Goal: Task Accomplishment & Management: Complete application form

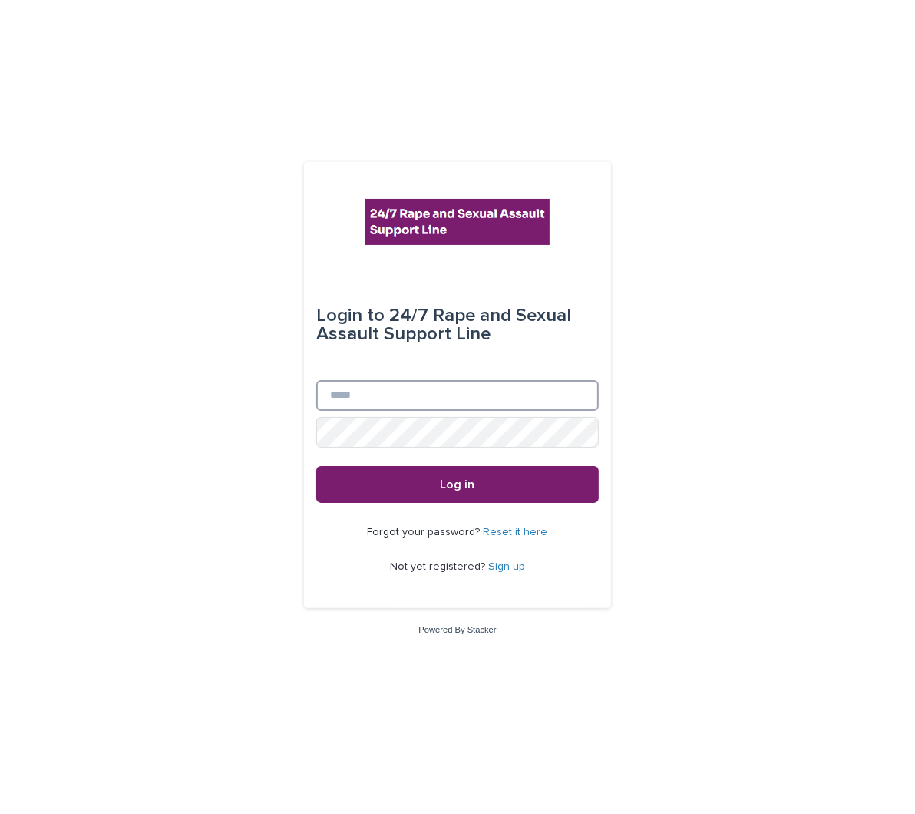
click at [348, 387] on input "Email" at bounding box center [457, 395] width 283 height 31
type input "**********"
click at [316, 466] on button "Log in" at bounding box center [457, 484] width 283 height 37
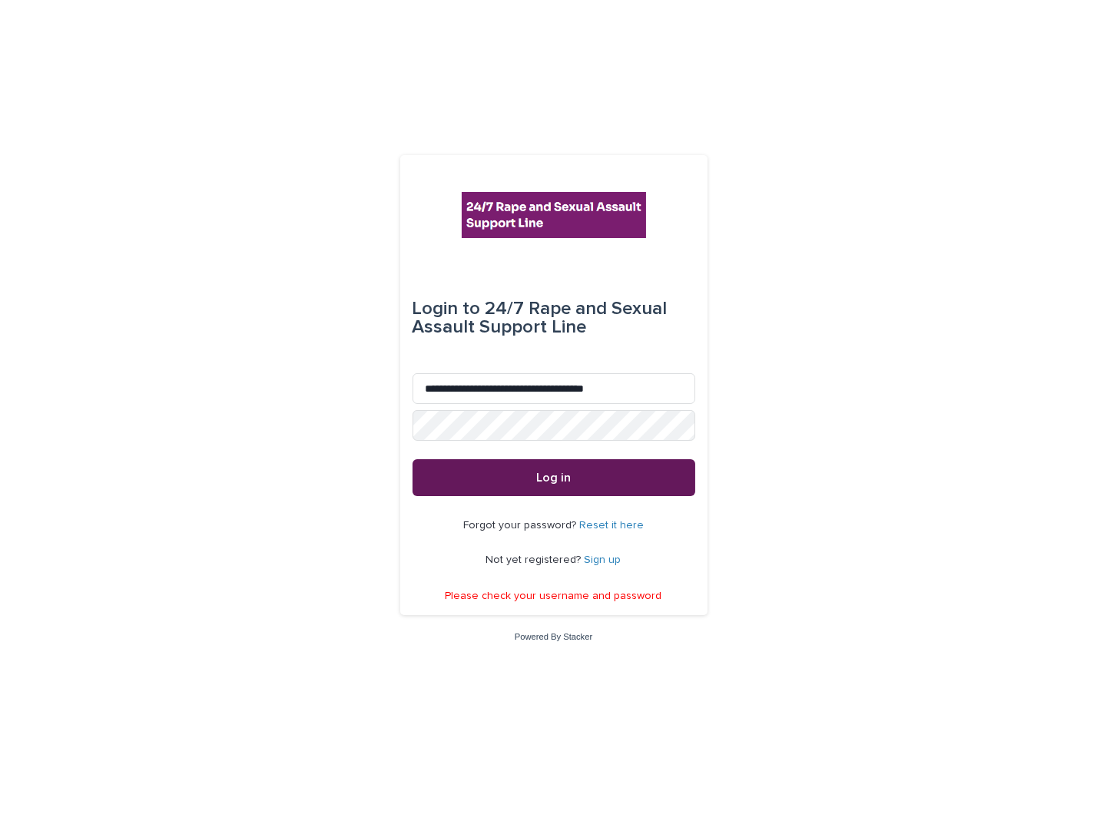
click at [543, 482] on span "Log in" at bounding box center [553, 478] width 35 height 12
click at [505, 475] on button "Log in" at bounding box center [553, 477] width 283 height 37
drag, startPoint x: 641, startPoint y: 397, endPoint x: 216, endPoint y: 399, distance: 424.7
click at [216, 399] on div "**********" at bounding box center [553, 407] width 1107 height 814
type input "**********"
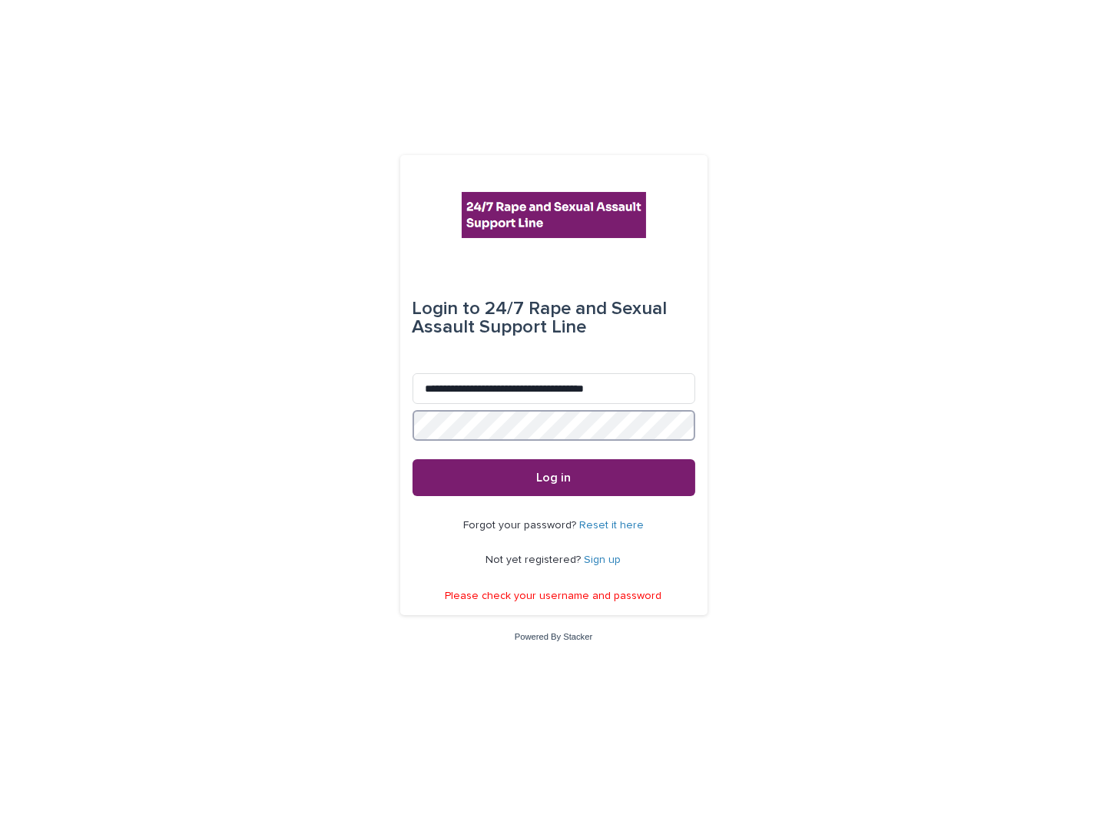
click at [412, 459] on button "Log in" at bounding box center [553, 477] width 283 height 37
drag, startPoint x: 210, startPoint y: 346, endPoint x: 196, endPoint y: 338, distance: 16.5
click at [193, 353] on div "**********" at bounding box center [553, 407] width 1107 height 814
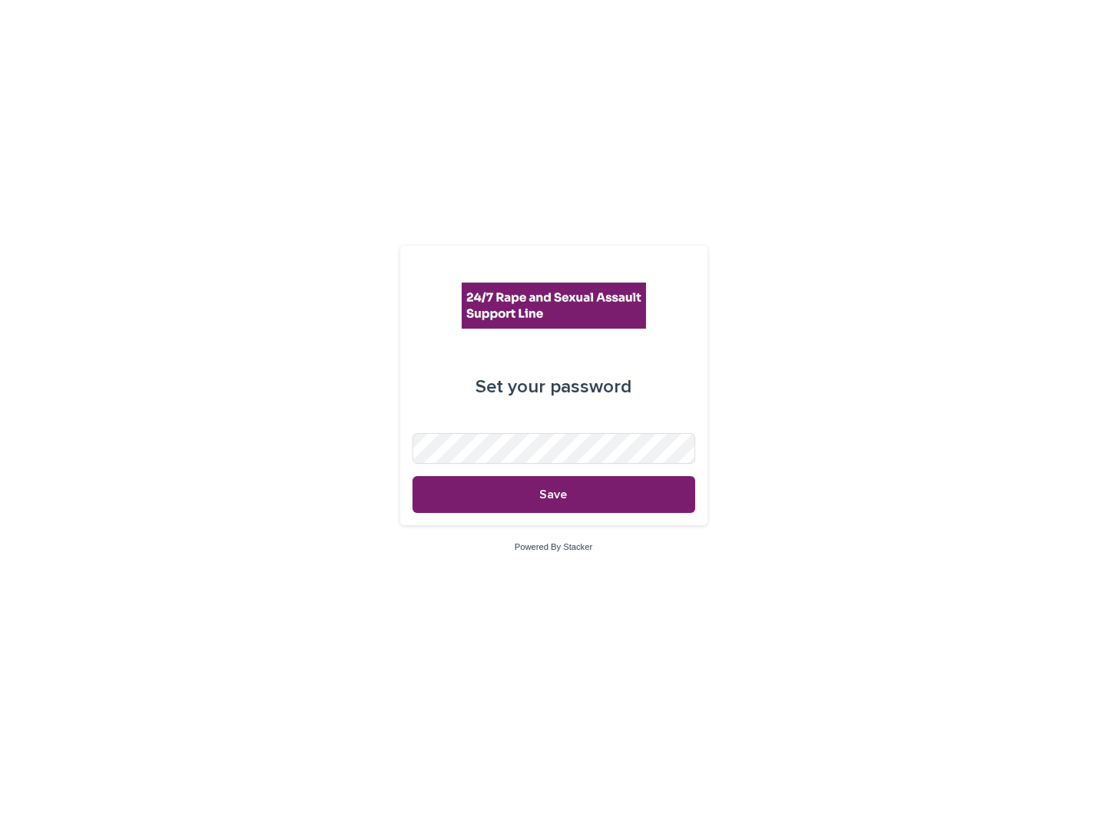
click at [574, 421] on form "Set your password Save" at bounding box center [553, 385] width 283 height 255
click at [641, 490] on button "Save" at bounding box center [553, 494] width 283 height 37
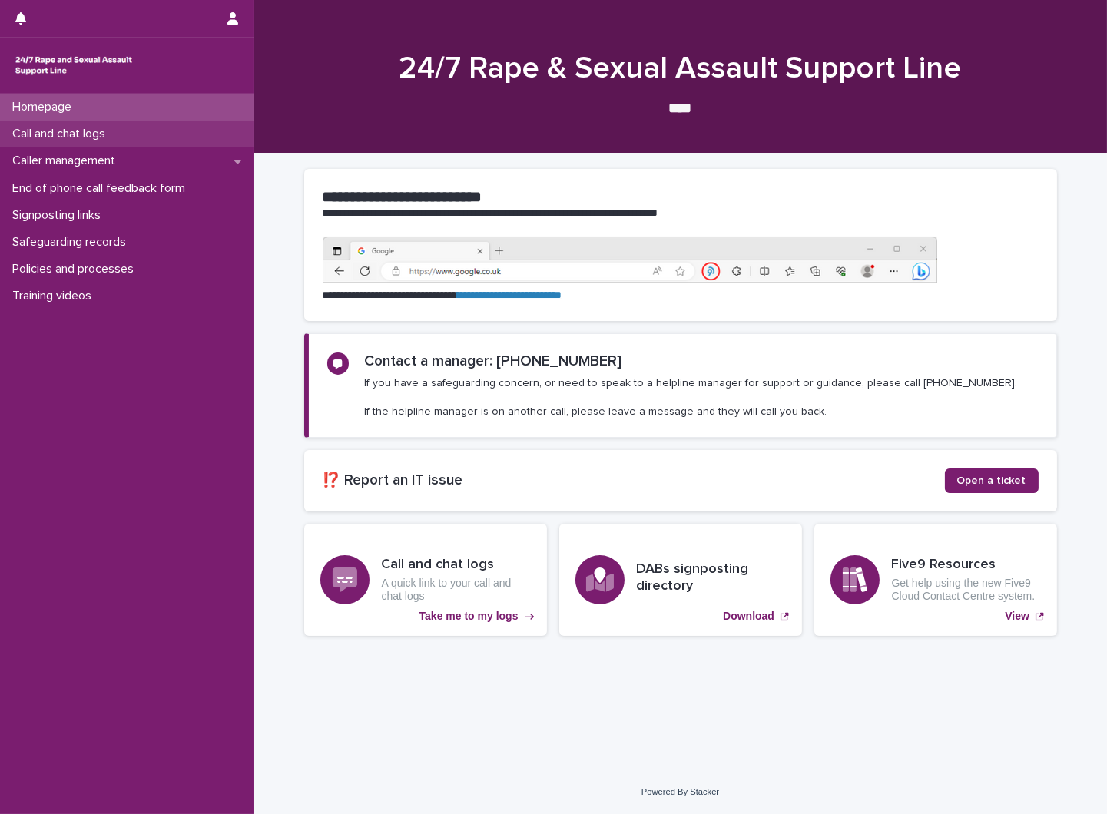
click at [96, 131] on p "Call and chat logs" at bounding box center [61, 134] width 111 height 15
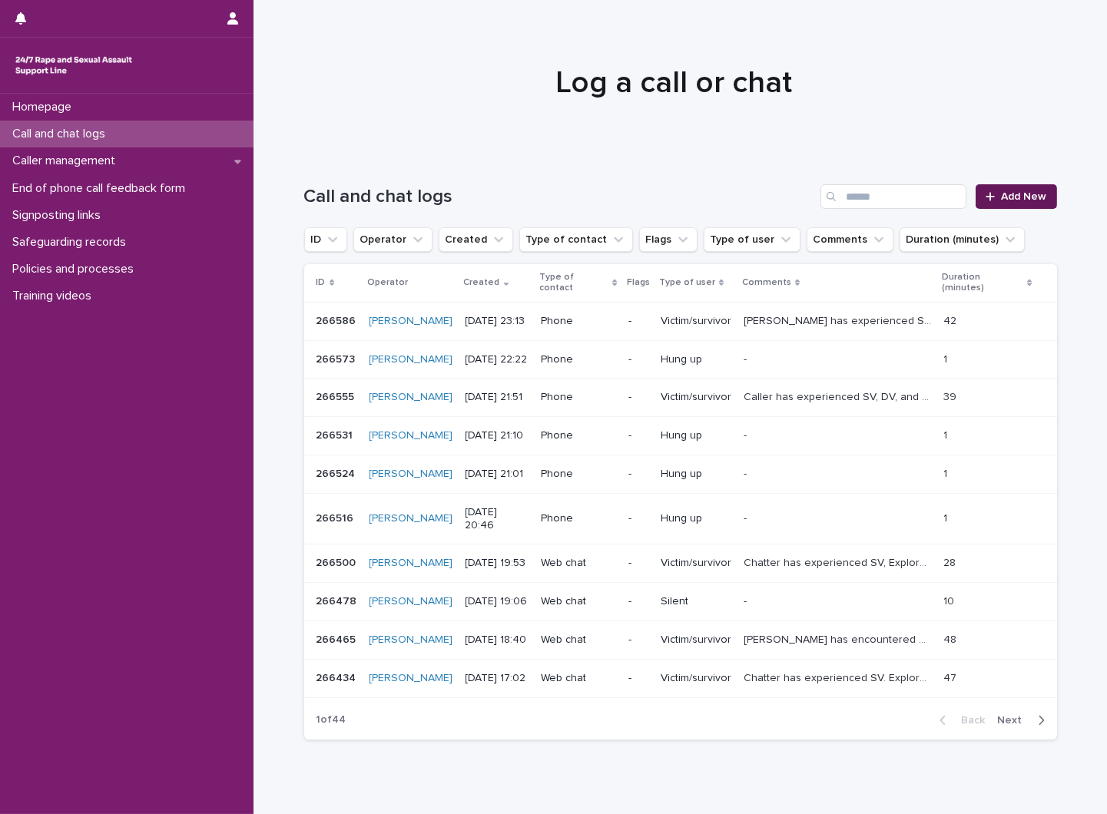
click at [1041, 196] on link "Add New" at bounding box center [1015, 196] width 81 height 25
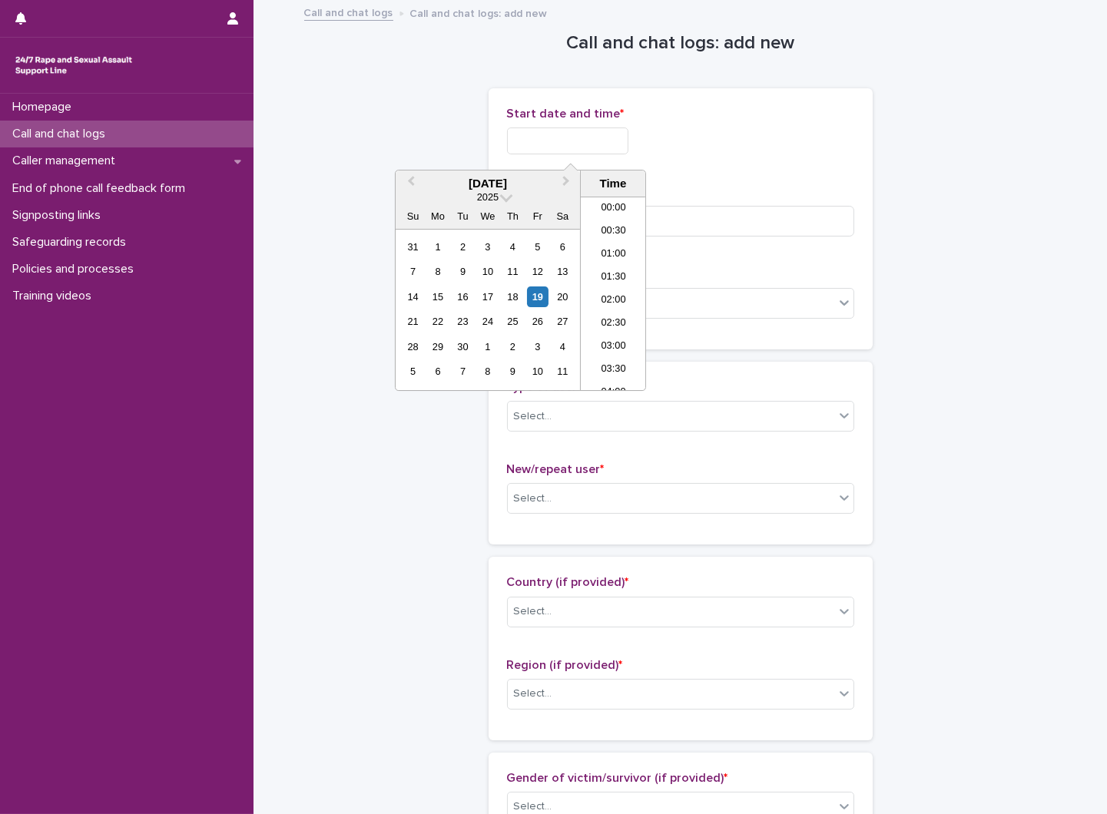
click at [566, 144] on input "text" at bounding box center [567, 140] width 121 height 27
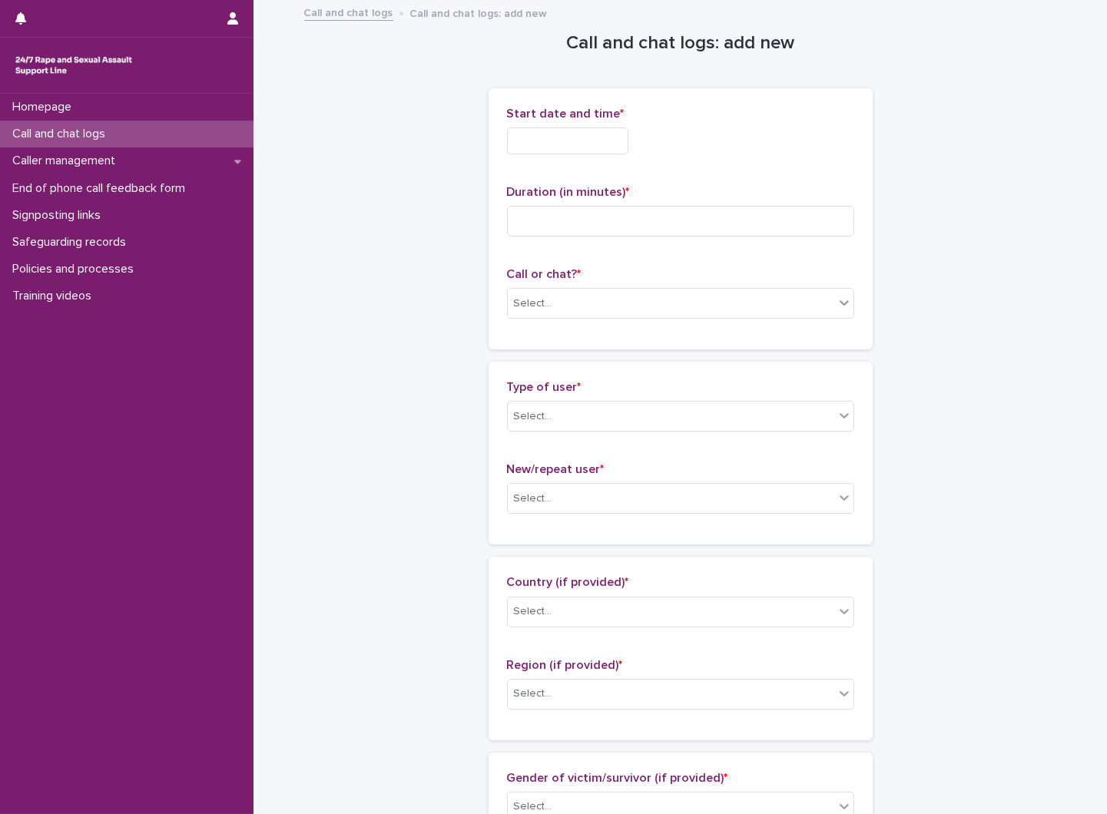
drag, startPoint x: 862, startPoint y: 66, endPoint x: 835, endPoint y: 96, distance: 40.2
click at [574, 144] on input "text" at bounding box center [567, 140] width 121 height 27
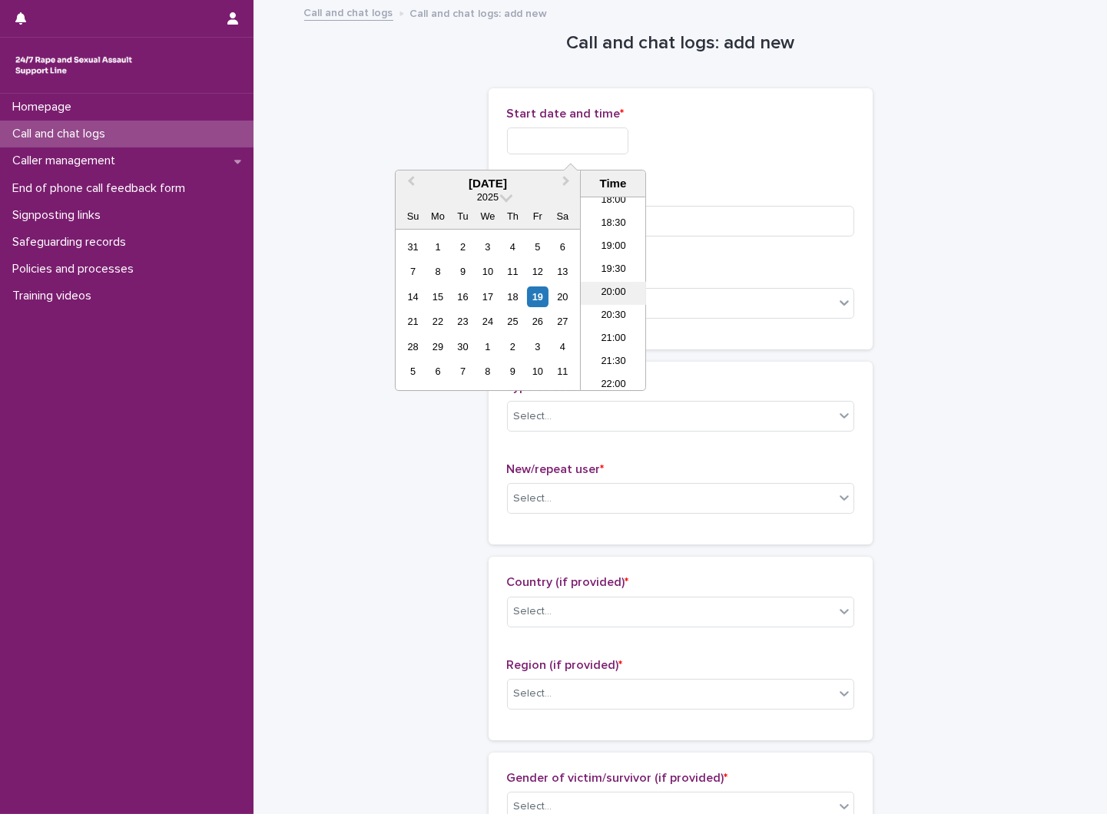
click at [613, 290] on li "20:00" at bounding box center [613, 293] width 65 height 23
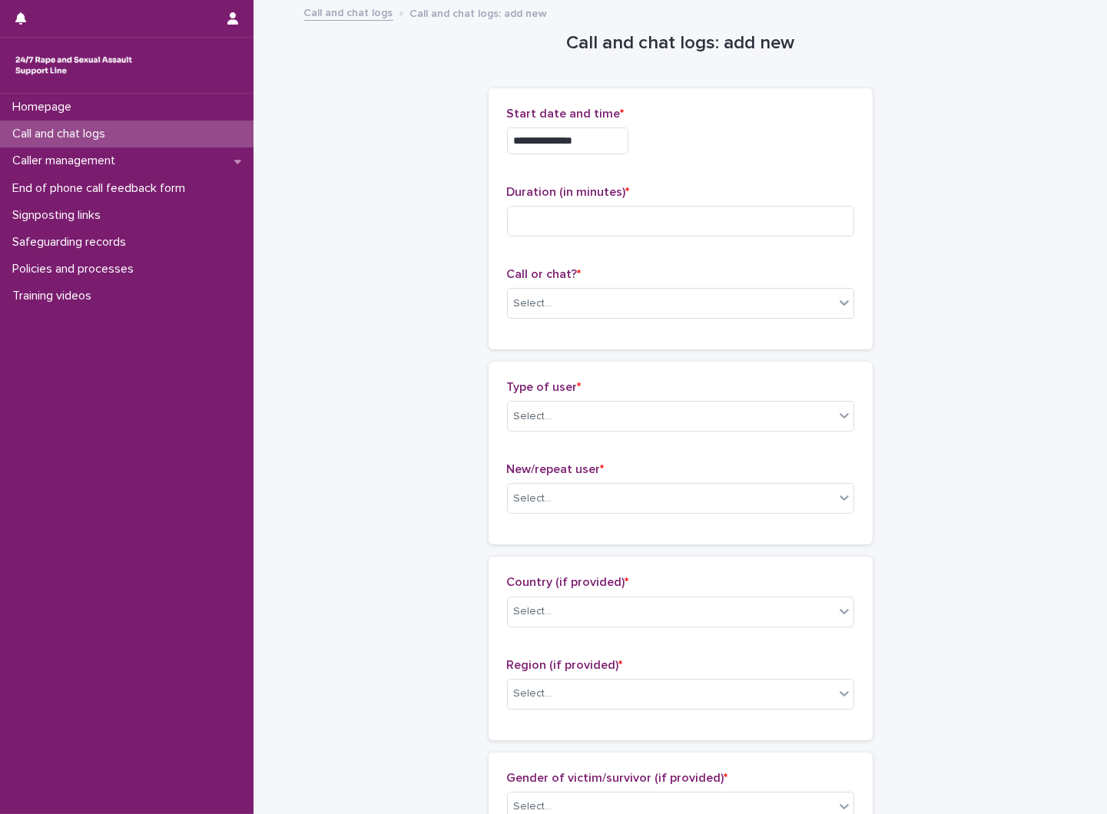
click at [628, 137] on input "**********" at bounding box center [567, 140] width 121 height 27
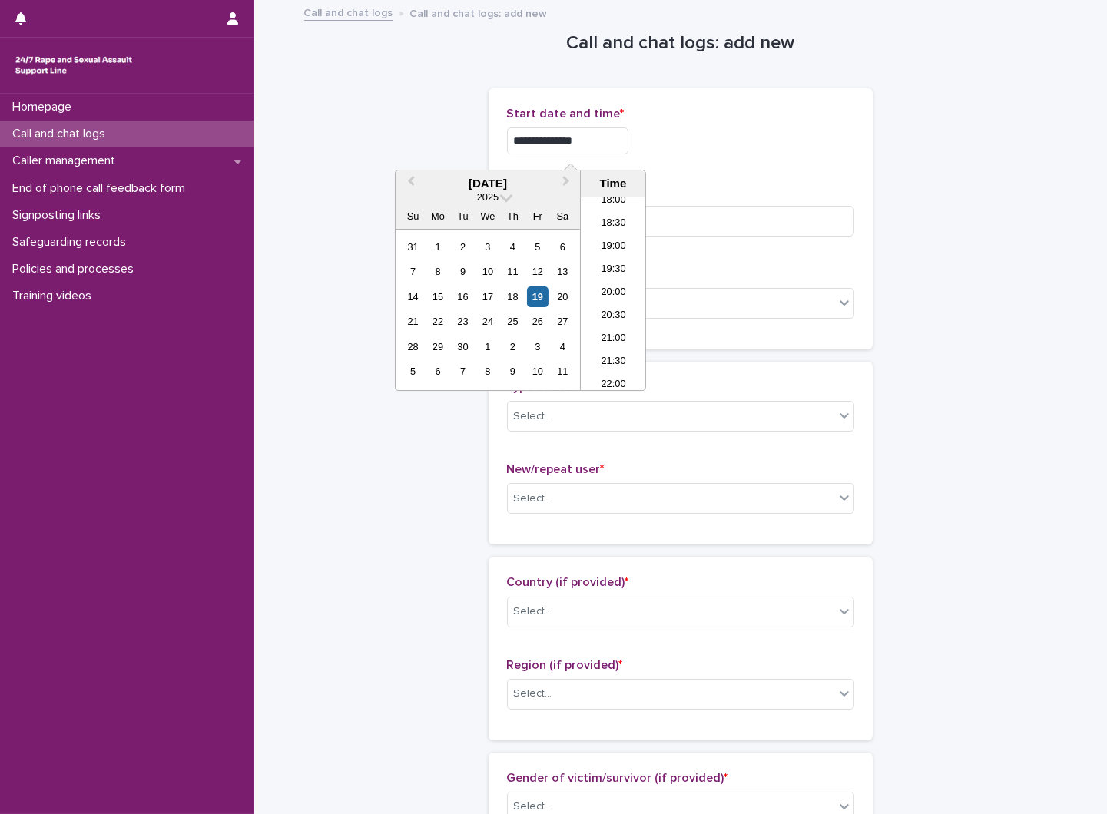
click at [602, 147] on input "**********" at bounding box center [567, 140] width 121 height 27
type input "**********"
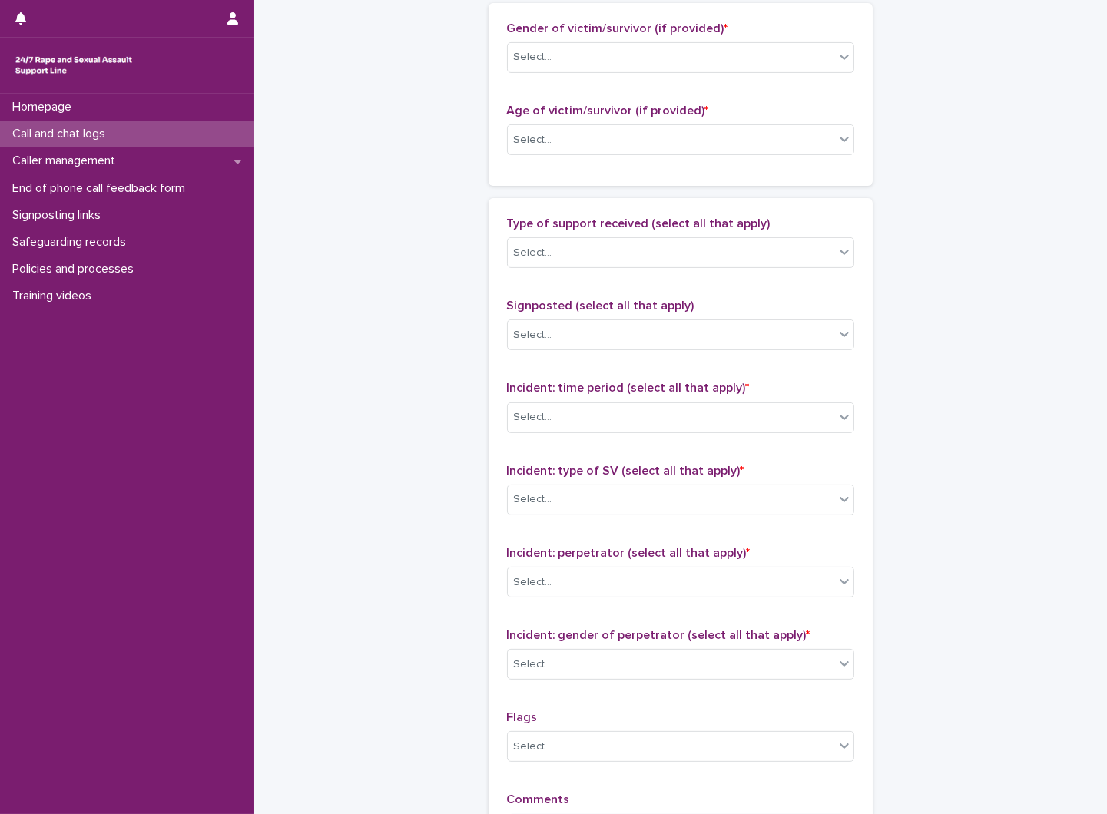
scroll to position [972, 0]
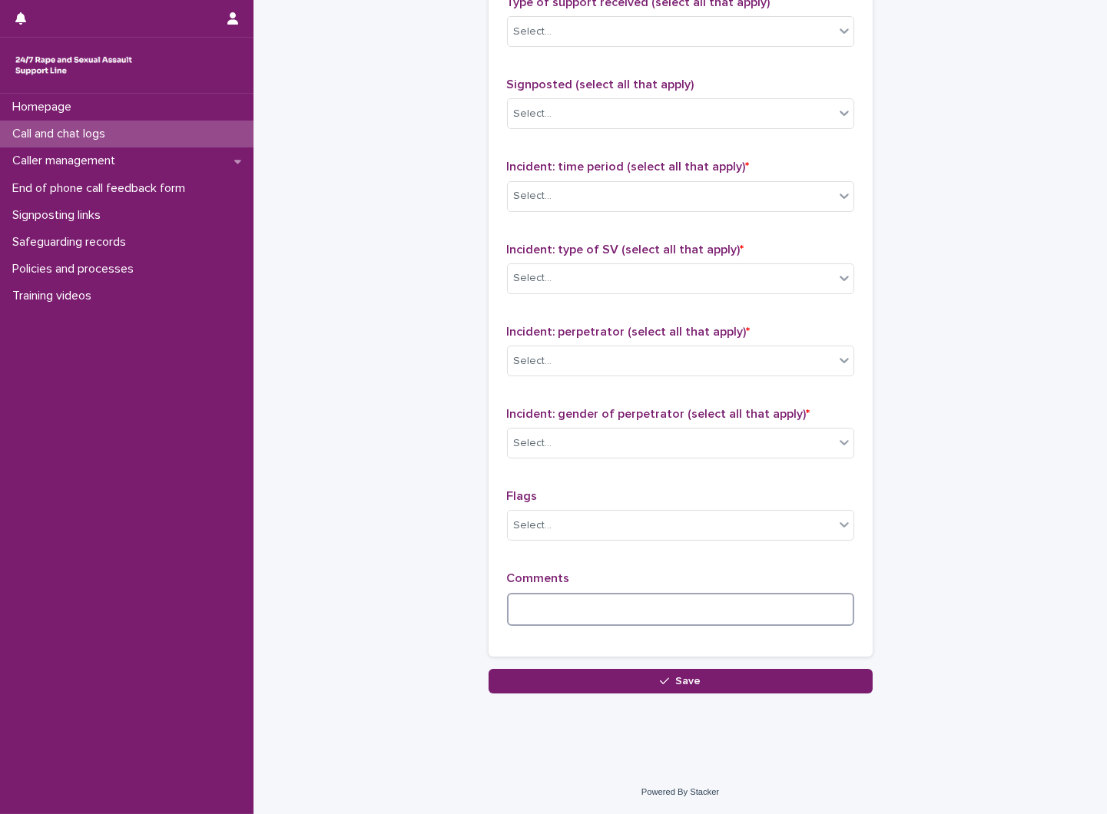
click at [600, 607] on textarea at bounding box center [680, 609] width 347 height 33
click at [608, 604] on textarea at bounding box center [680, 609] width 347 height 33
type textarea "******"
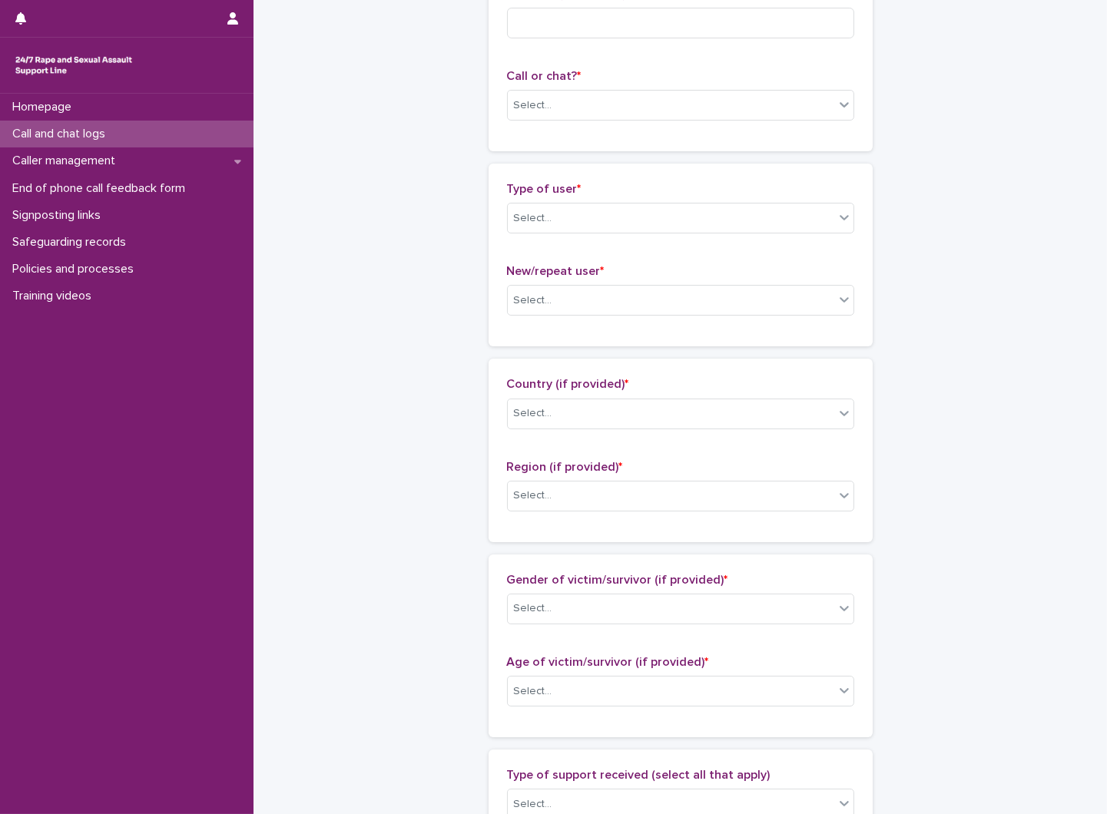
scroll to position [0, 0]
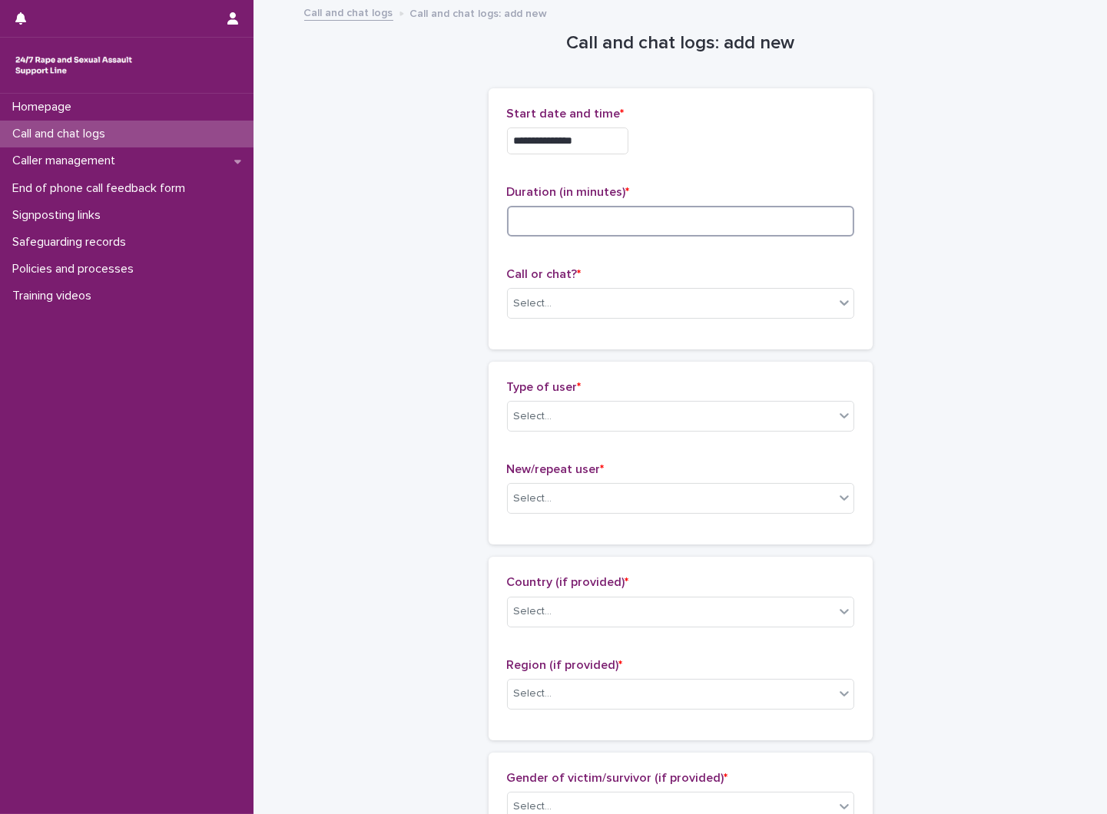
click at [682, 231] on input at bounding box center [680, 221] width 347 height 31
type input "*"
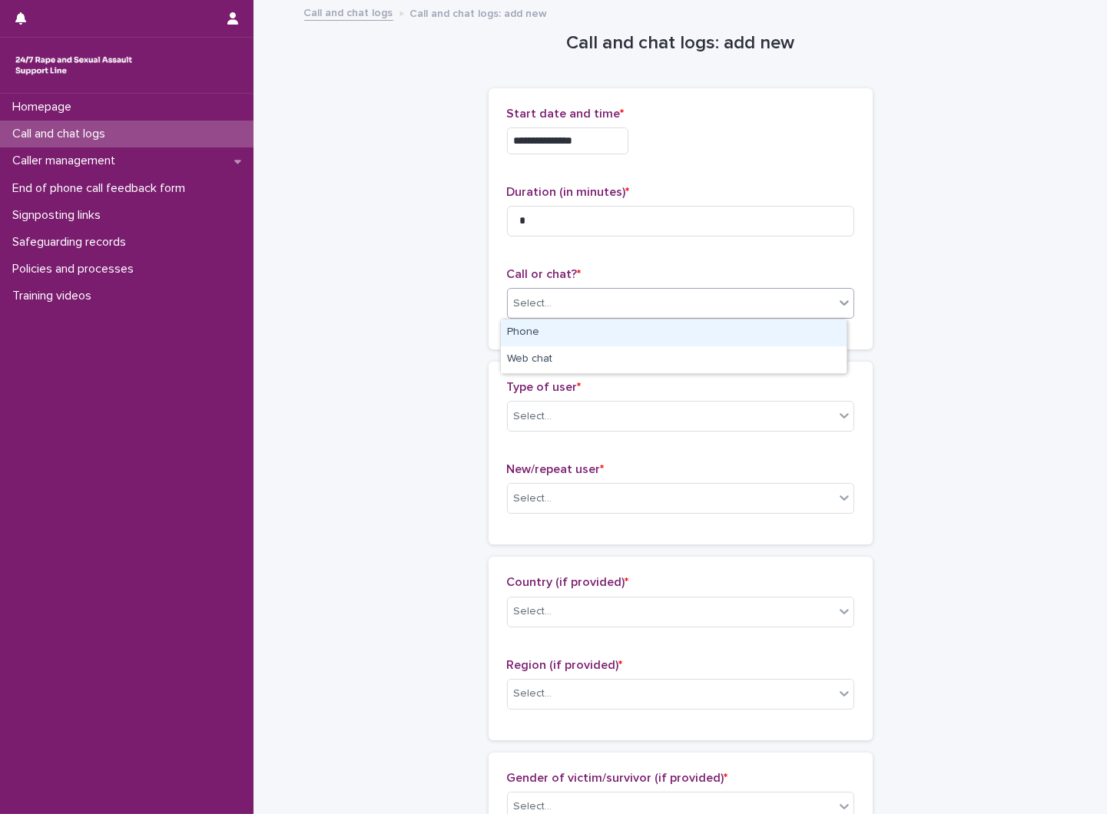
click at [687, 298] on div "Select..." at bounding box center [671, 303] width 326 height 25
click at [660, 327] on div "Phone" at bounding box center [674, 332] width 346 height 27
drag, startPoint x: 642, startPoint y: 417, endPoint x: 642, endPoint y: 430, distance: 13.1
click at [642, 425] on div "Select..." at bounding box center [671, 416] width 326 height 25
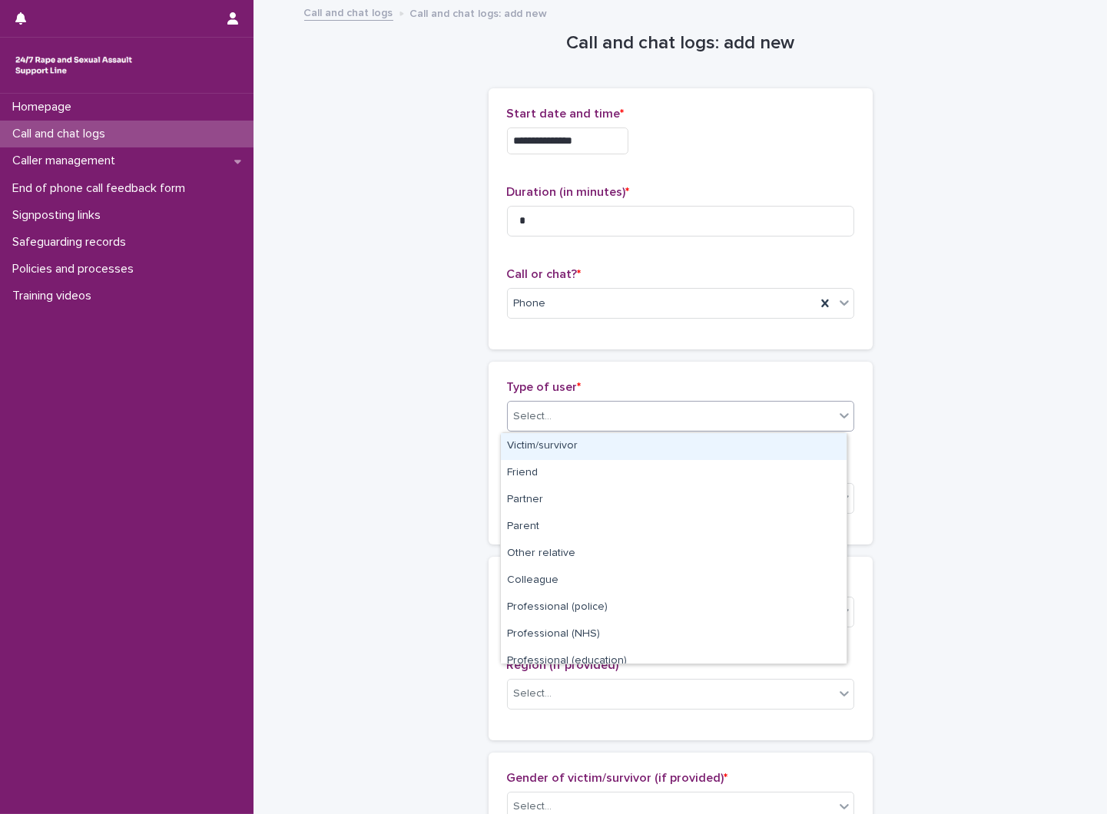
click at [631, 457] on div "Victim/survivor" at bounding box center [674, 446] width 346 height 27
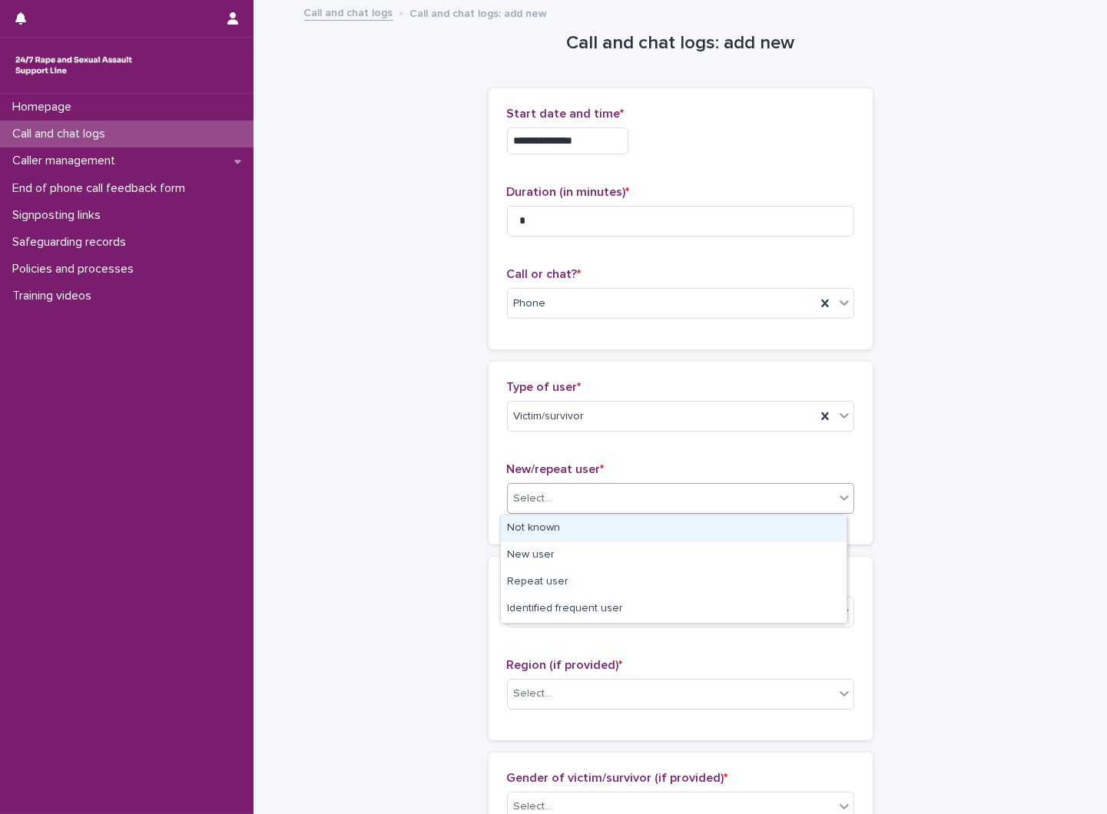
drag, startPoint x: 641, startPoint y: 495, endPoint x: 647, endPoint y: 524, distance: 29.8
click at [647, 522] on body "**********" at bounding box center [553, 407] width 1107 height 814
click at [638, 535] on div "Not known" at bounding box center [674, 528] width 346 height 27
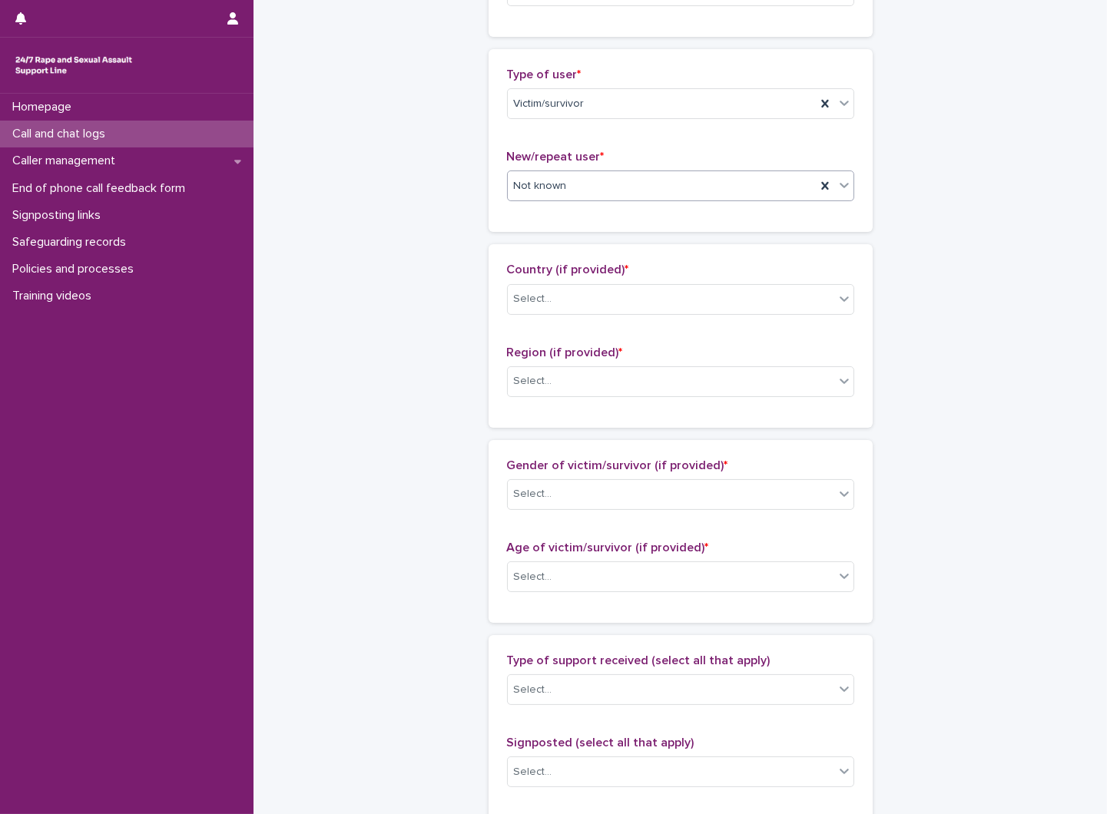
scroll to position [341, 0]
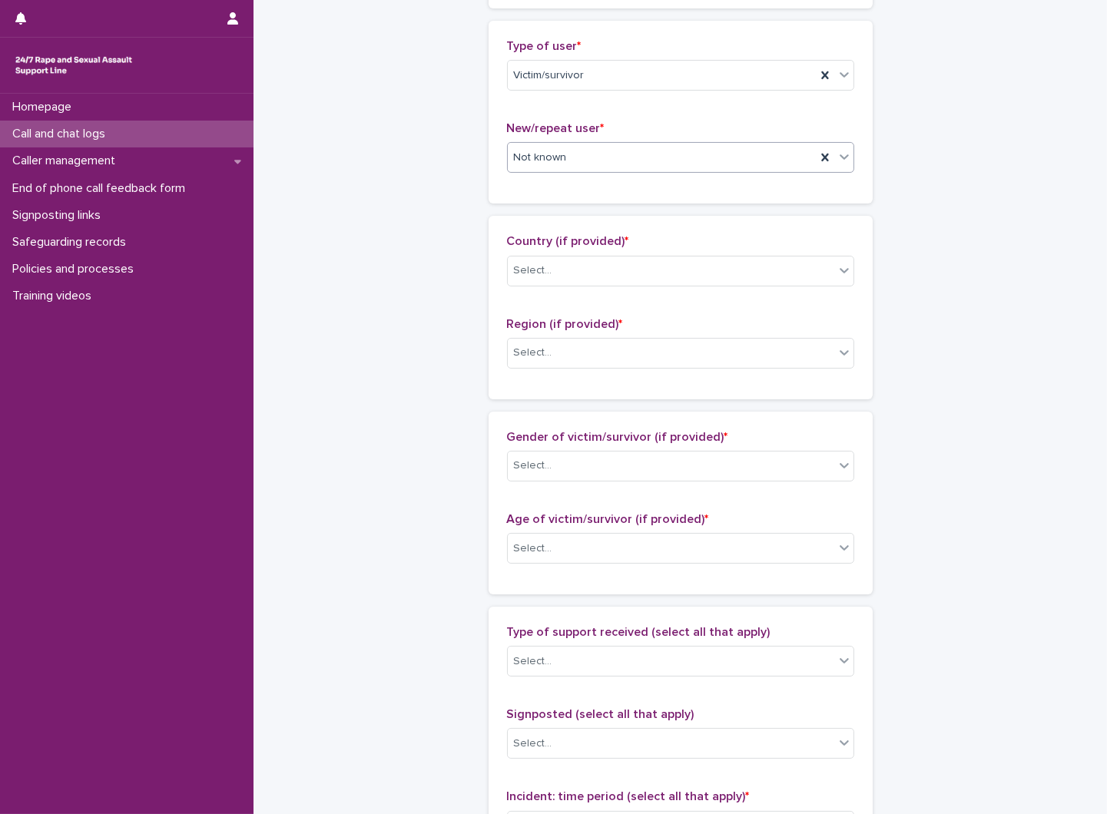
click at [641, 247] on p "Country (if provided) *" at bounding box center [680, 241] width 347 height 15
click at [634, 274] on div "Select..." at bounding box center [671, 270] width 326 height 25
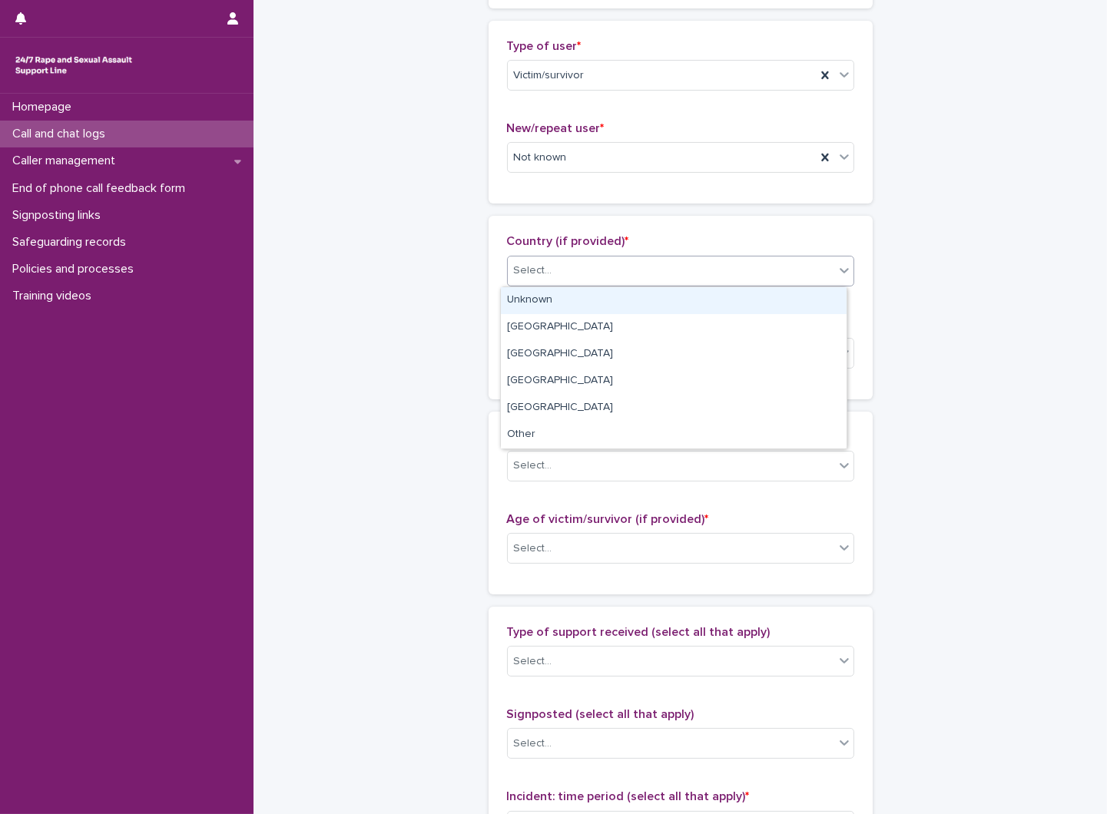
click at [621, 307] on div "Unknown" at bounding box center [674, 300] width 346 height 27
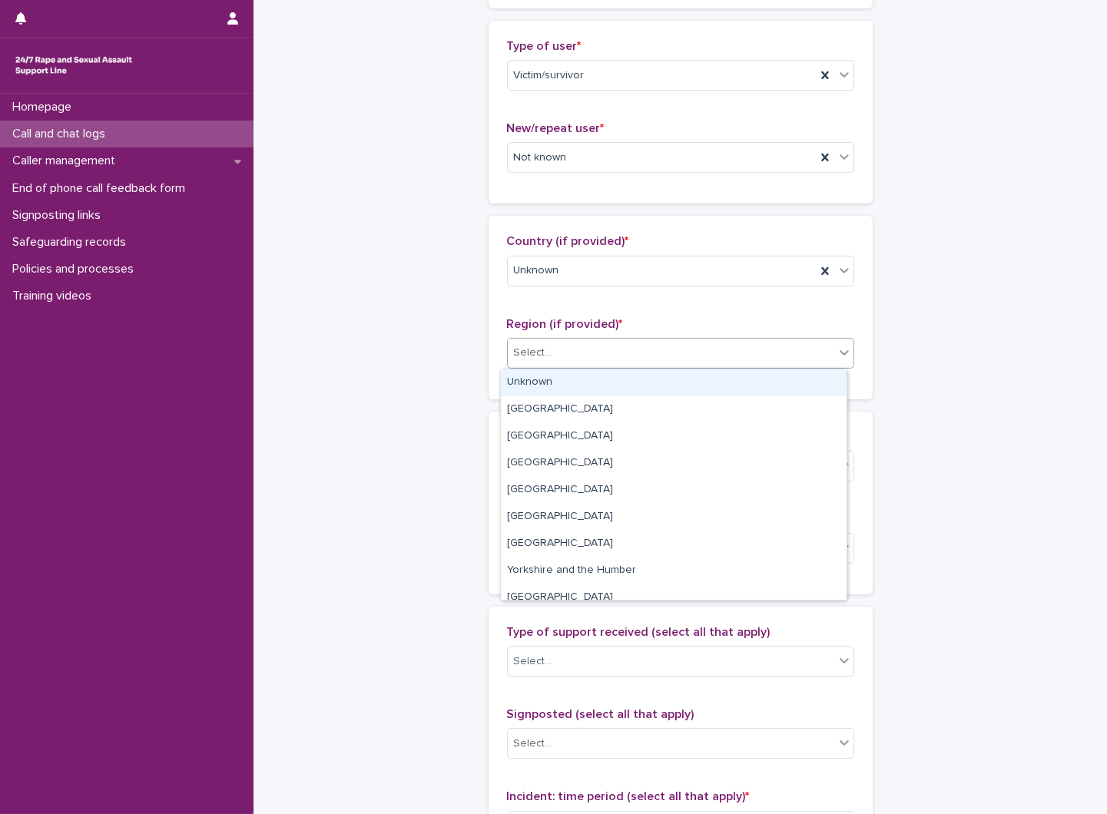
click at [618, 339] on div "Select..." at bounding box center [680, 353] width 347 height 31
click at [609, 382] on div "Unknown" at bounding box center [674, 382] width 346 height 27
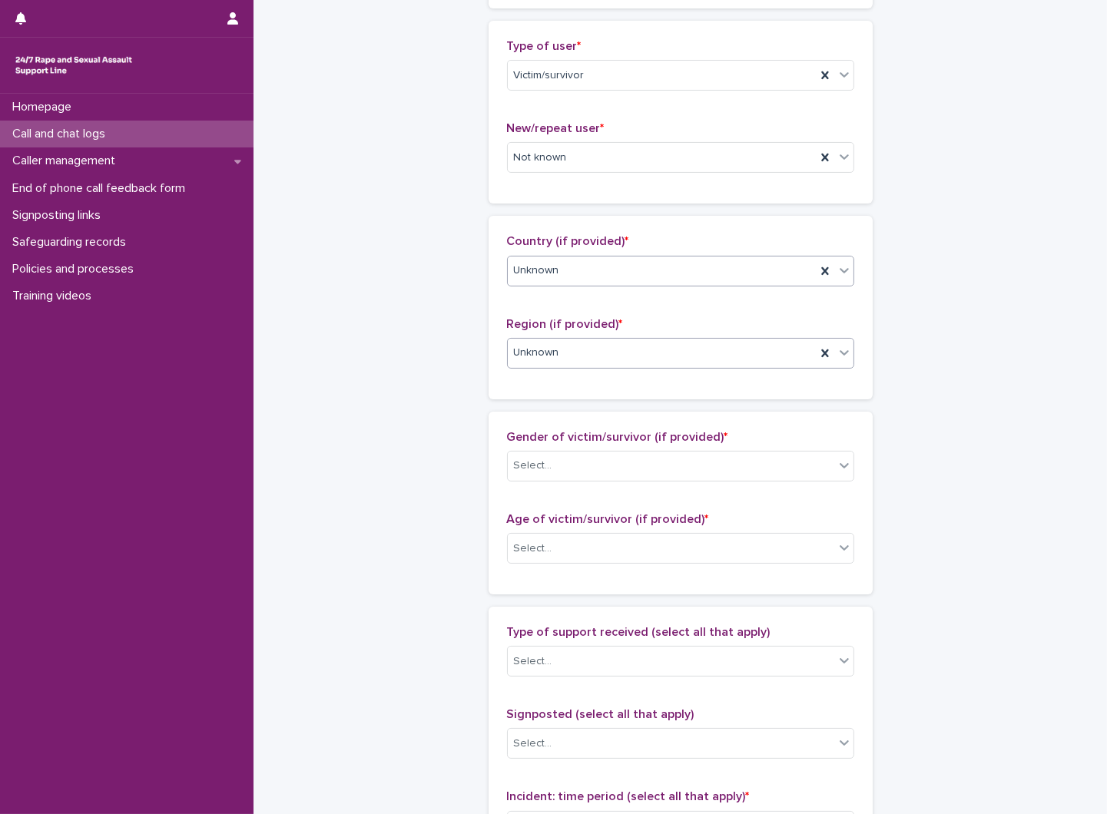
click at [600, 274] on div "Unknown" at bounding box center [662, 270] width 308 height 25
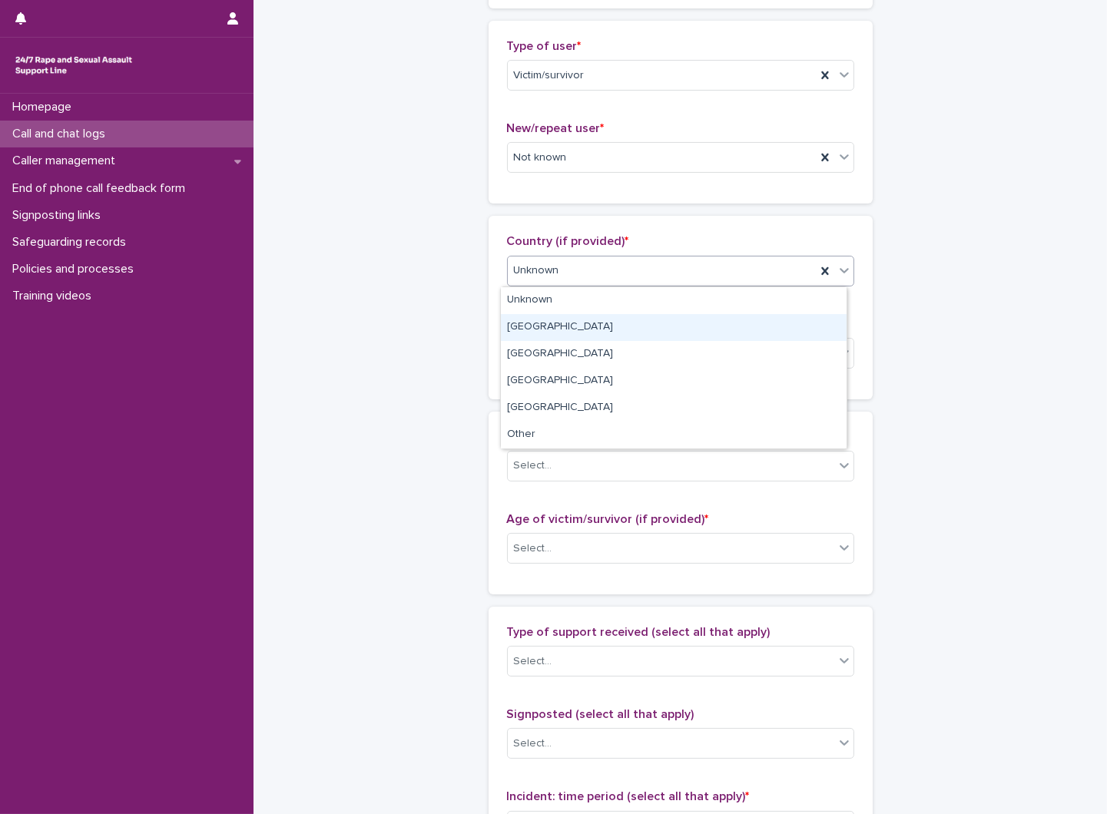
click at [551, 335] on div "England" at bounding box center [674, 327] width 346 height 27
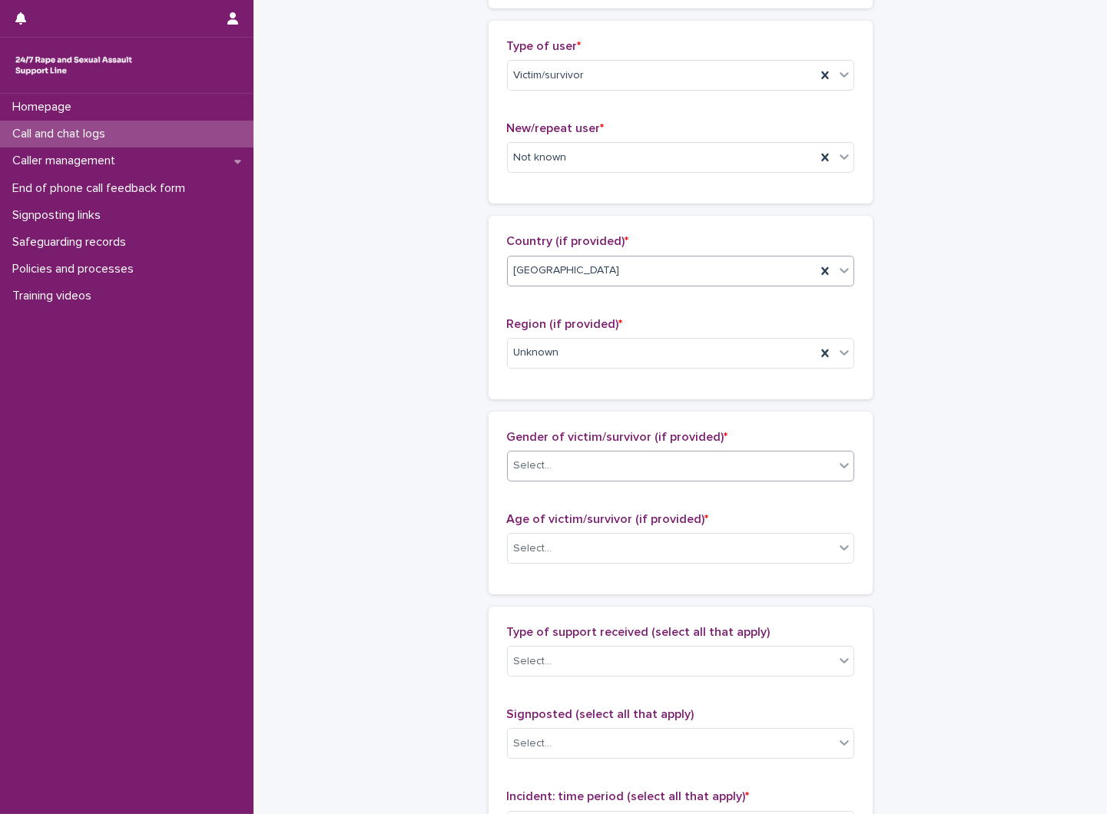
click at [640, 462] on div "Select..." at bounding box center [671, 465] width 326 height 25
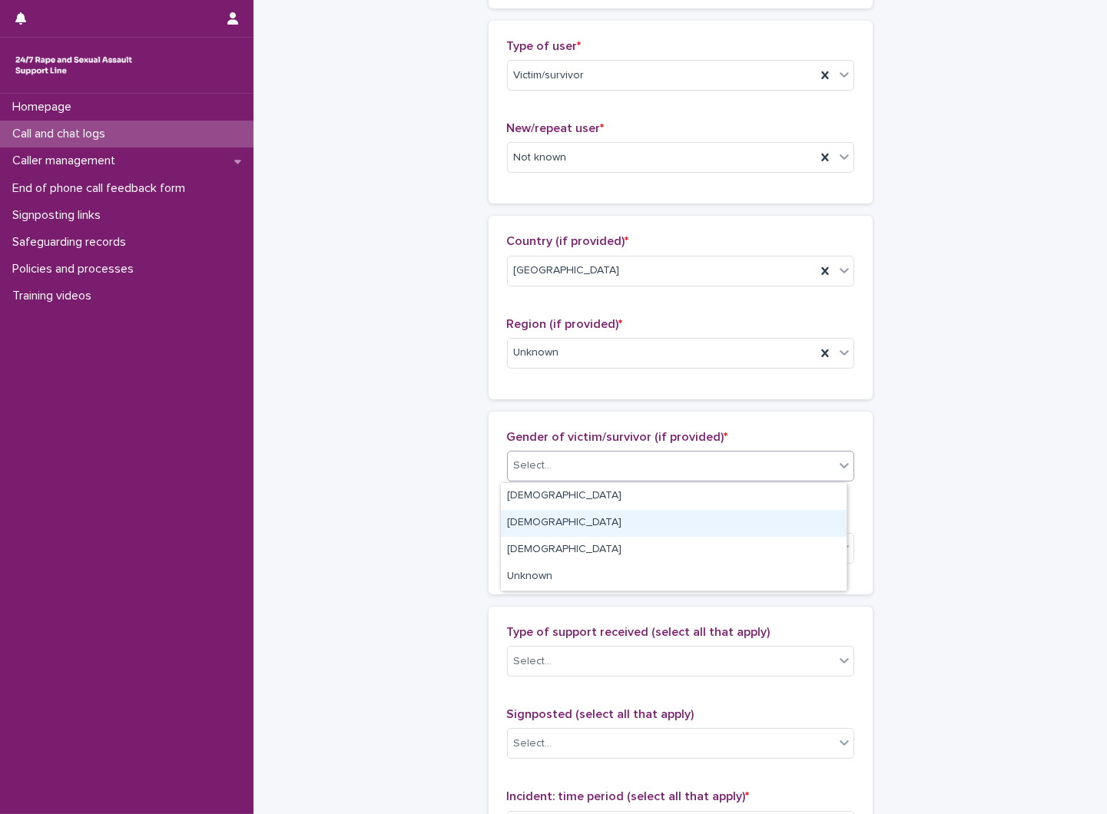
click at [628, 512] on div "Male" at bounding box center [674, 523] width 346 height 27
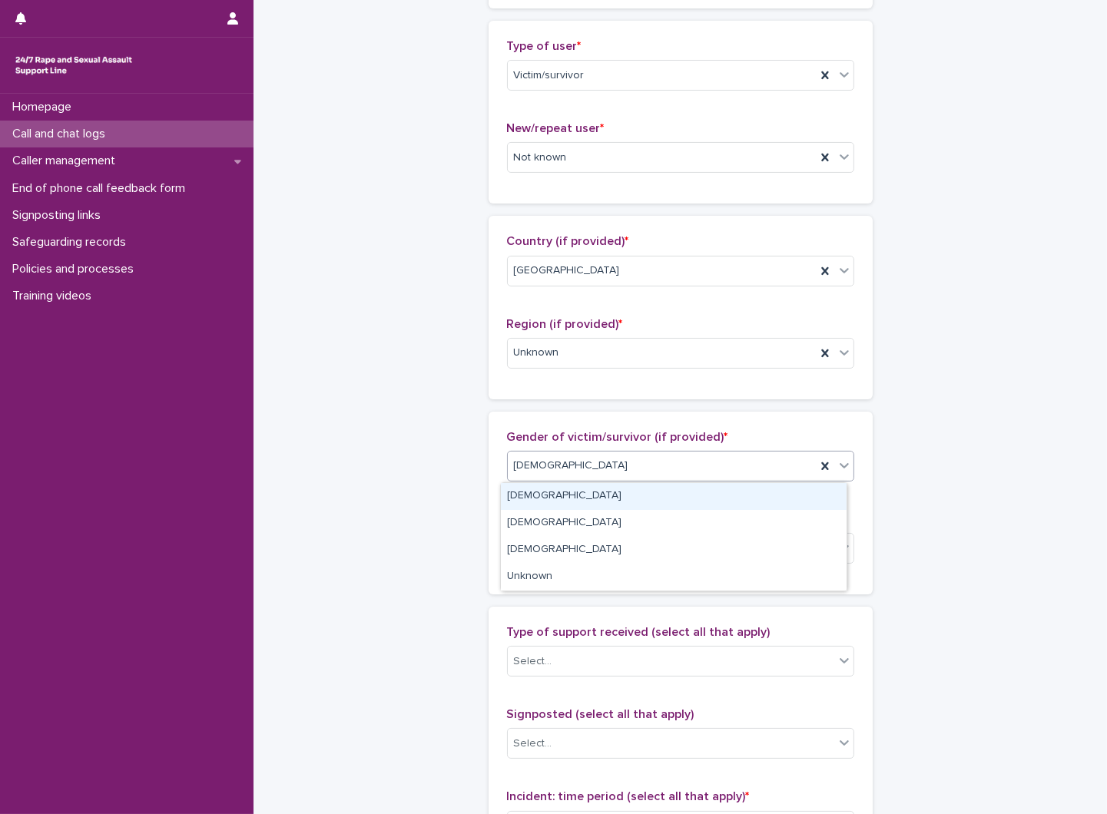
click at [611, 469] on div "Male" at bounding box center [662, 465] width 308 height 25
click at [603, 498] on div "Female" at bounding box center [674, 496] width 346 height 27
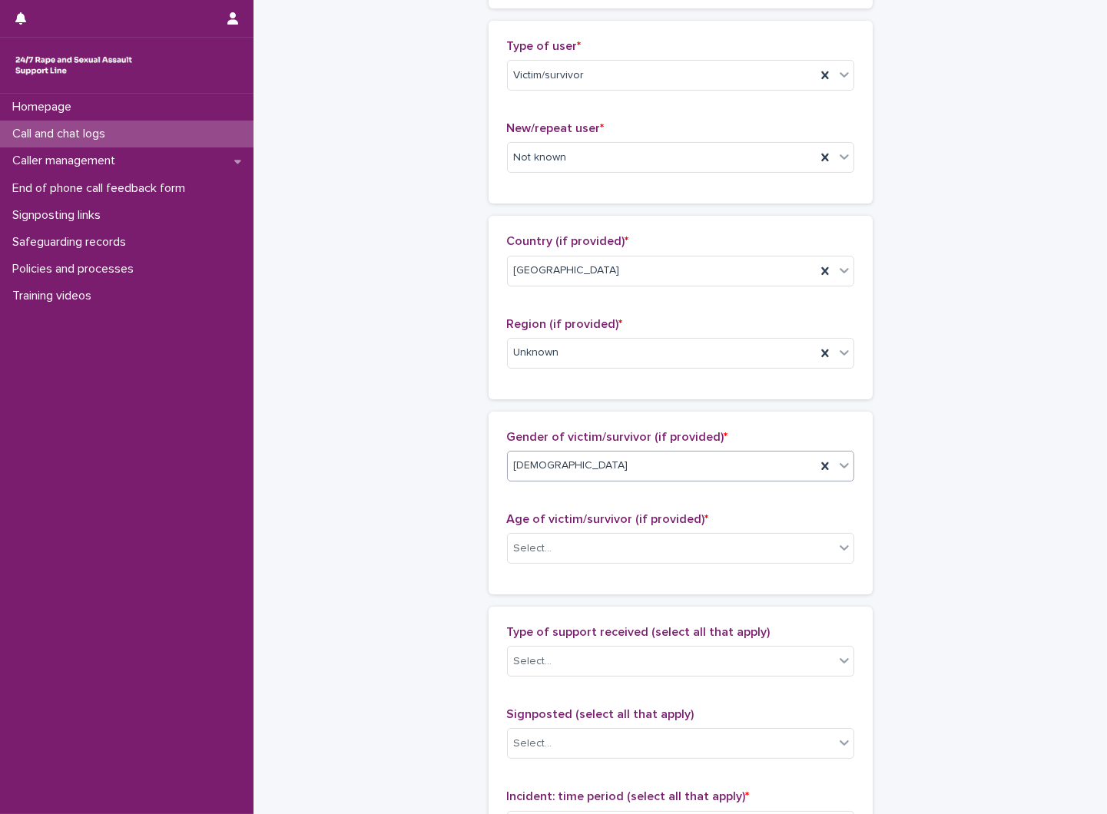
click at [628, 566] on div "Age of victim/survivor (if provided) * Select..." at bounding box center [680, 544] width 347 height 64
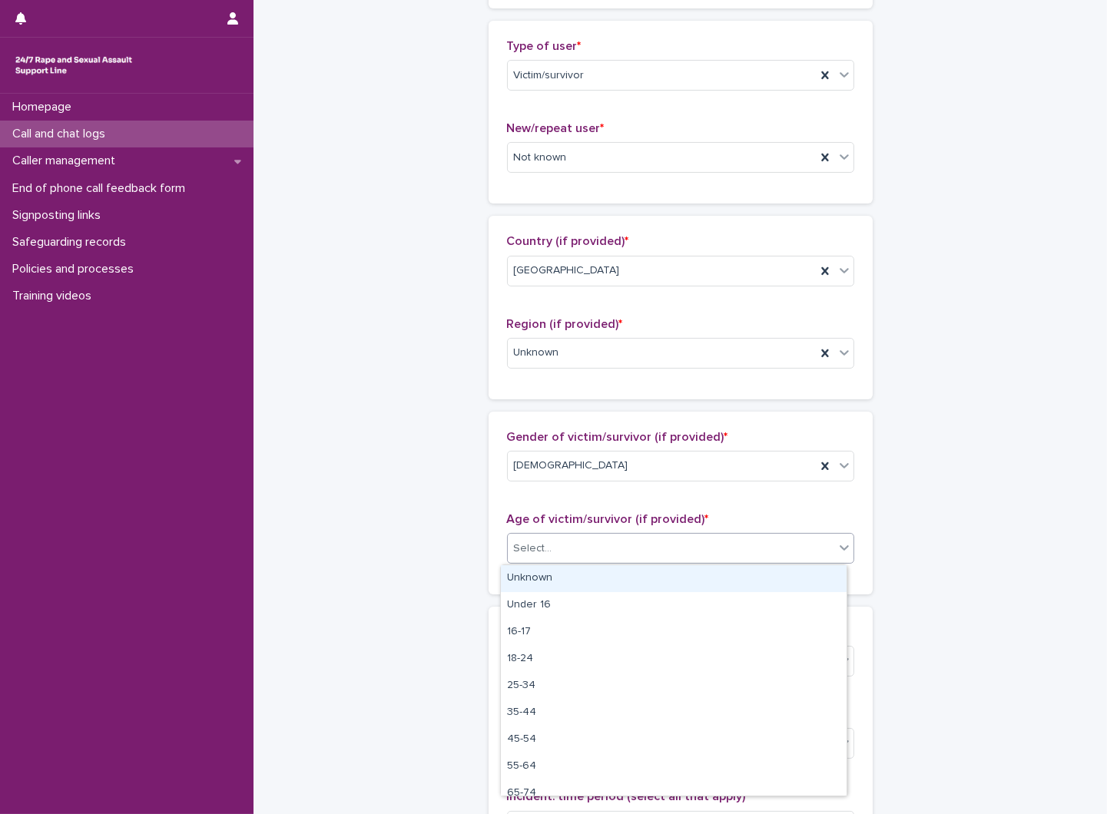
drag, startPoint x: 617, startPoint y: 548, endPoint x: 616, endPoint y: 574, distance: 25.4
click at [621, 568] on body "**********" at bounding box center [553, 407] width 1107 height 814
click at [598, 581] on div "Unknown" at bounding box center [674, 578] width 346 height 27
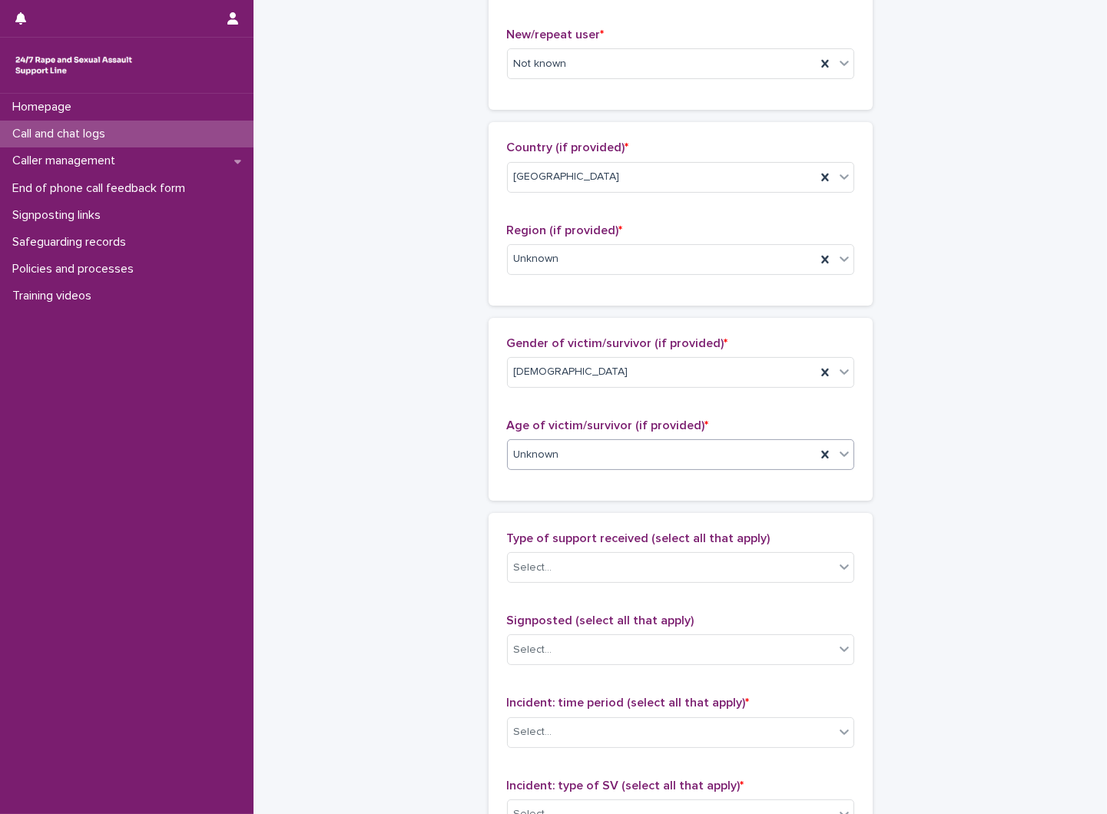
scroll to position [597, 0]
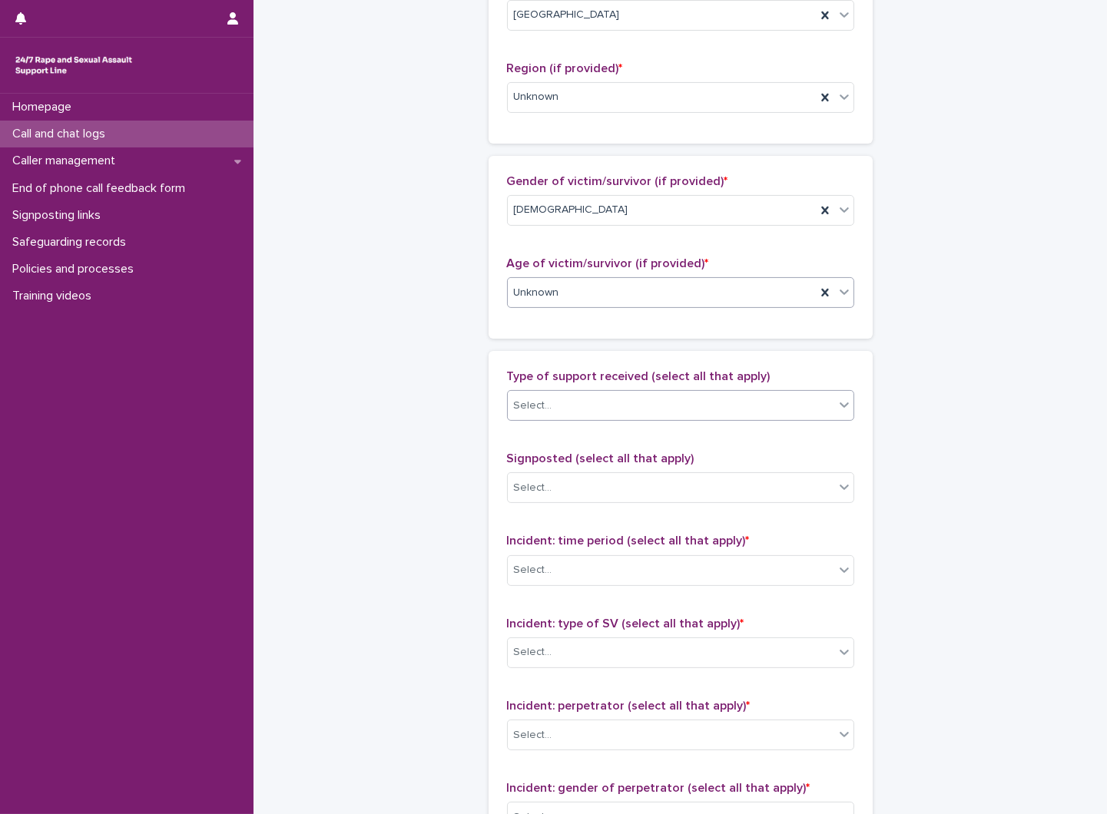
click at [601, 411] on div "Select..." at bounding box center [671, 405] width 326 height 25
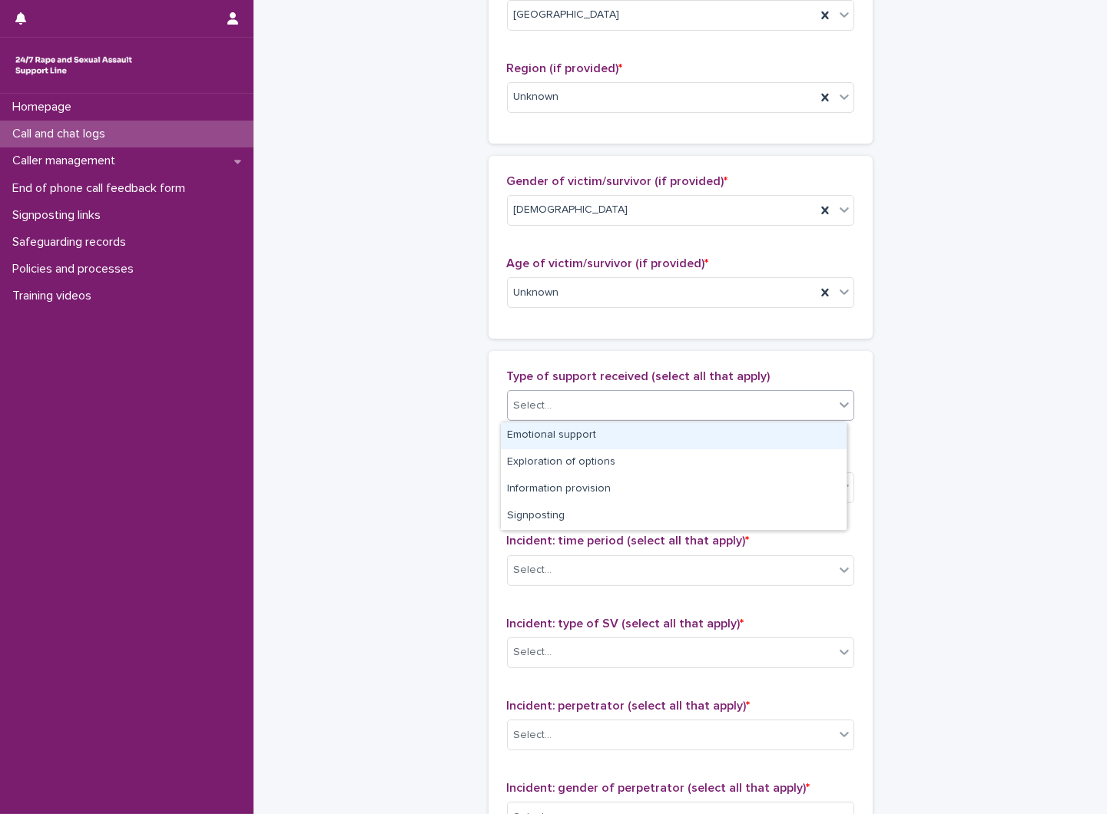
click at [591, 432] on div "Emotional support" at bounding box center [674, 435] width 346 height 27
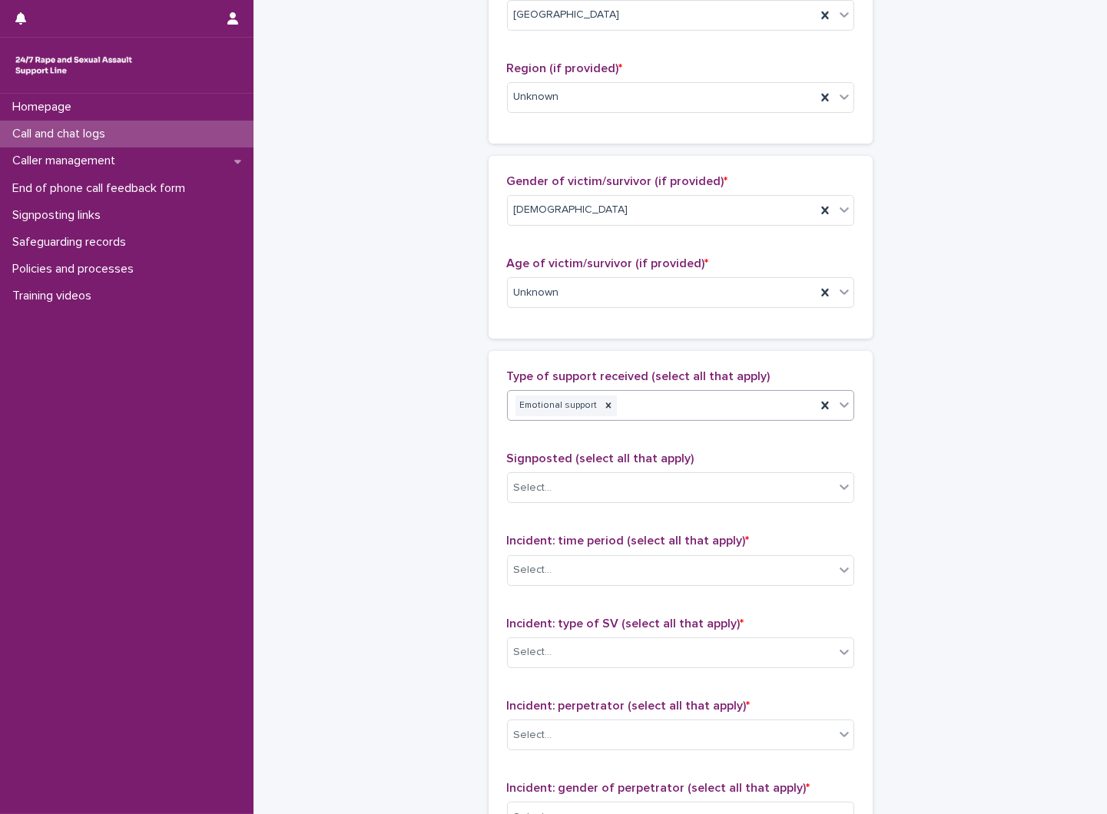
scroll to position [682, 0]
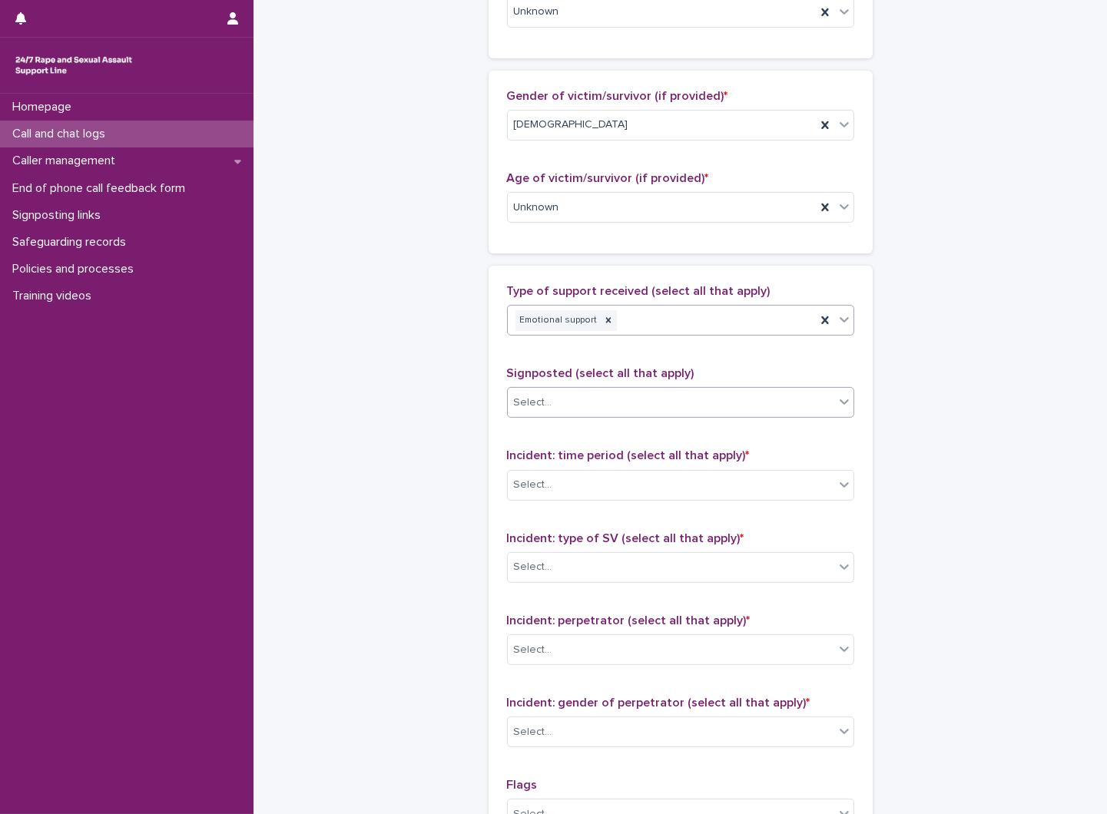
click at [653, 388] on div "Select..." at bounding box center [680, 402] width 347 height 31
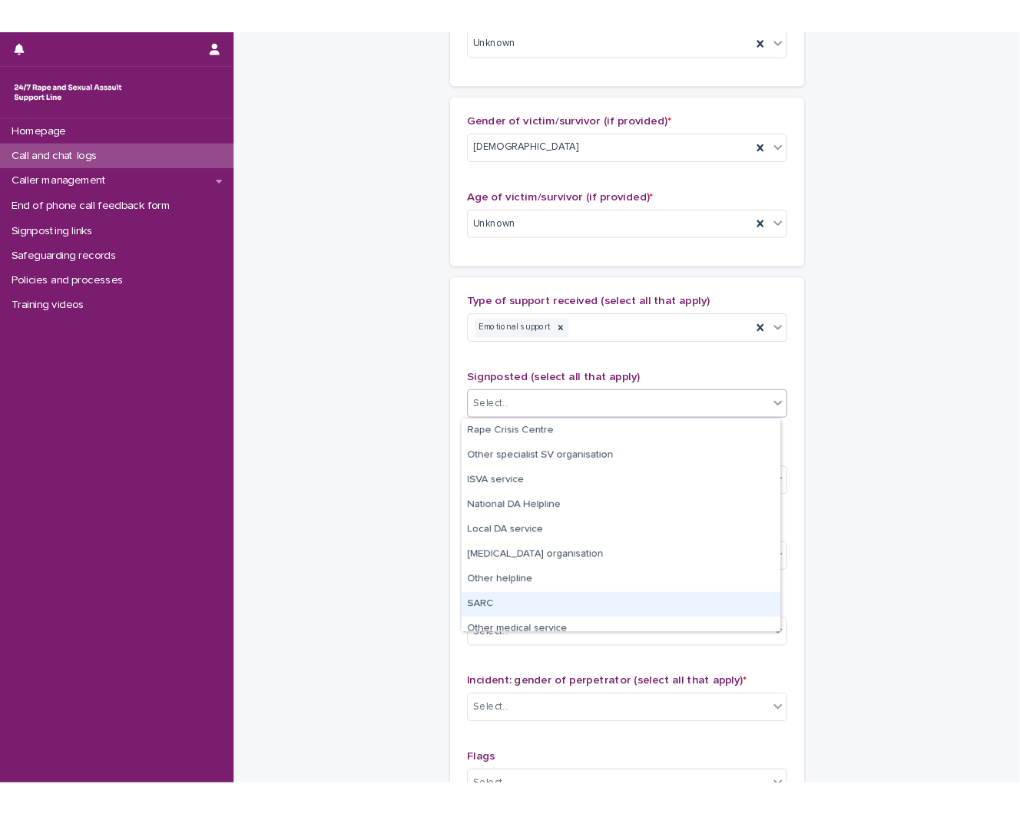
scroll to position [92, 0]
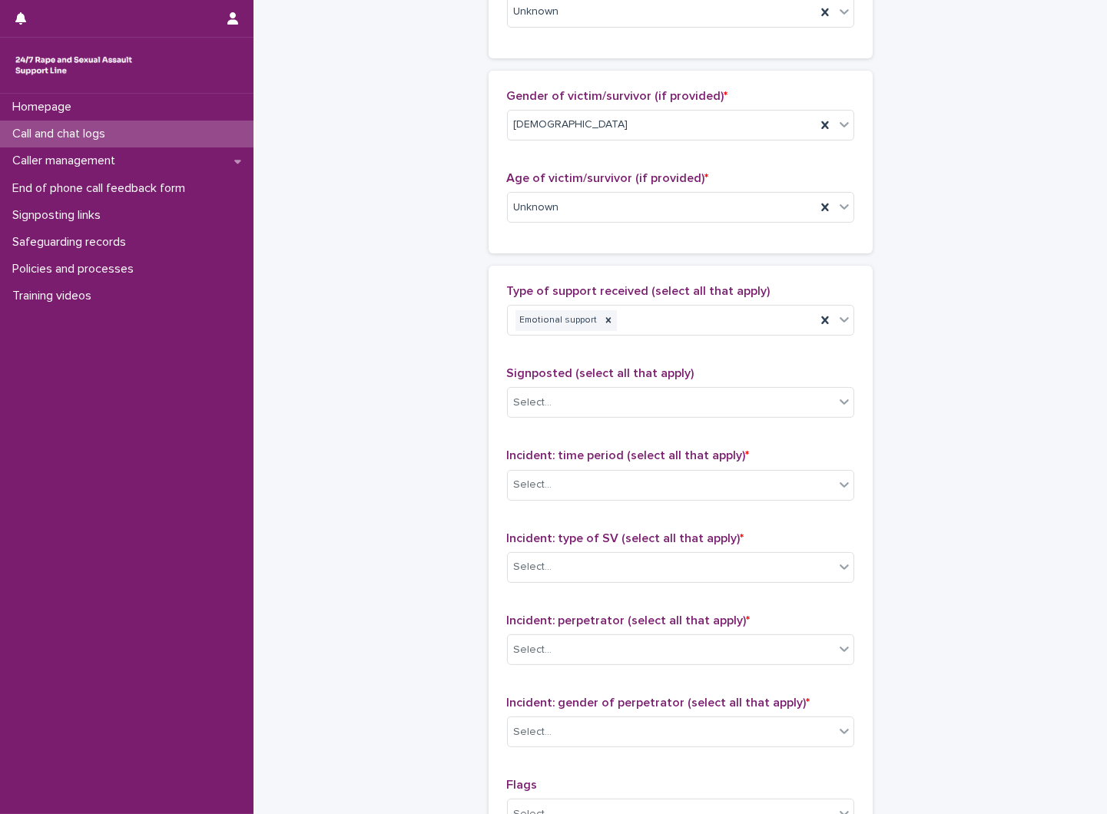
click at [402, 531] on div "**********" at bounding box center [680, 151] width 753 height 1663
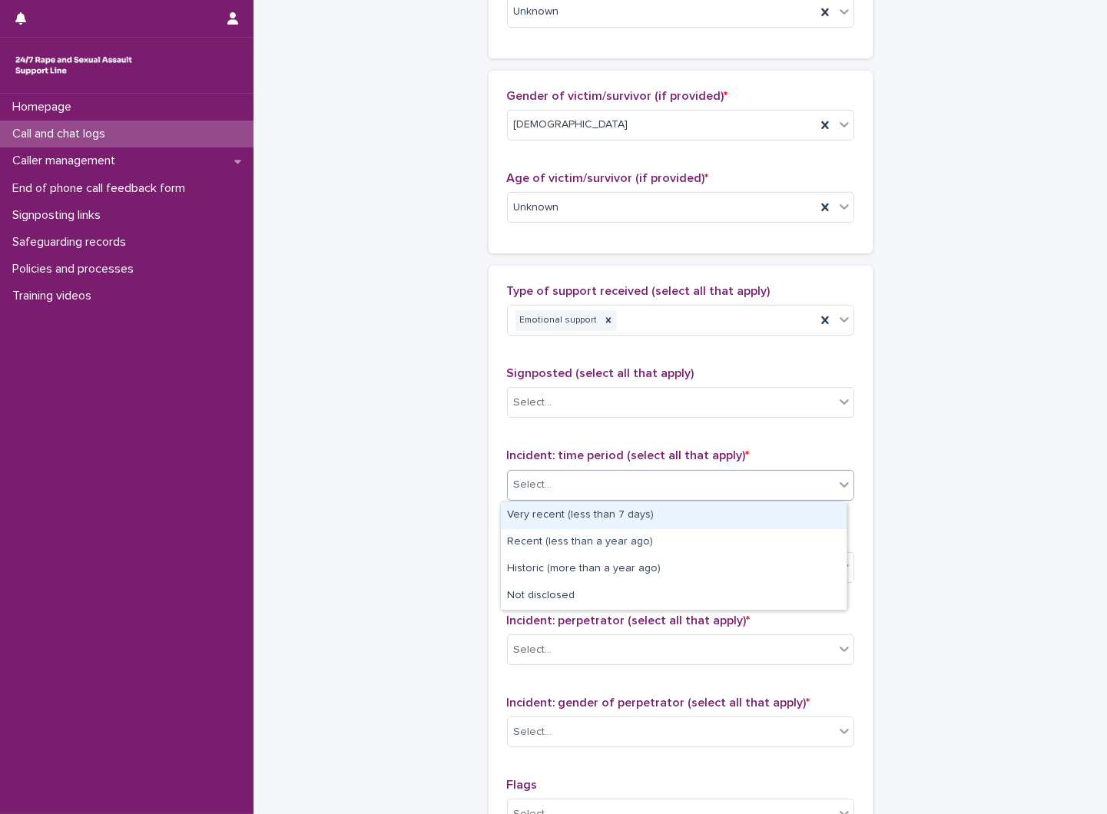
click at [531, 488] on div "Select..." at bounding box center [533, 485] width 38 height 16
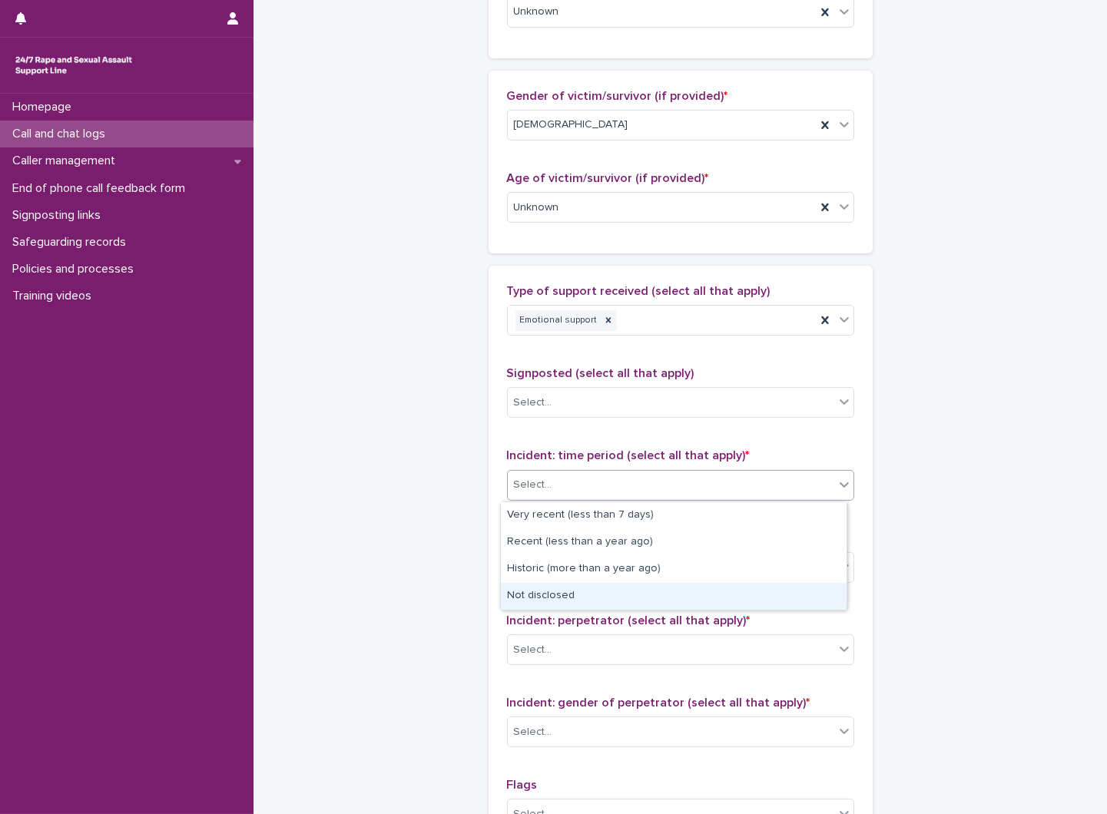
click at [561, 594] on div "Not disclosed" at bounding box center [674, 596] width 346 height 27
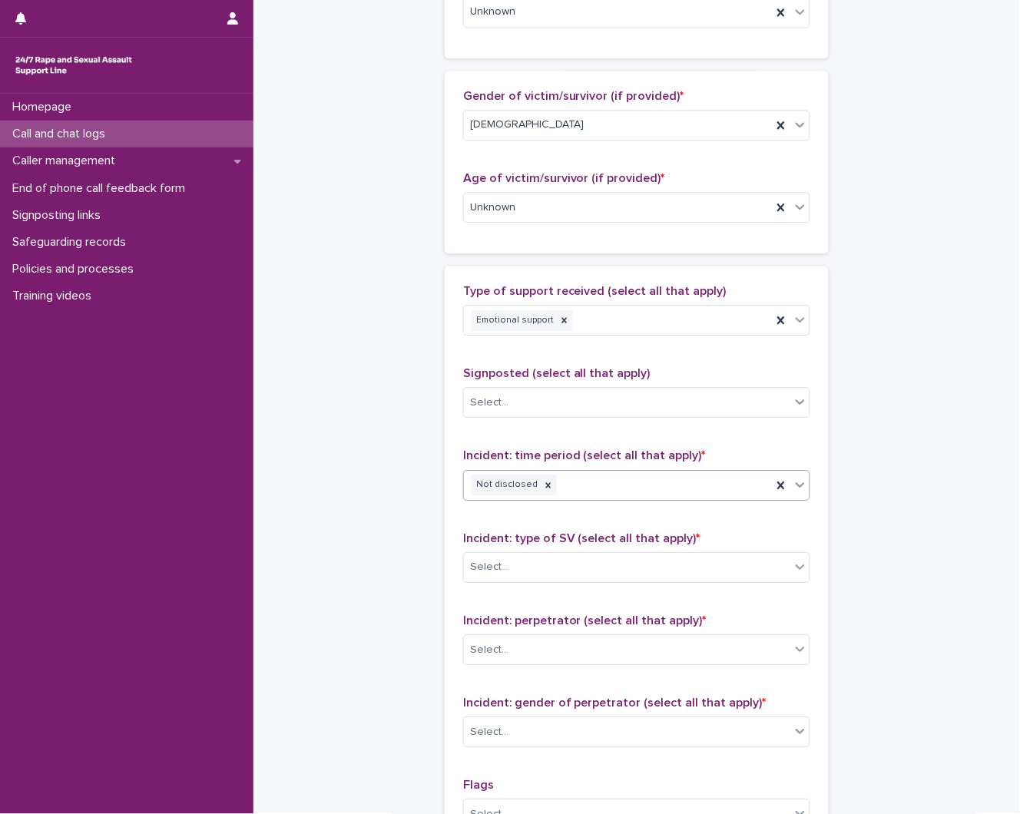
scroll to position [853, 0]
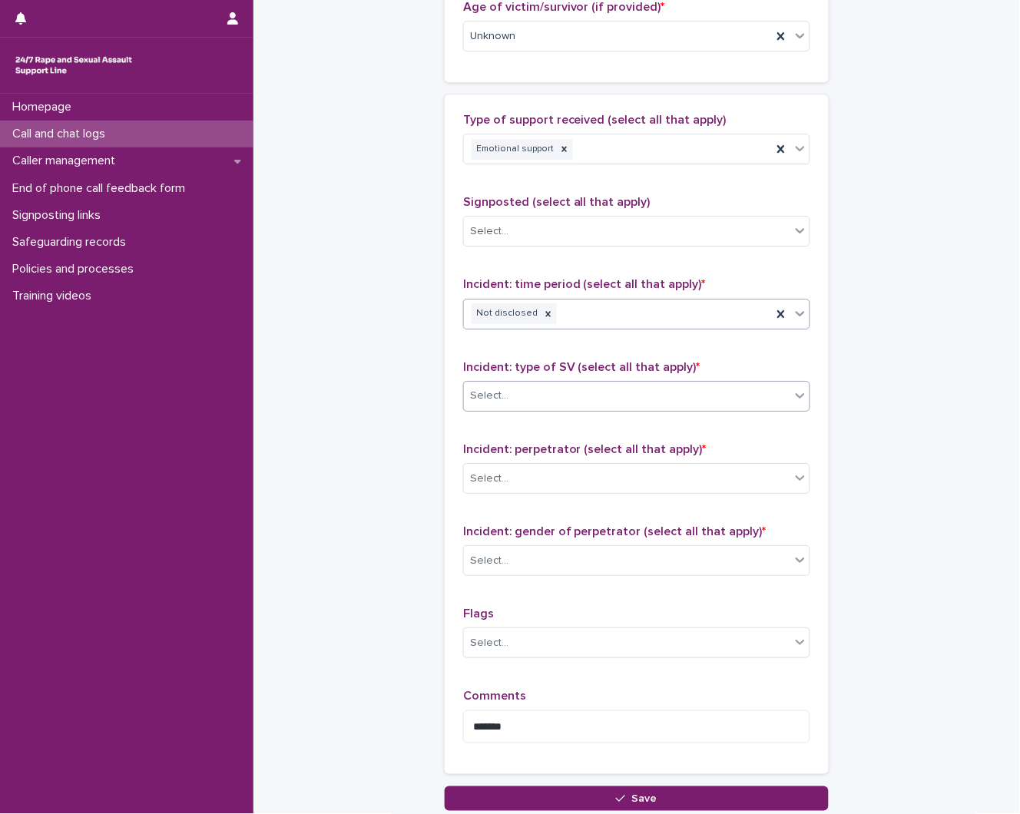
click at [591, 392] on div "Select..." at bounding box center [627, 395] width 326 height 25
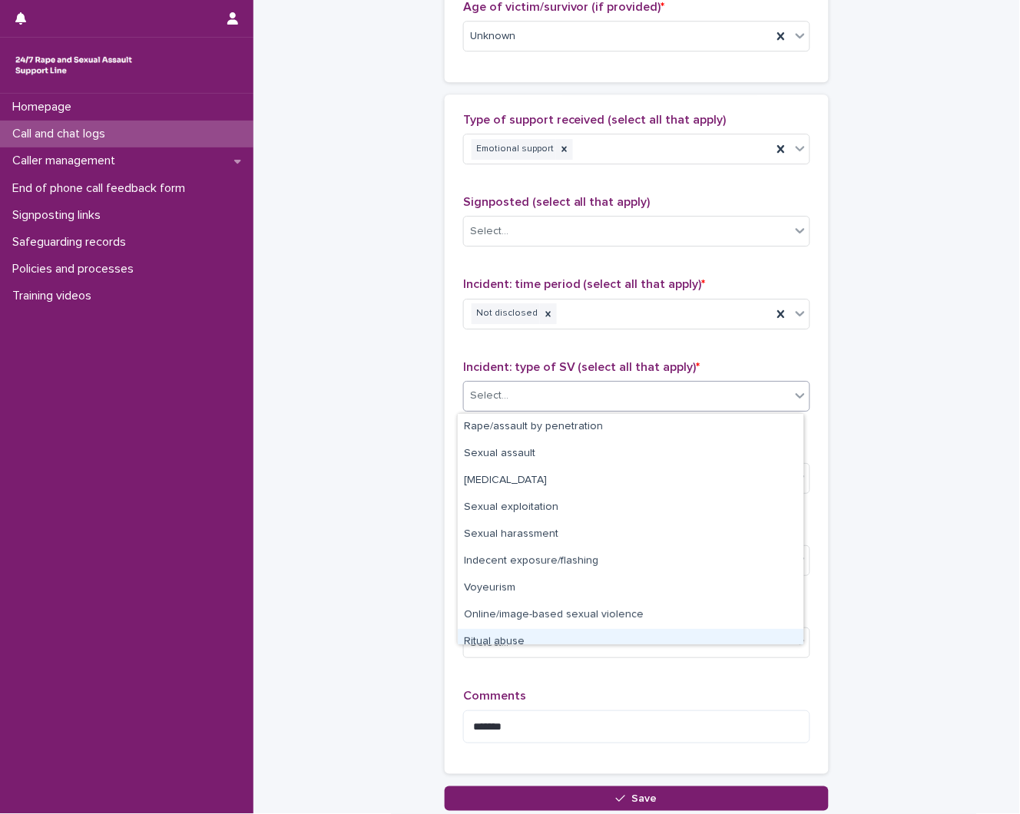
scroll to position [38, 0]
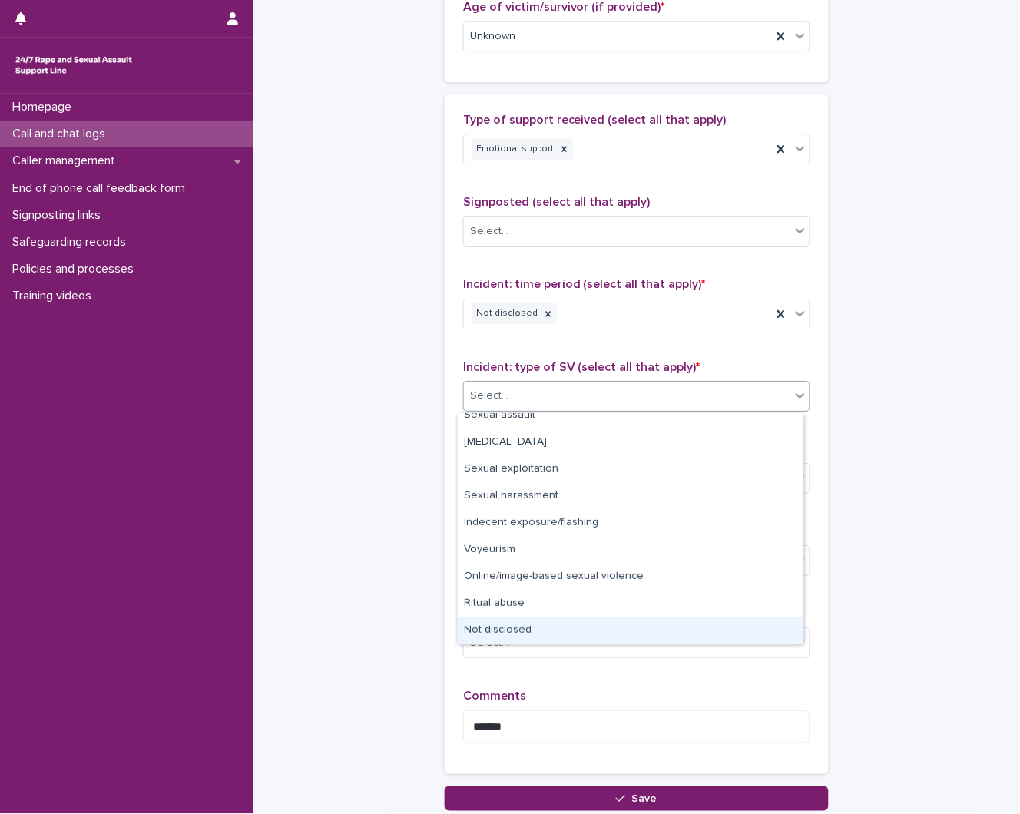
click at [541, 627] on div "Not disclosed" at bounding box center [631, 630] width 346 height 27
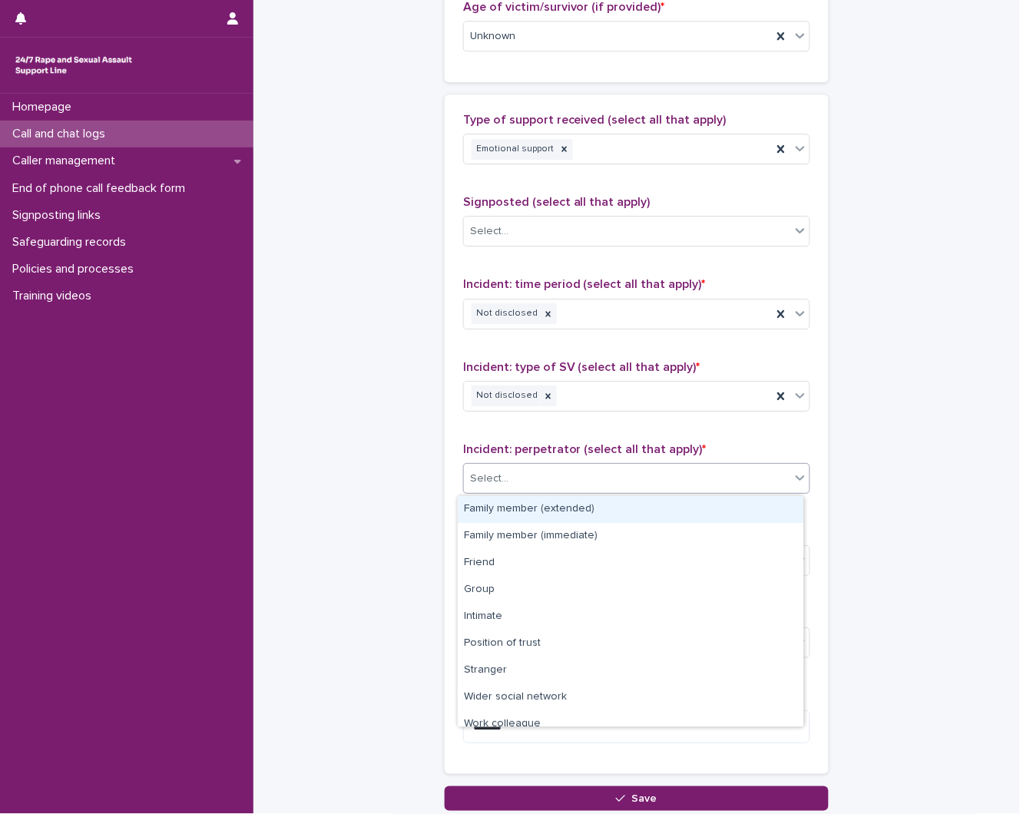
click at [596, 468] on div "Select..." at bounding box center [627, 478] width 326 height 25
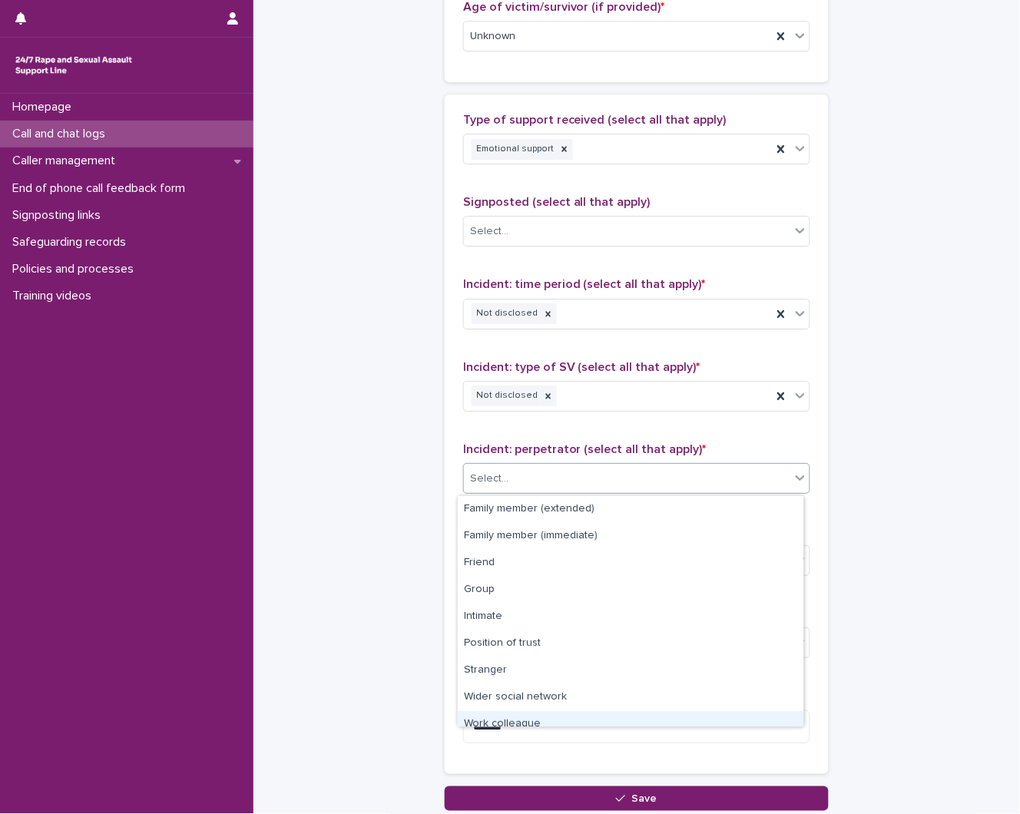
scroll to position [65, 0]
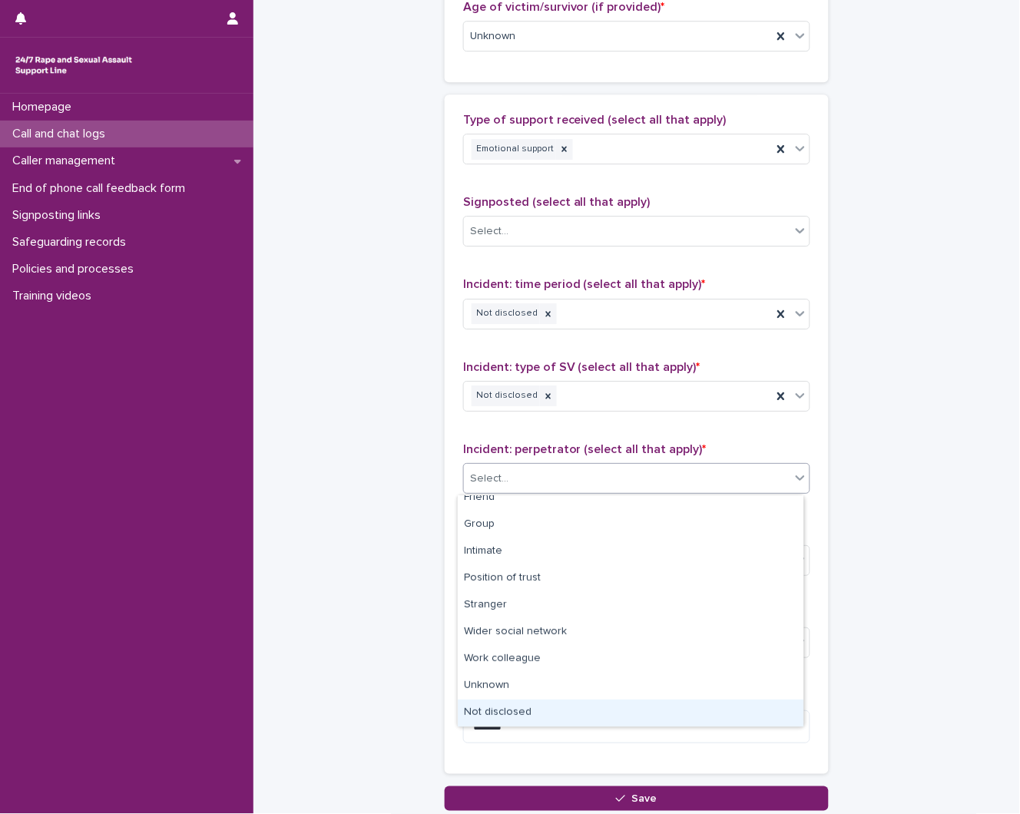
click at [524, 720] on div "Not disclosed" at bounding box center [631, 713] width 346 height 27
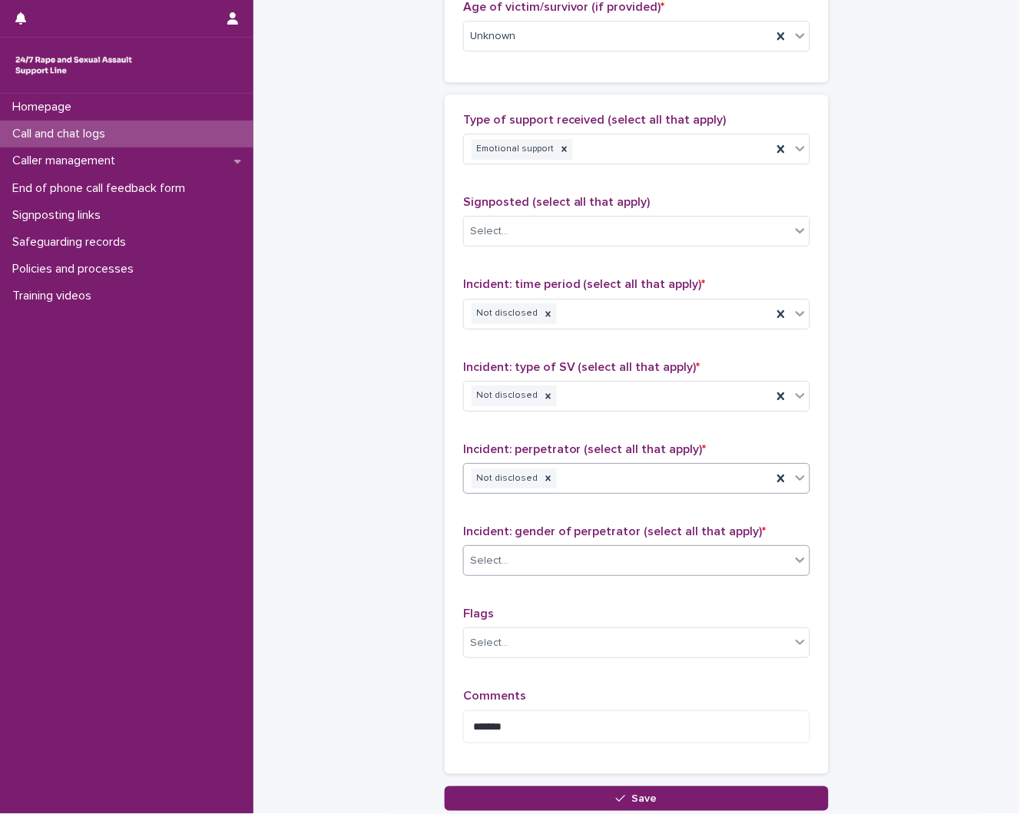
click at [561, 554] on div "Select..." at bounding box center [627, 560] width 326 height 25
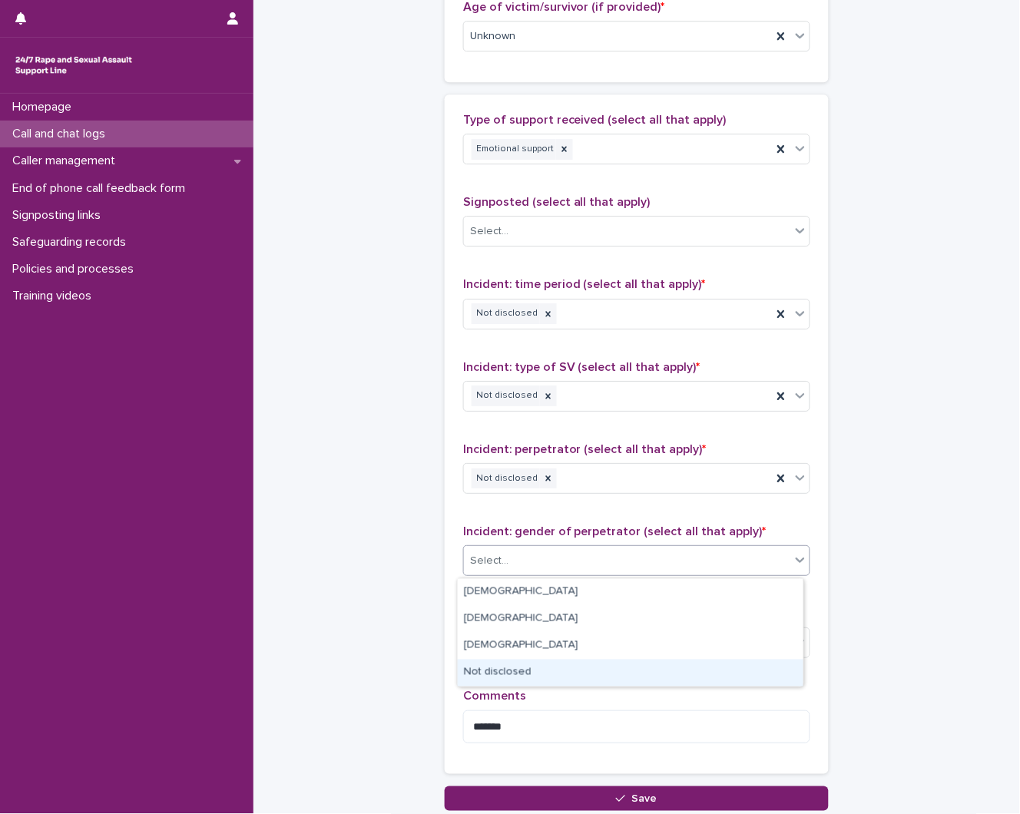
click at [538, 684] on div "Not disclosed" at bounding box center [631, 673] width 346 height 27
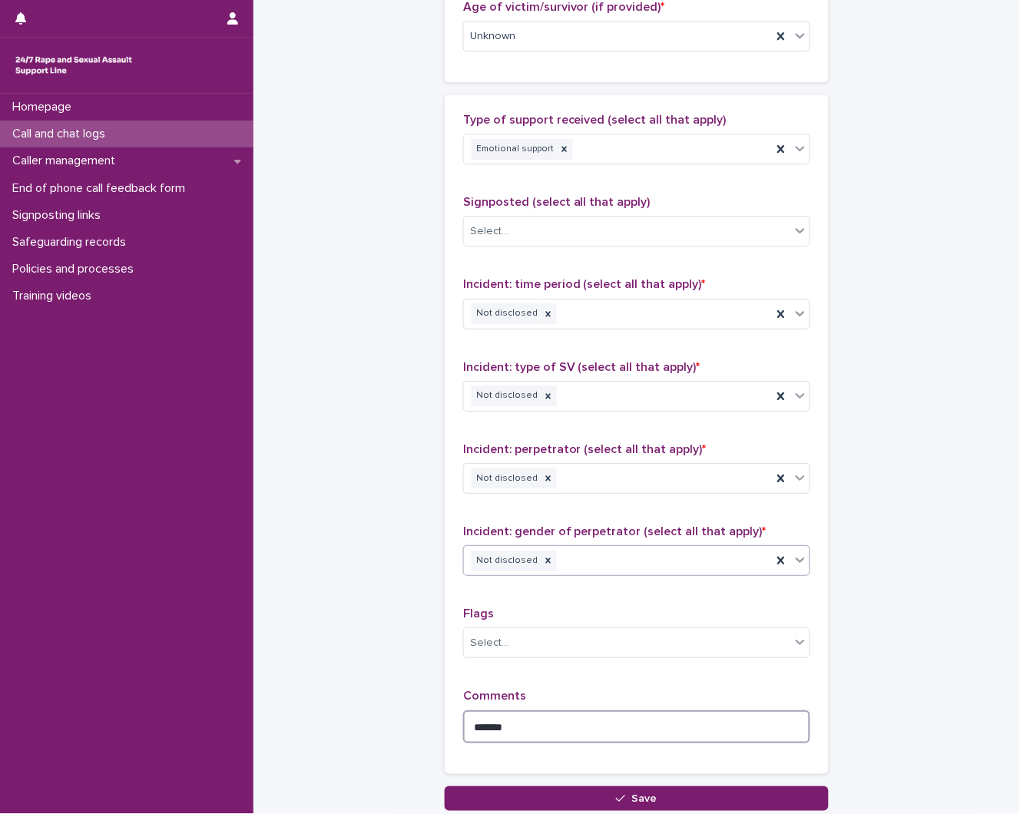
click at [534, 722] on textarea "******" at bounding box center [636, 726] width 347 height 33
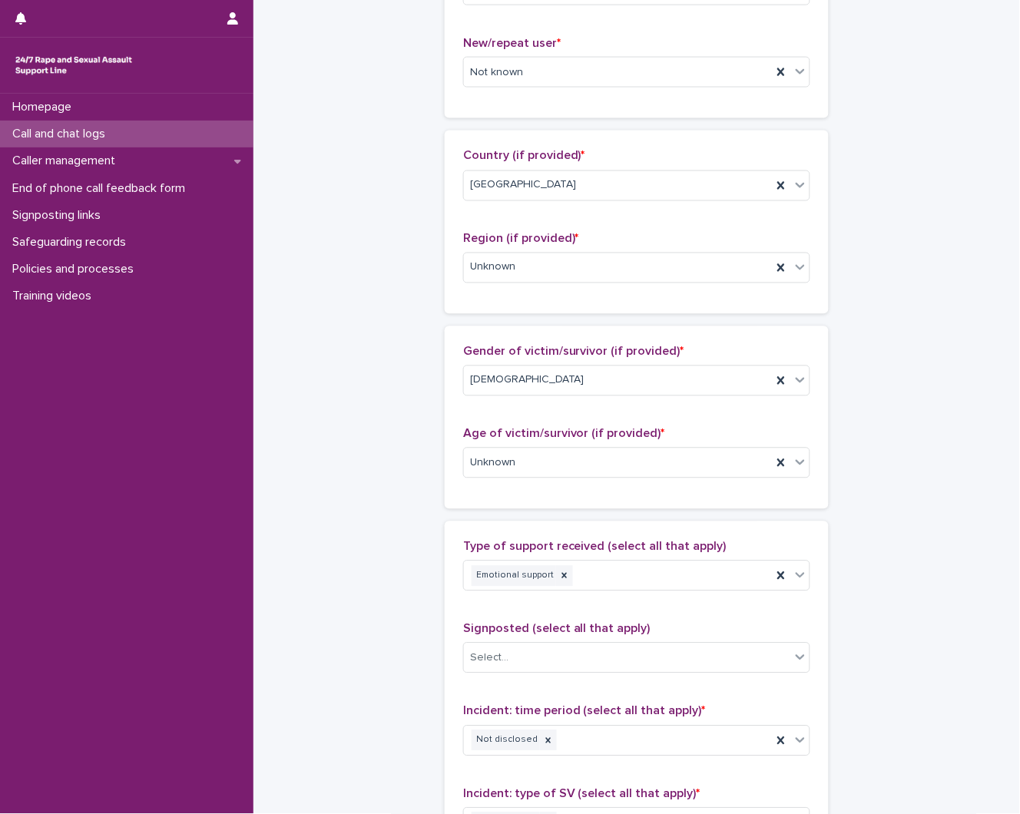
scroll to position [0, 0]
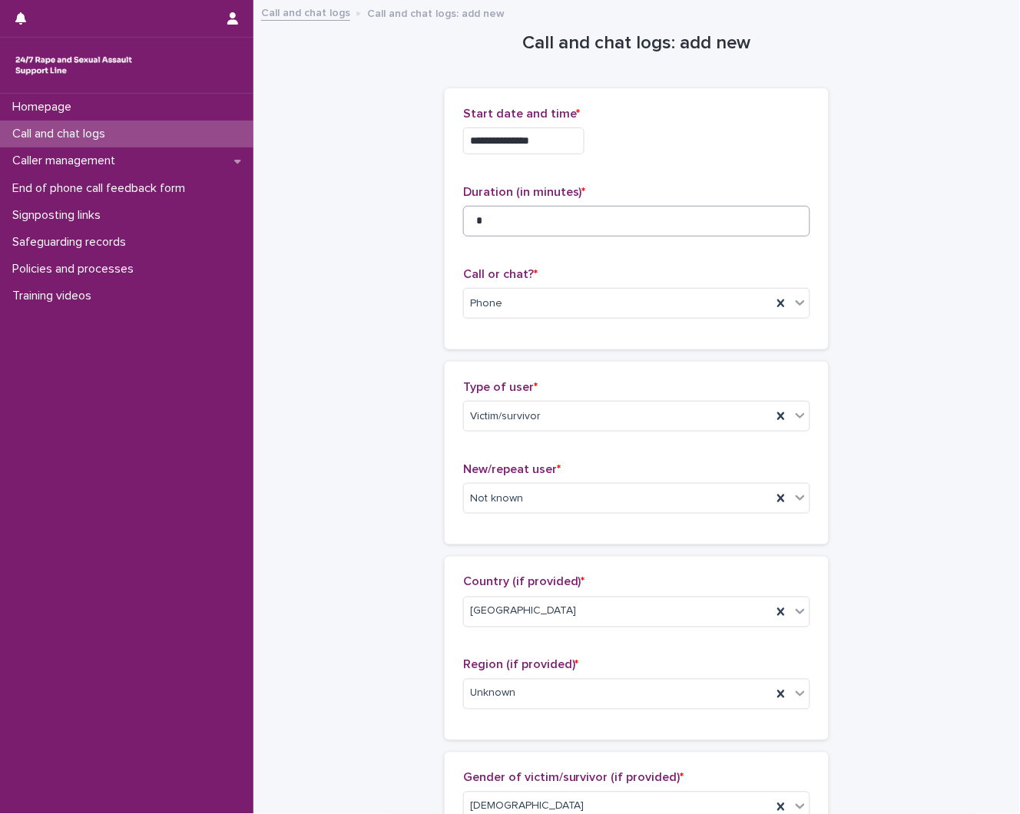
type textarea "**********"
click at [620, 215] on input "*" at bounding box center [636, 221] width 347 height 31
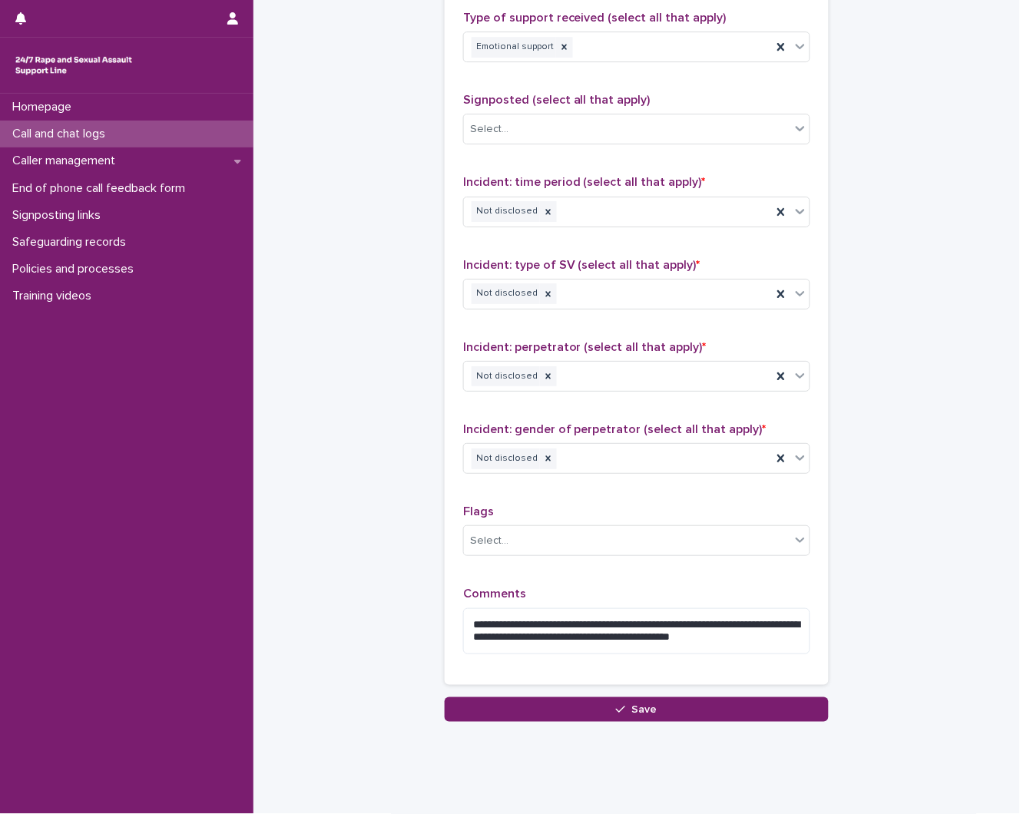
scroll to position [985, 0]
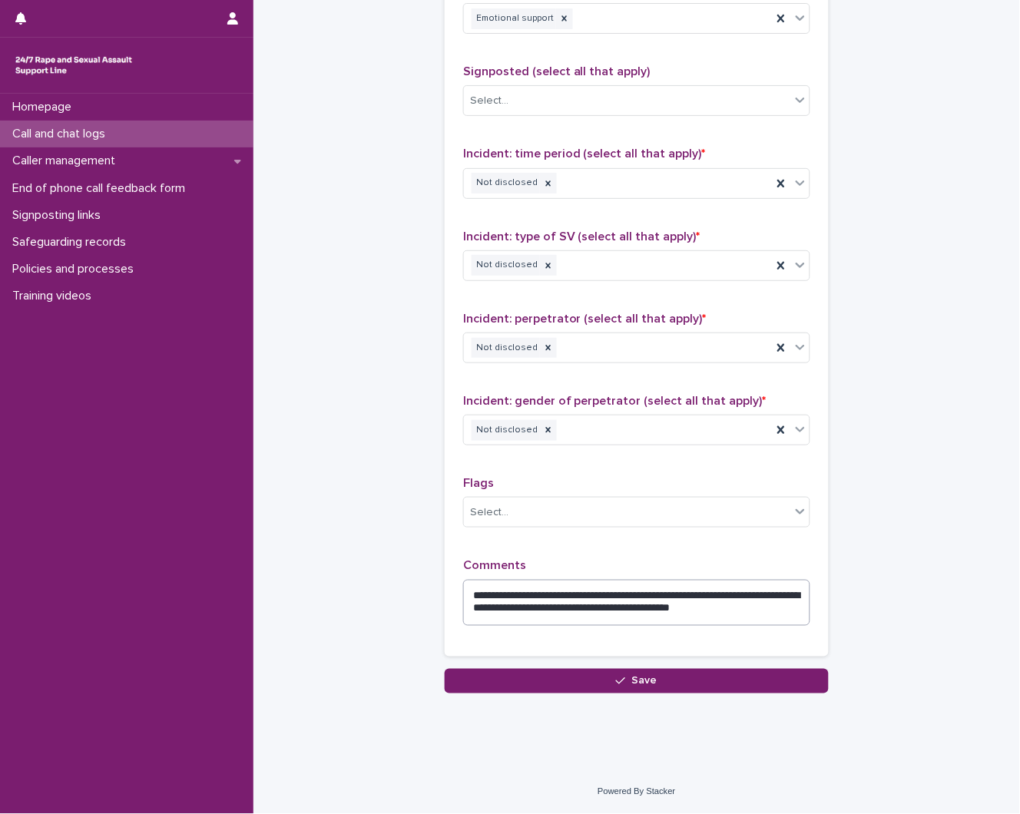
type input "**"
click at [785, 611] on textarea "**********" at bounding box center [636, 603] width 347 height 46
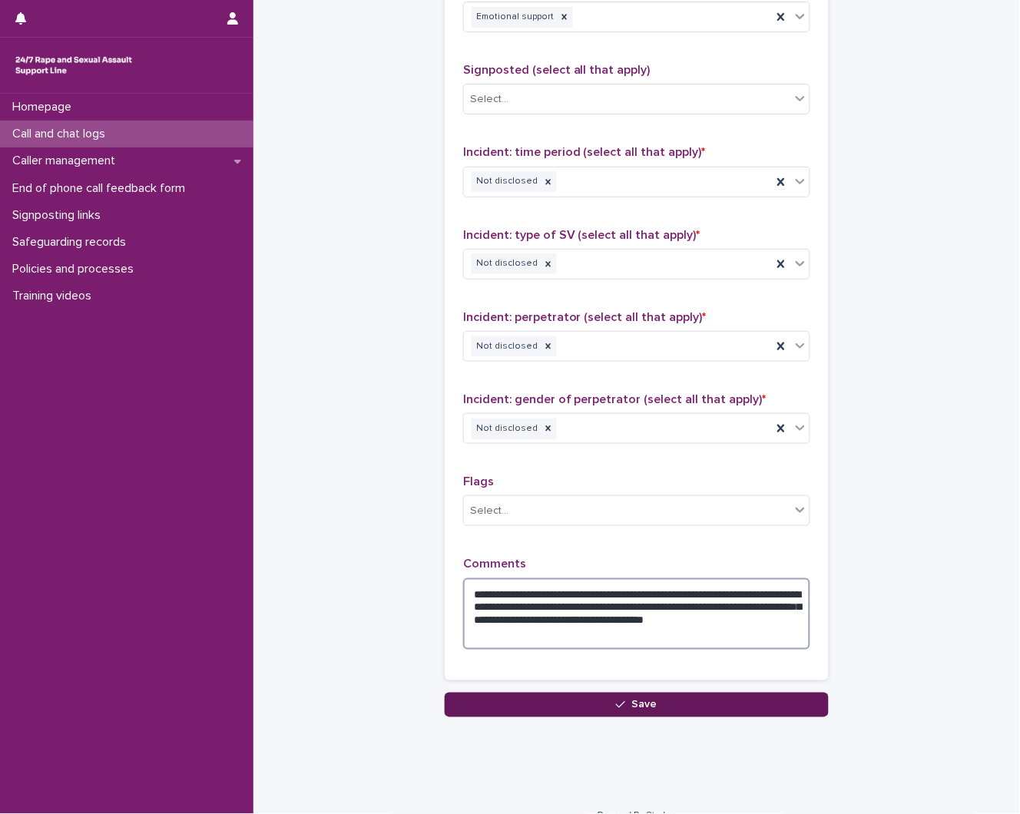
type textarea "**********"
click at [541, 707] on button "Save" at bounding box center [637, 705] width 384 height 25
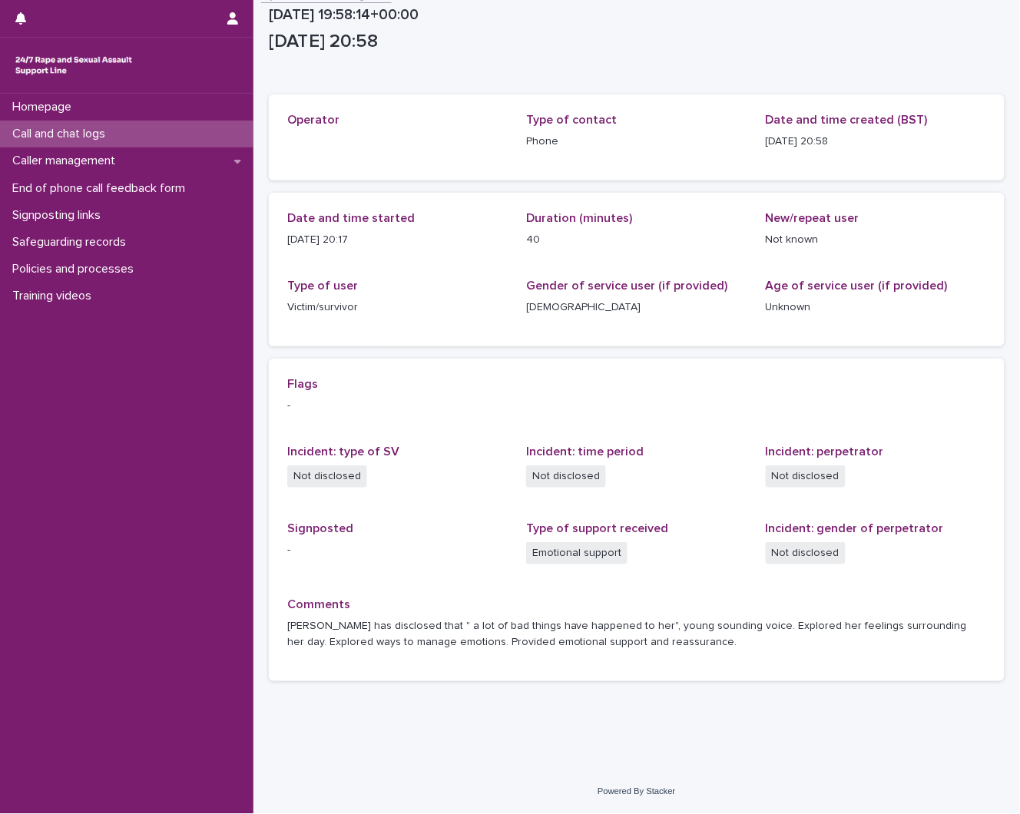
scroll to position [18, 0]
click at [151, 125] on div "Call and chat logs" at bounding box center [126, 134] width 253 height 27
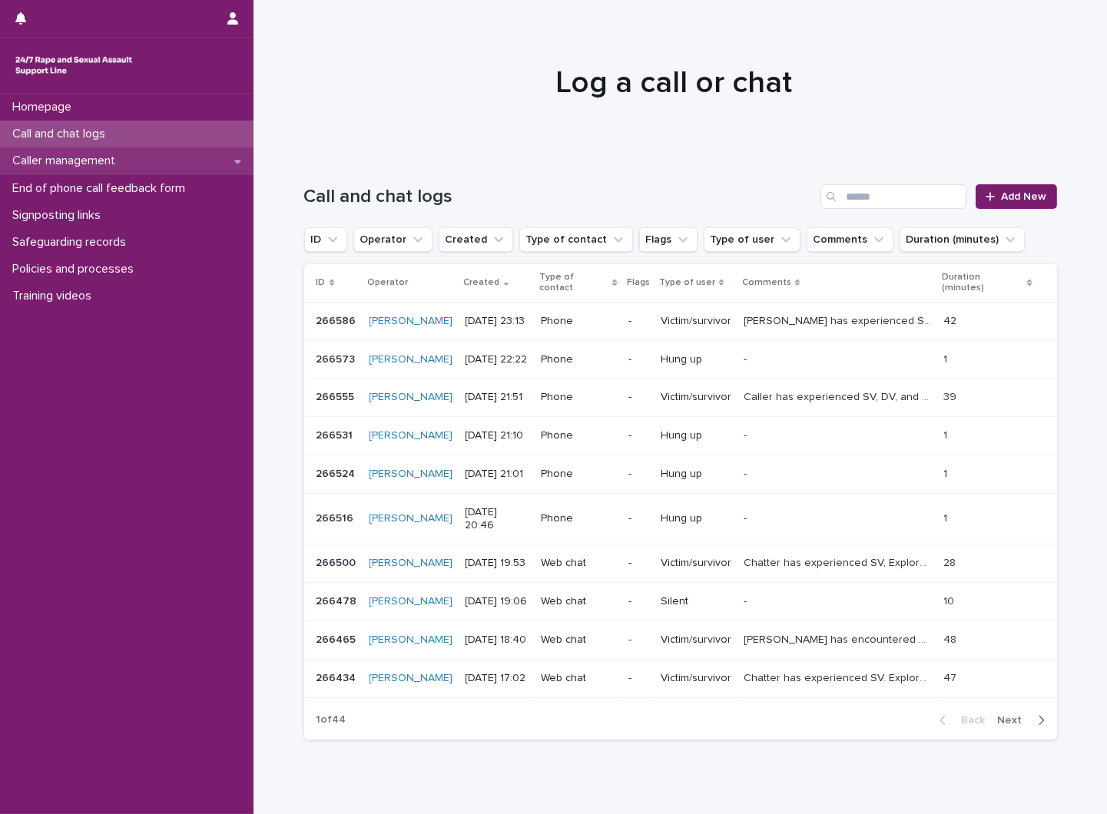
click at [80, 167] on p "Caller management" at bounding box center [66, 161] width 121 height 15
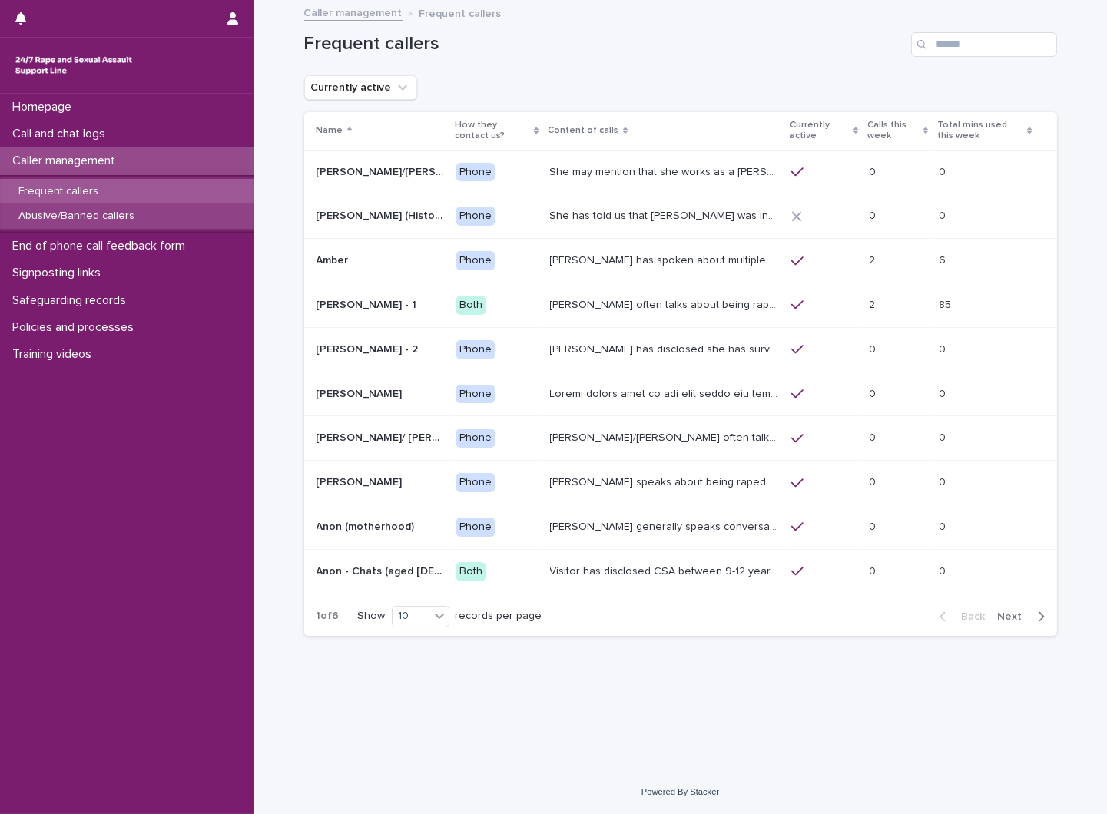
click at [127, 213] on p "Abusive/Banned callers" at bounding box center [76, 216] width 141 height 13
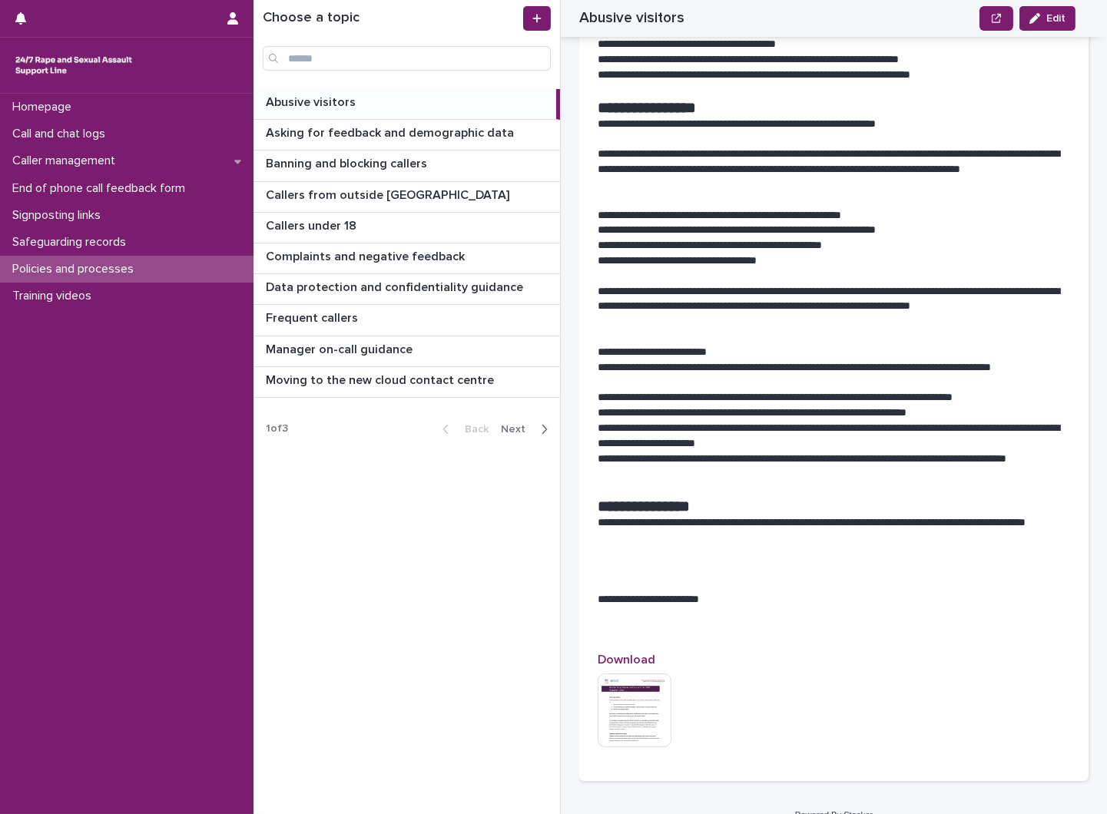
scroll to position [1440, 0]
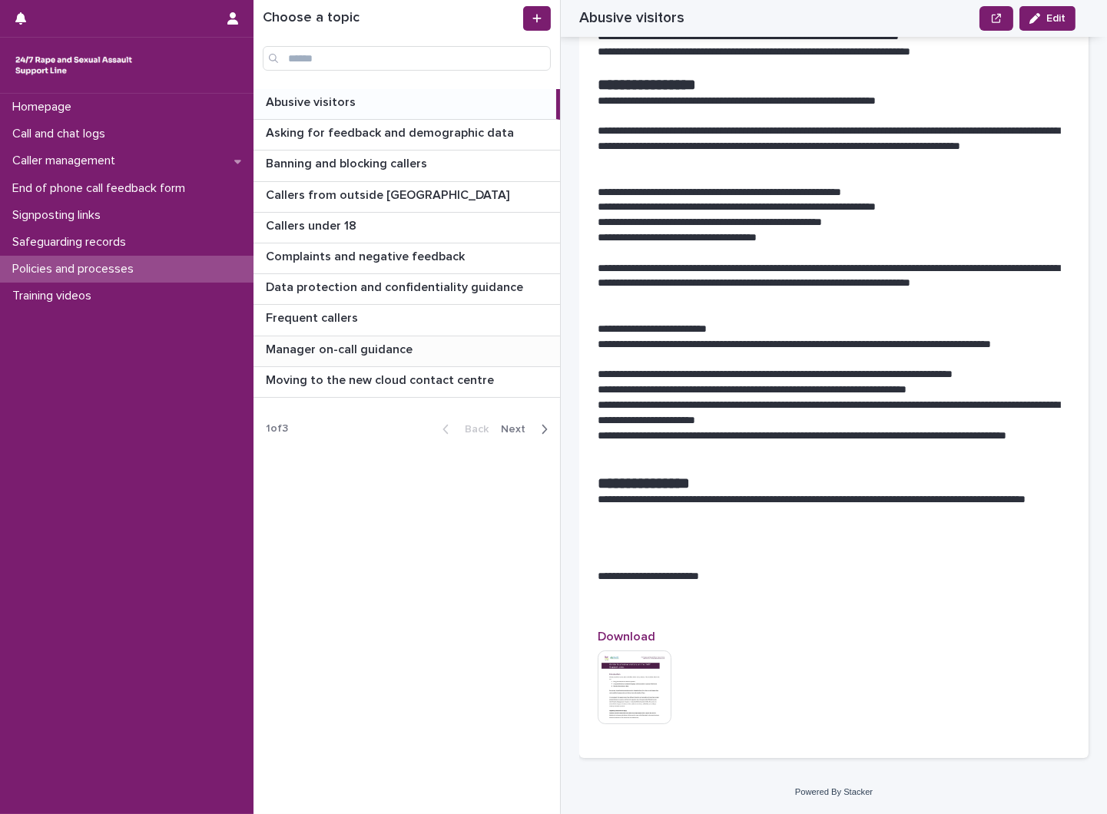
click at [488, 356] on p at bounding box center [410, 350] width 288 height 15
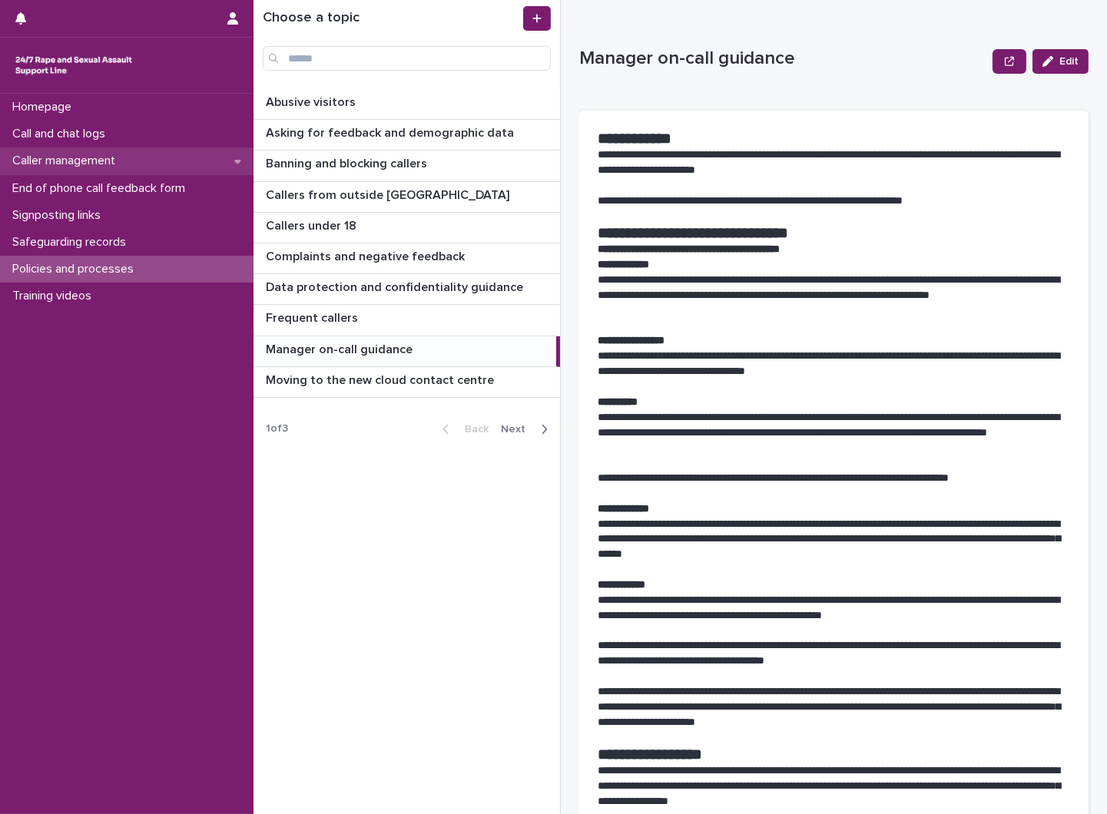
click at [159, 162] on div "Caller management" at bounding box center [126, 160] width 253 height 27
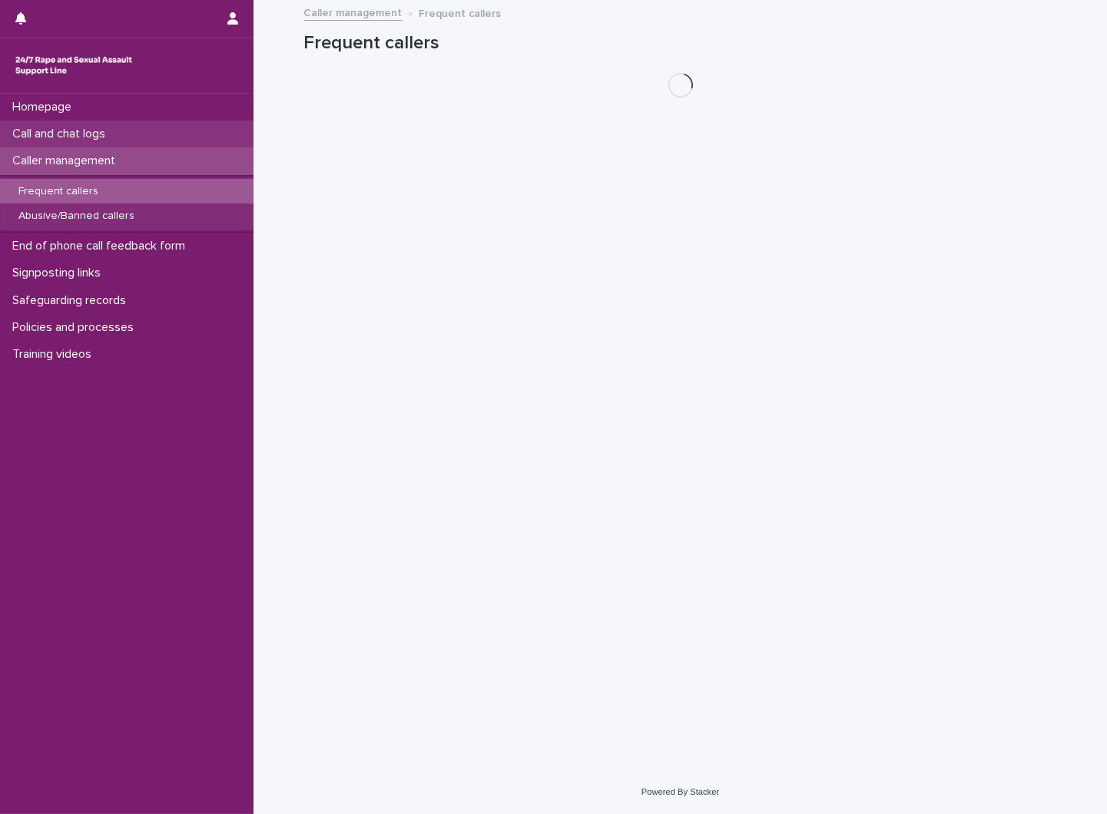
click at [160, 147] on div "Caller management" at bounding box center [126, 160] width 253 height 27
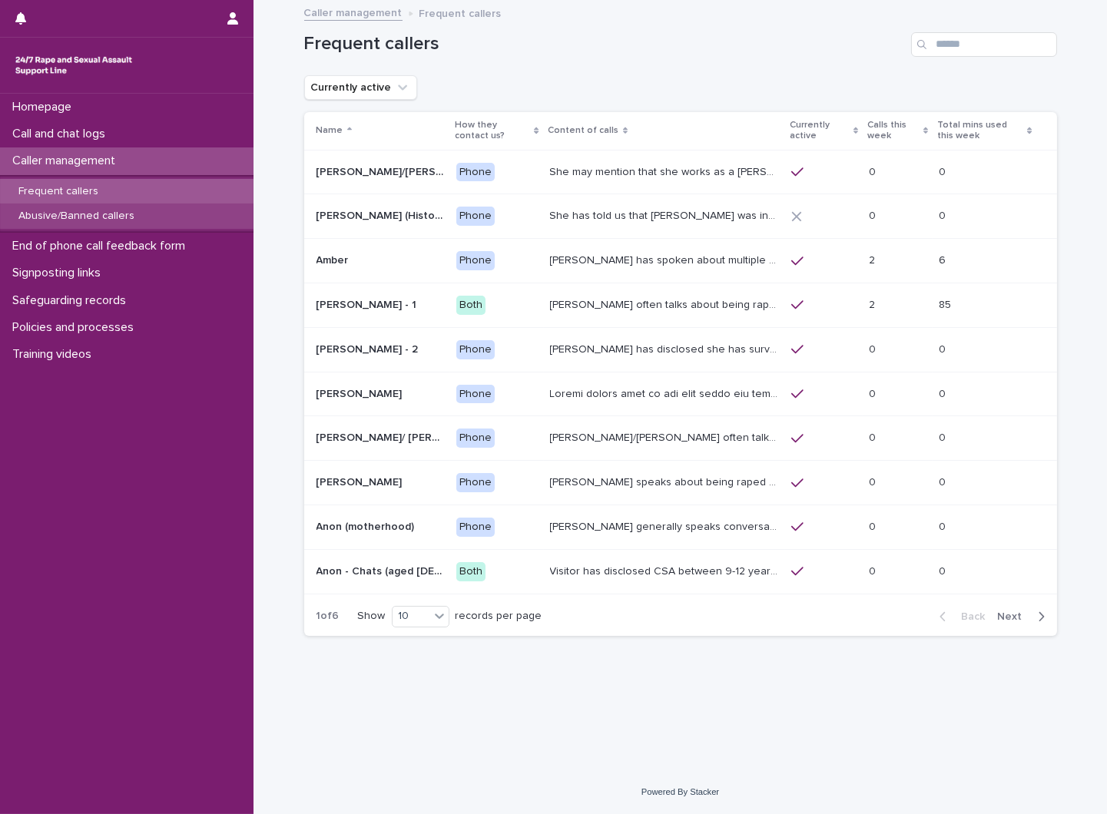
click at [154, 216] on div "Abusive/Banned callers" at bounding box center [126, 216] width 253 height 25
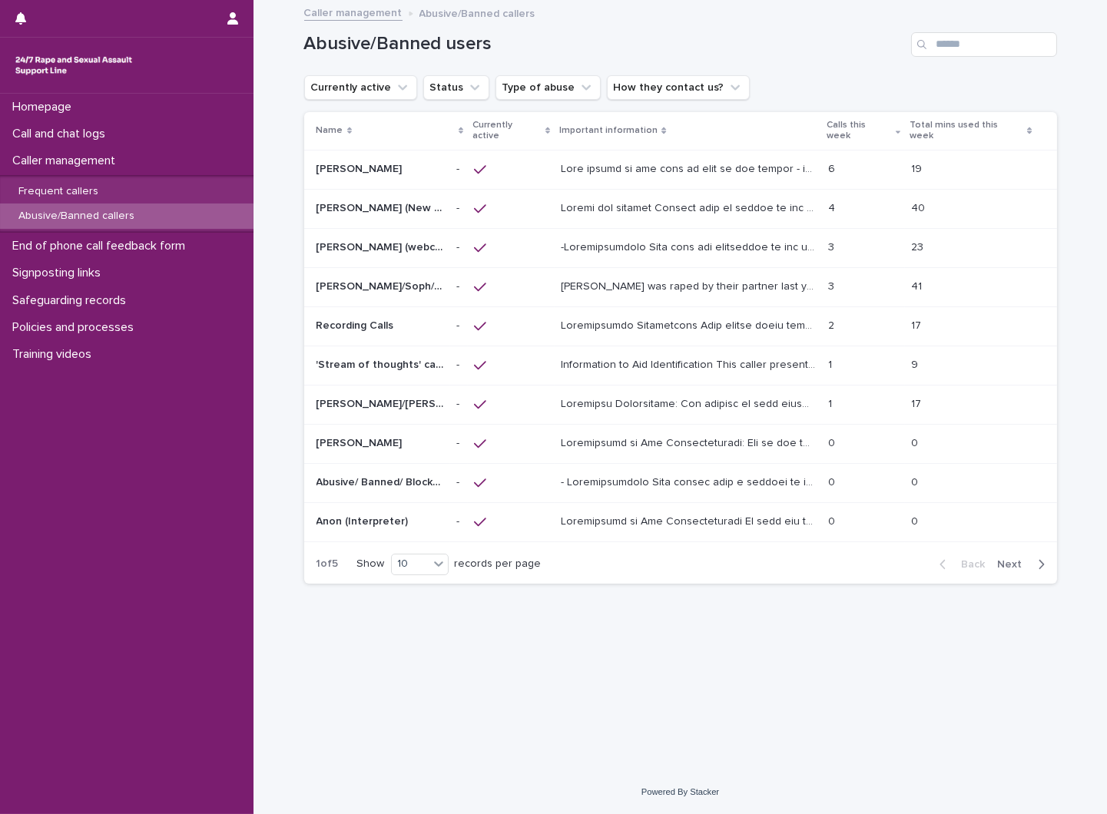
click at [978, 60] on div "Abusive/Banned users" at bounding box center [680, 39] width 753 height 74
click at [657, 316] on p at bounding box center [690, 324] width 258 height 16
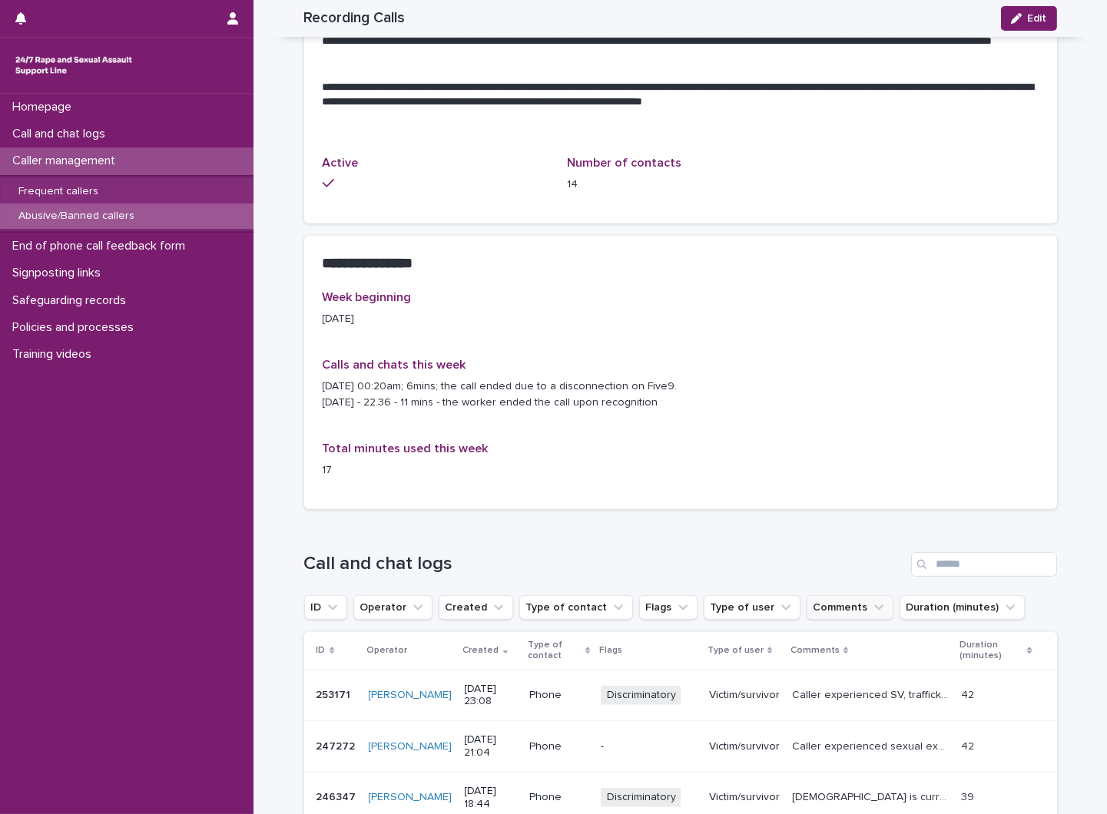
scroll to position [1306, 0]
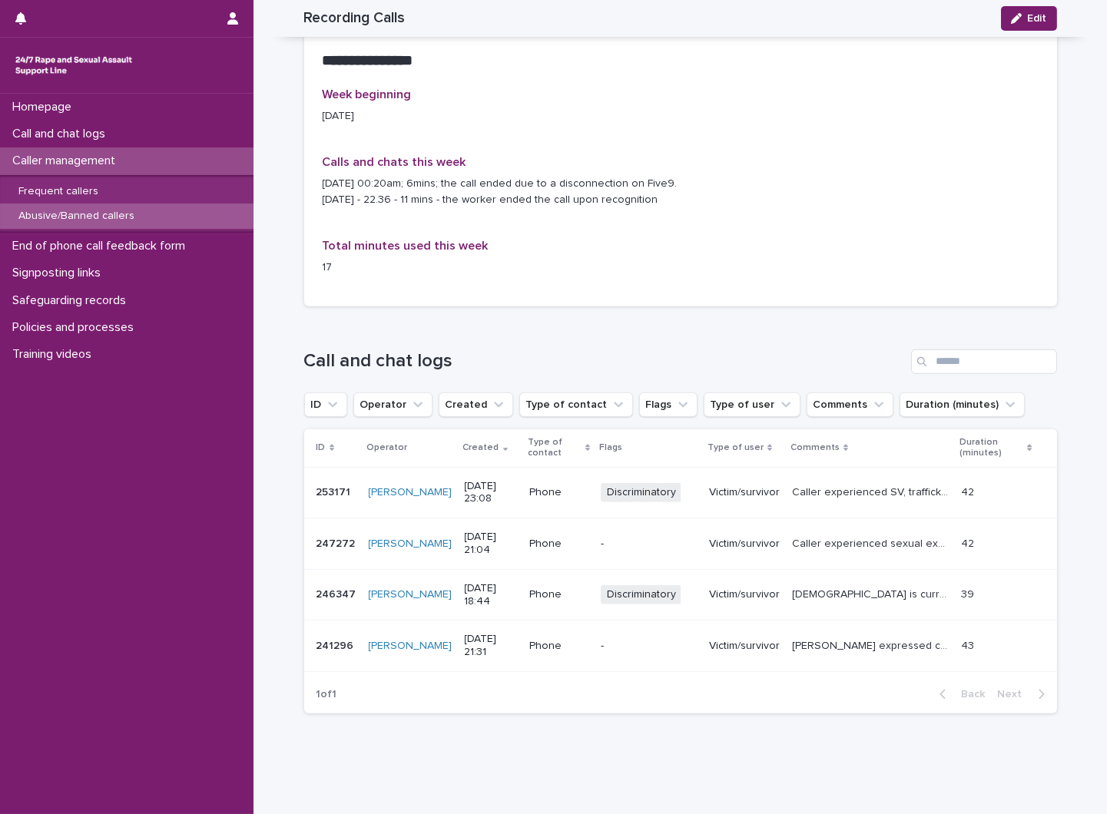
click at [115, 220] on p "Abusive/Banned callers" at bounding box center [76, 216] width 141 height 13
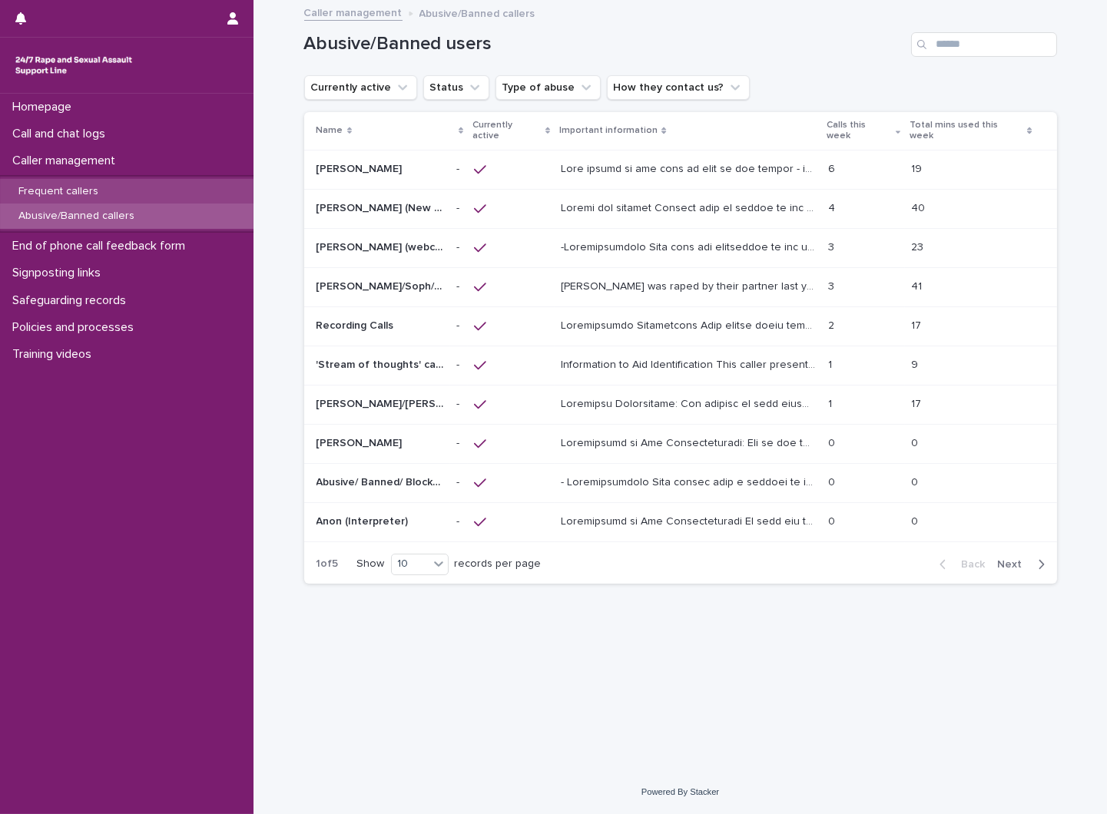
click at [131, 197] on div "Frequent callers" at bounding box center [126, 191] width 253 height 25
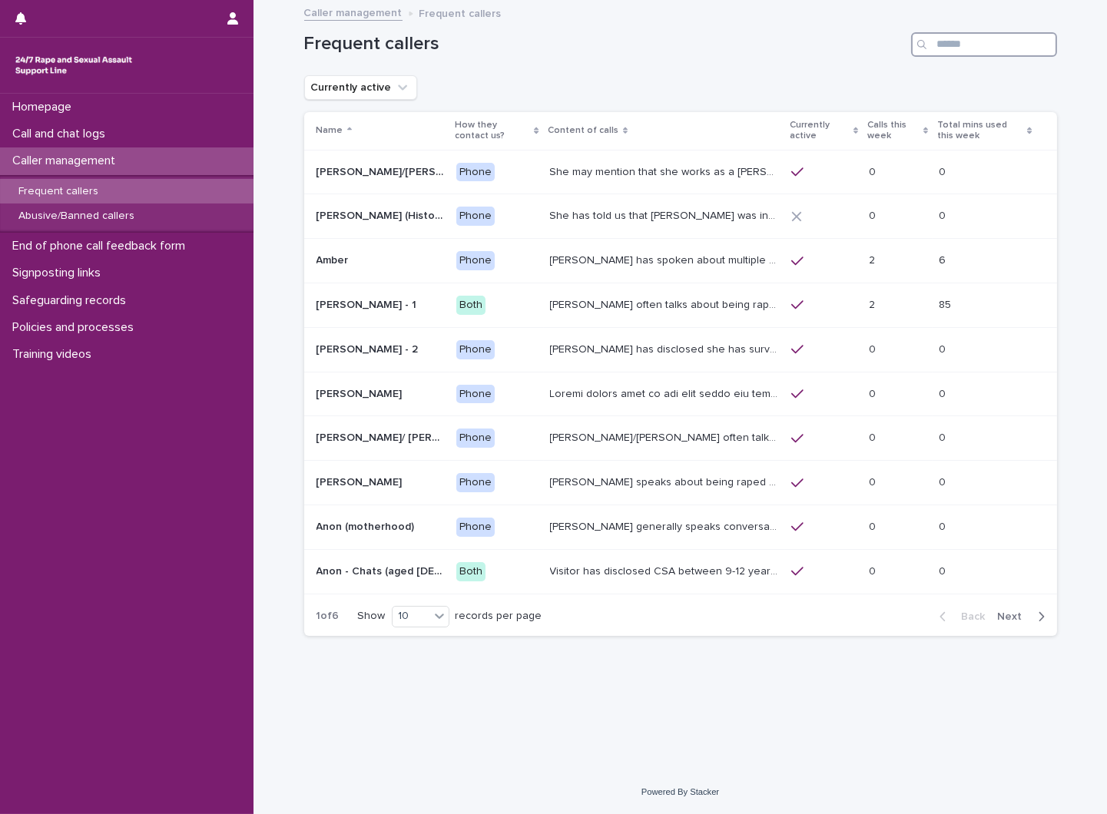
click at [1007, 47] on input "Search" at bounding box center [984, 44] width 146 height 25
click at [753, 305] on p "[PERSON_NAME] often talks about being raped a night before or [DATE] or a month…" at bounding box center [666, 304] width 232 height 16
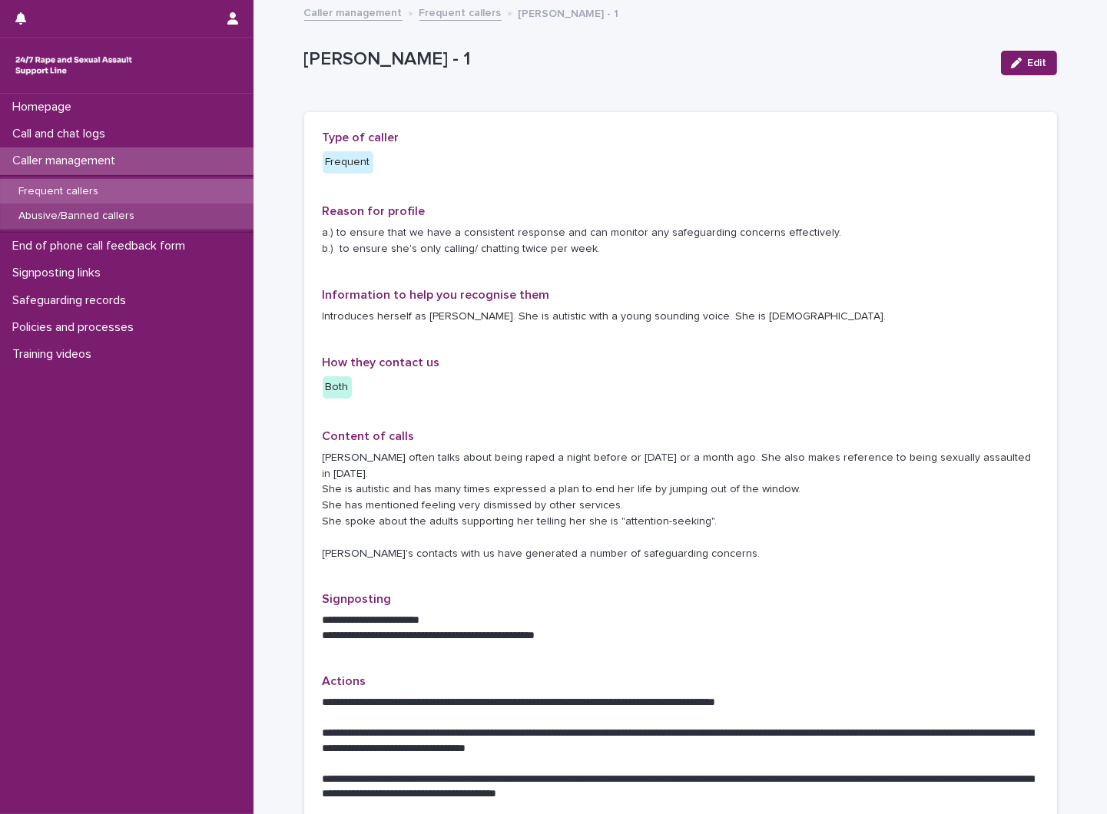
click at [108, 217] on p "Abusive/Banned callers" at bounding box center [76, 216] width 141 height 13
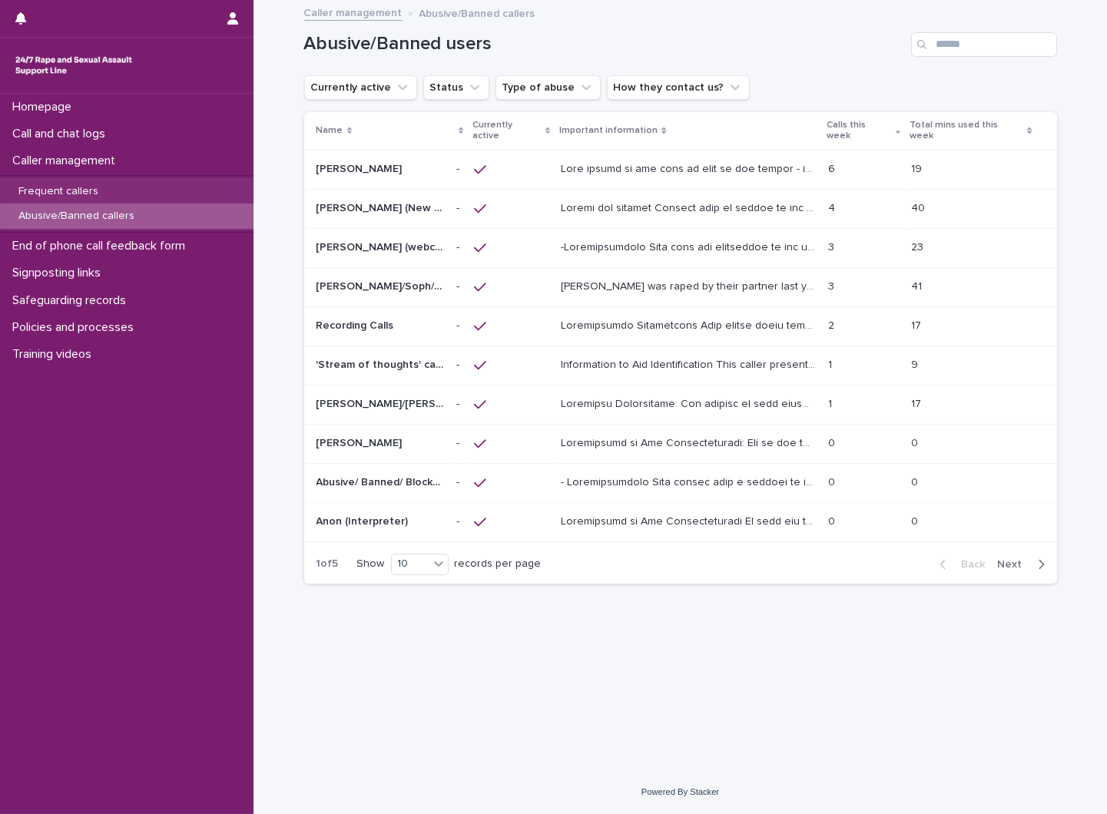
click at [591, 395] on p at bounding box center [690, 403] width 258 height 16
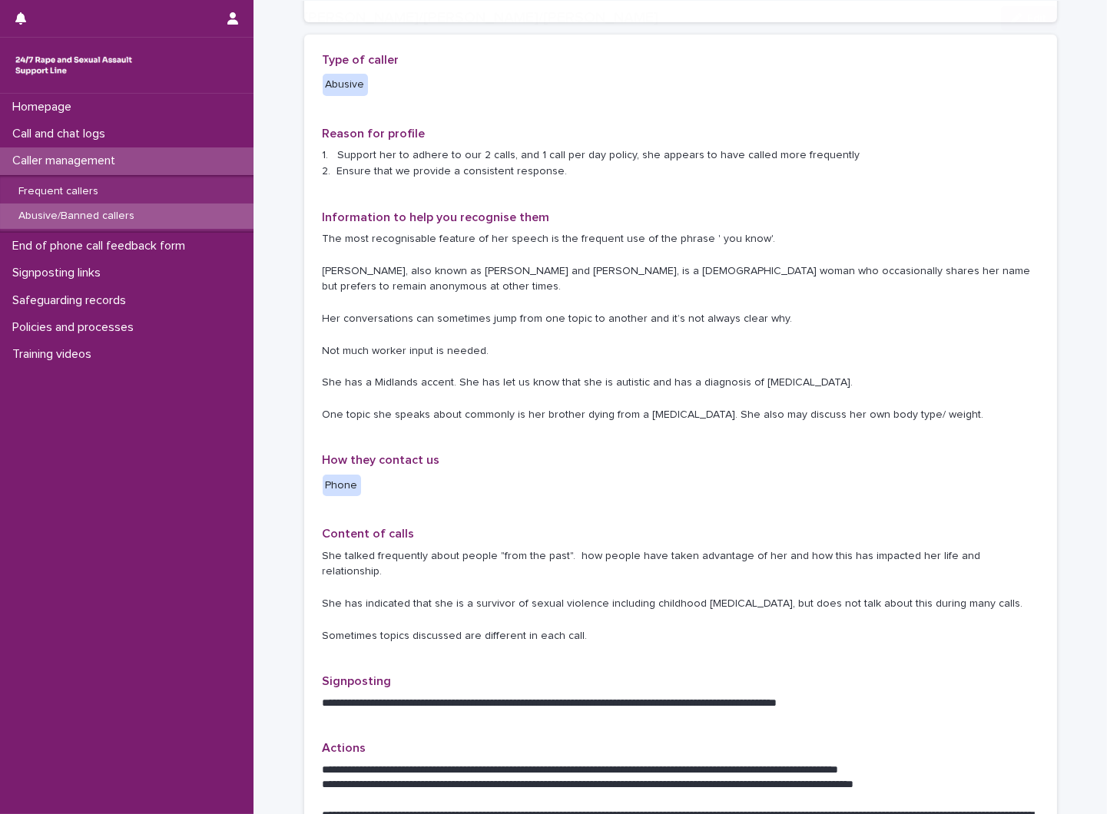
scroll to position [256, 0]
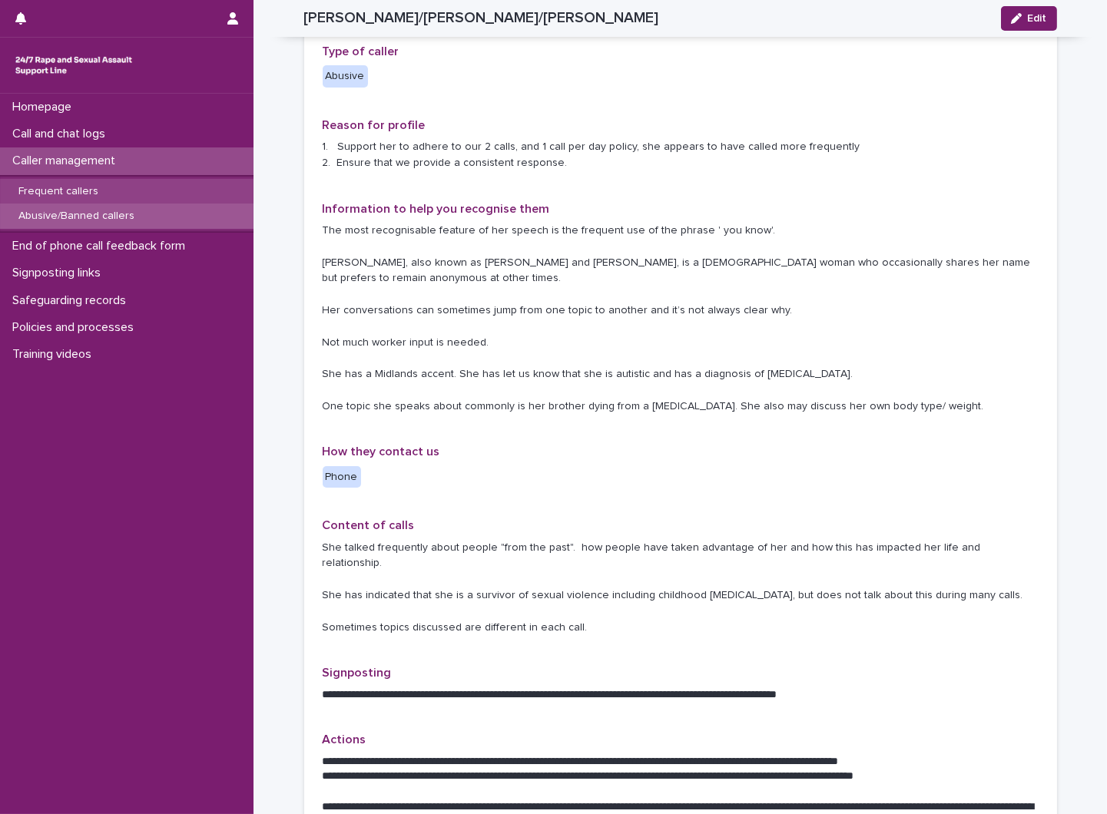
click at [96, 194] on p "Frequent callers" at bounding box center [58, 191] width 104 height 13
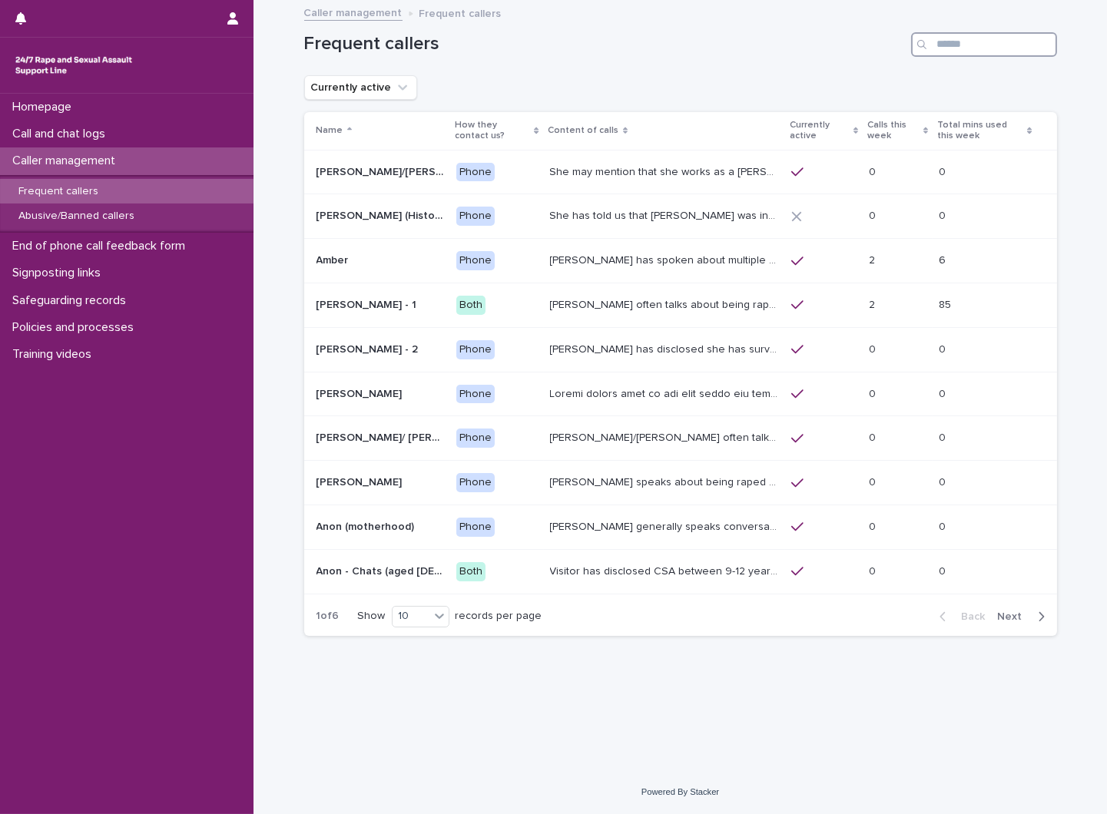
click at [984, 40] on input "Search" at bounding box center [984, 44] width 146 height 25
type input "*"
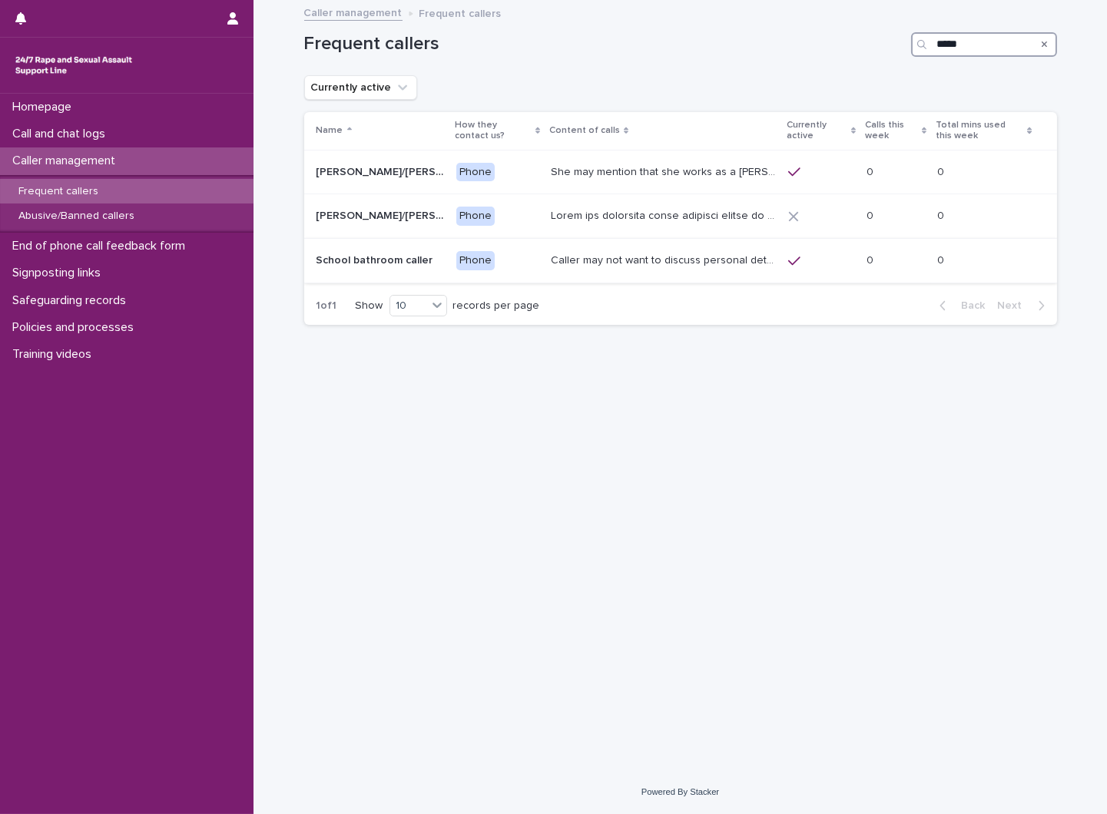
type input "*****"
click at [646, 257] on p "Caller may not want to discuss personal details but she has mentioned being in …" at bounding box center [665, 259] width 229 height 16
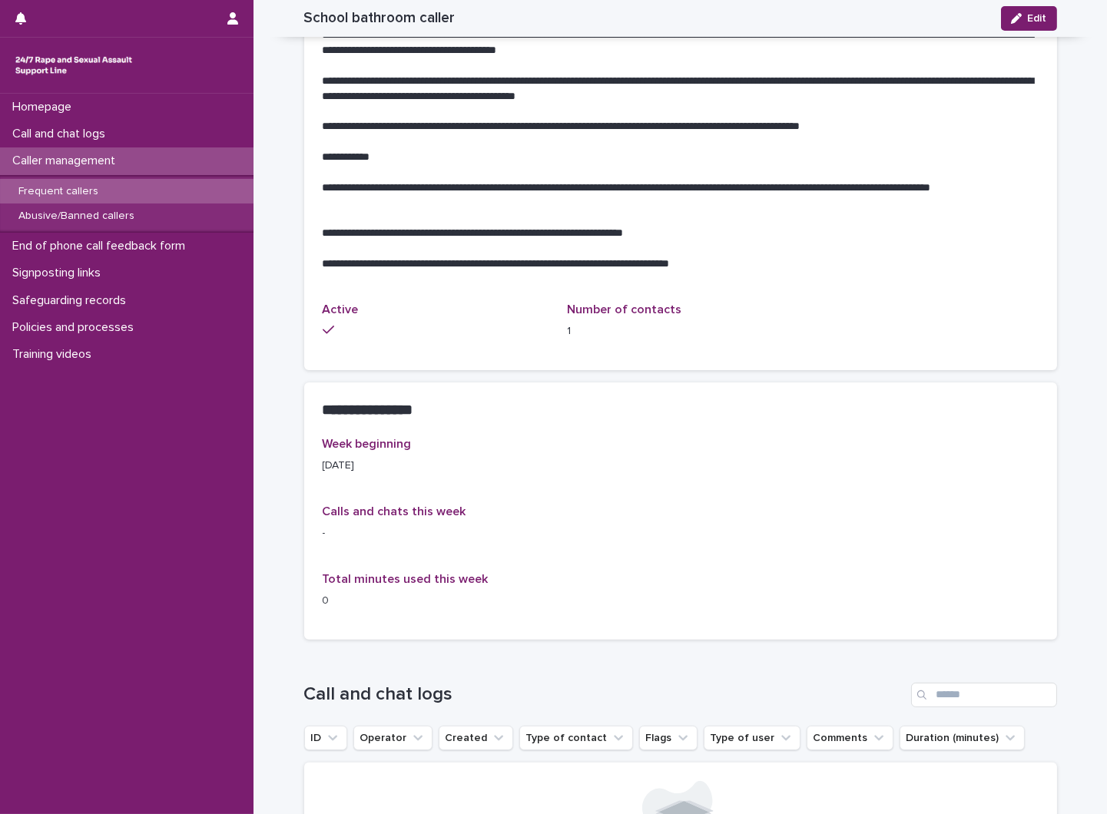
scroll to position [1005, 0]
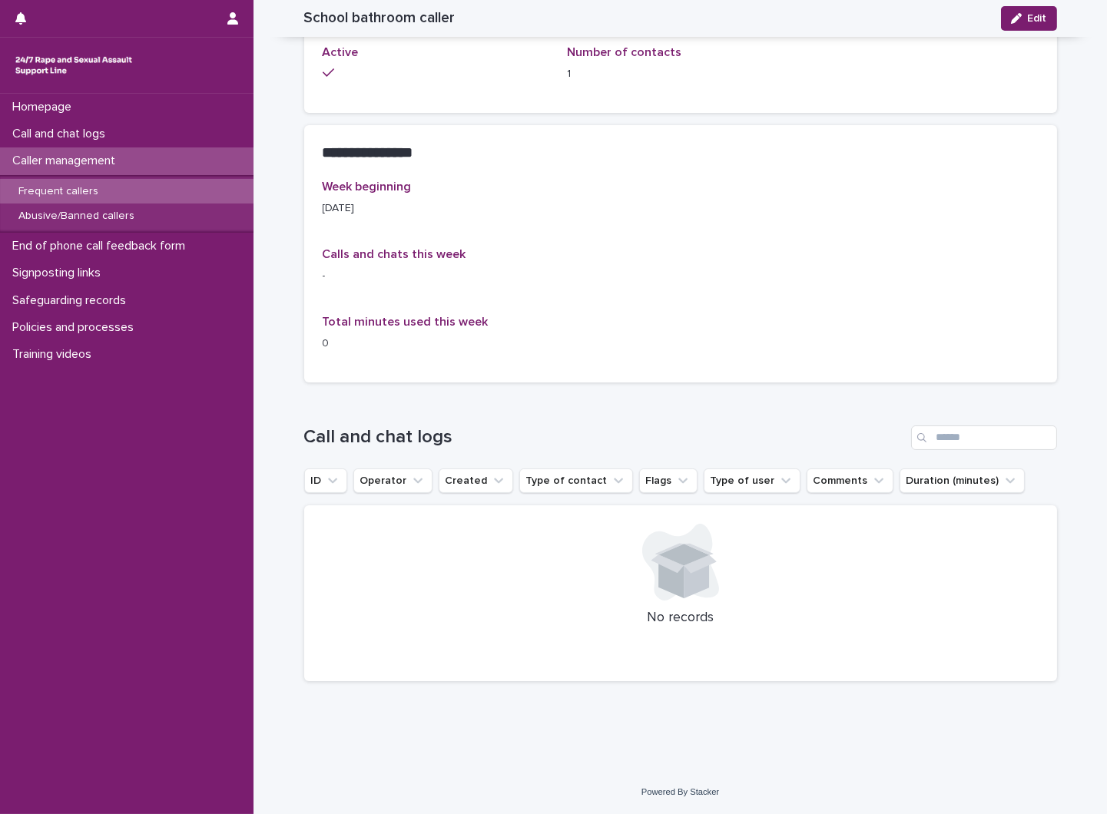
click at [163, 200] on div "Frequent callers" at bounding box center [126, 191] width 253 height 25
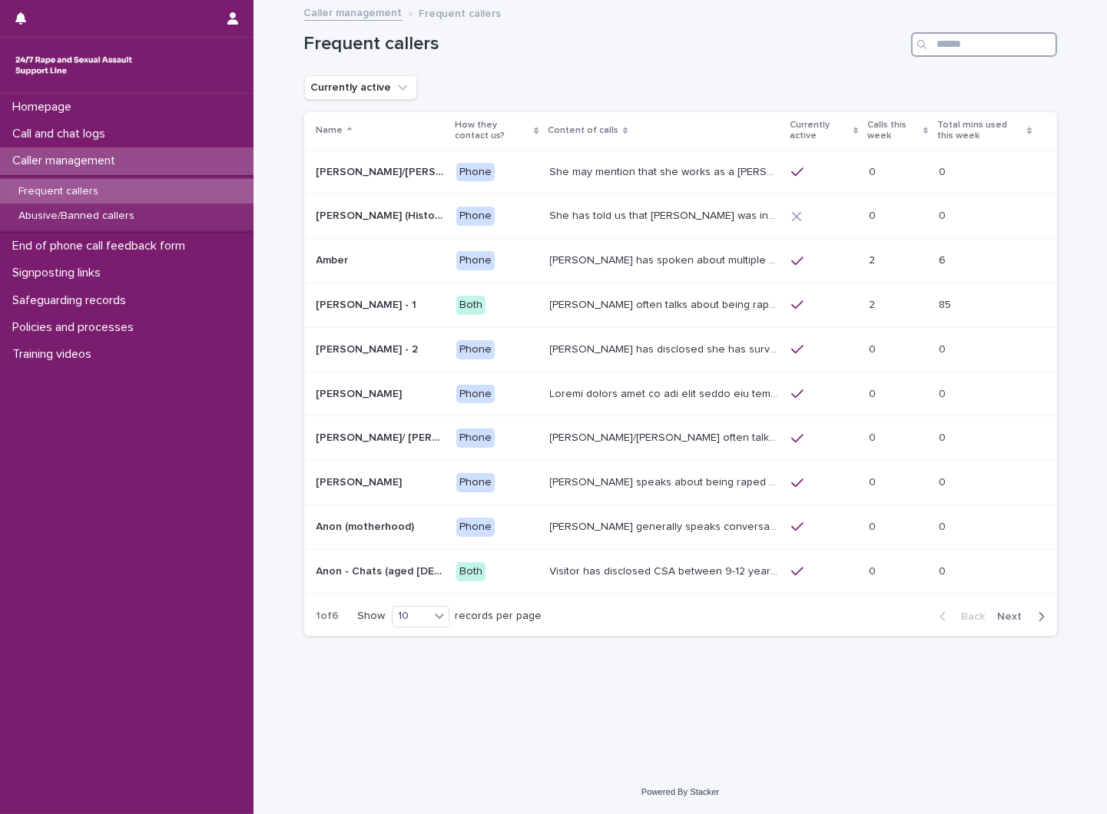
click at [964, 41] on input "Search" at bounding box center [984, 44] width 146 height 25
click at [987, 56] on input "Search" at bounding box center [984, 44] width 146 height 25
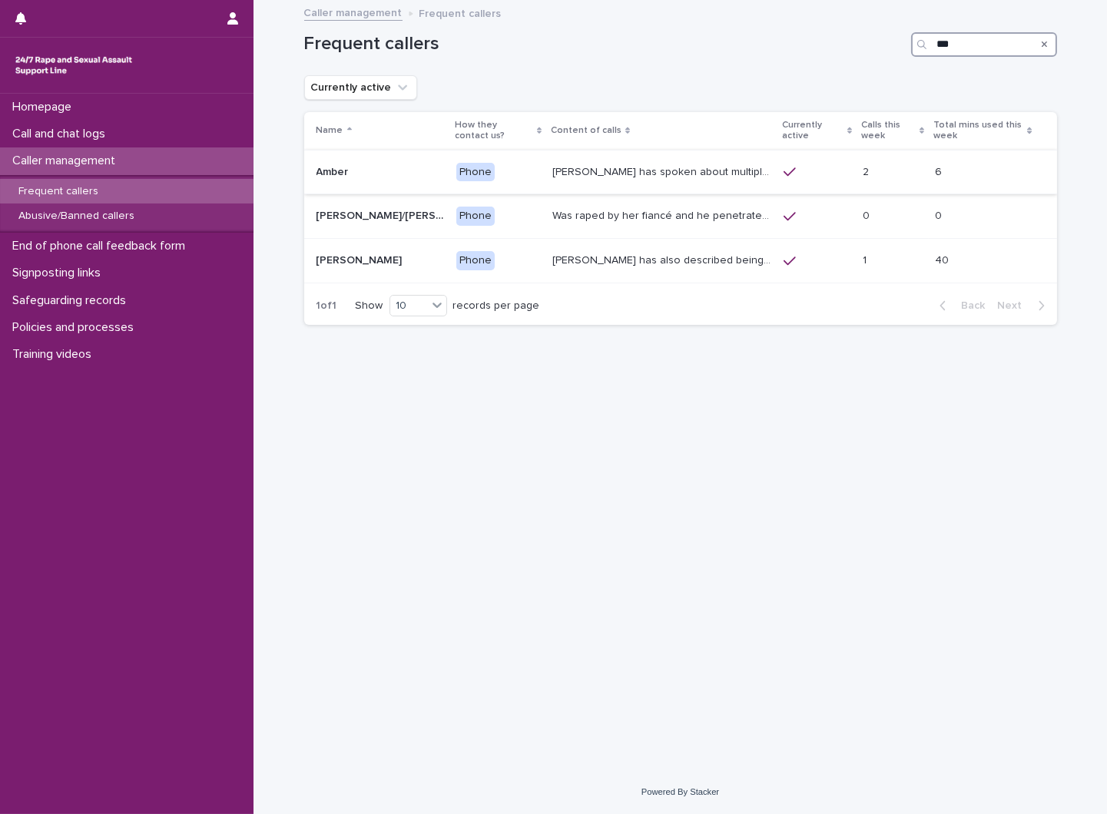
type input "***"
click at [738, 174] on p "[PERSON_NAME] has spoken about multiple experiences of [MEDICAL_DATA]. [PERSON_…" at bounding box center [663, 171] width 222 height 16
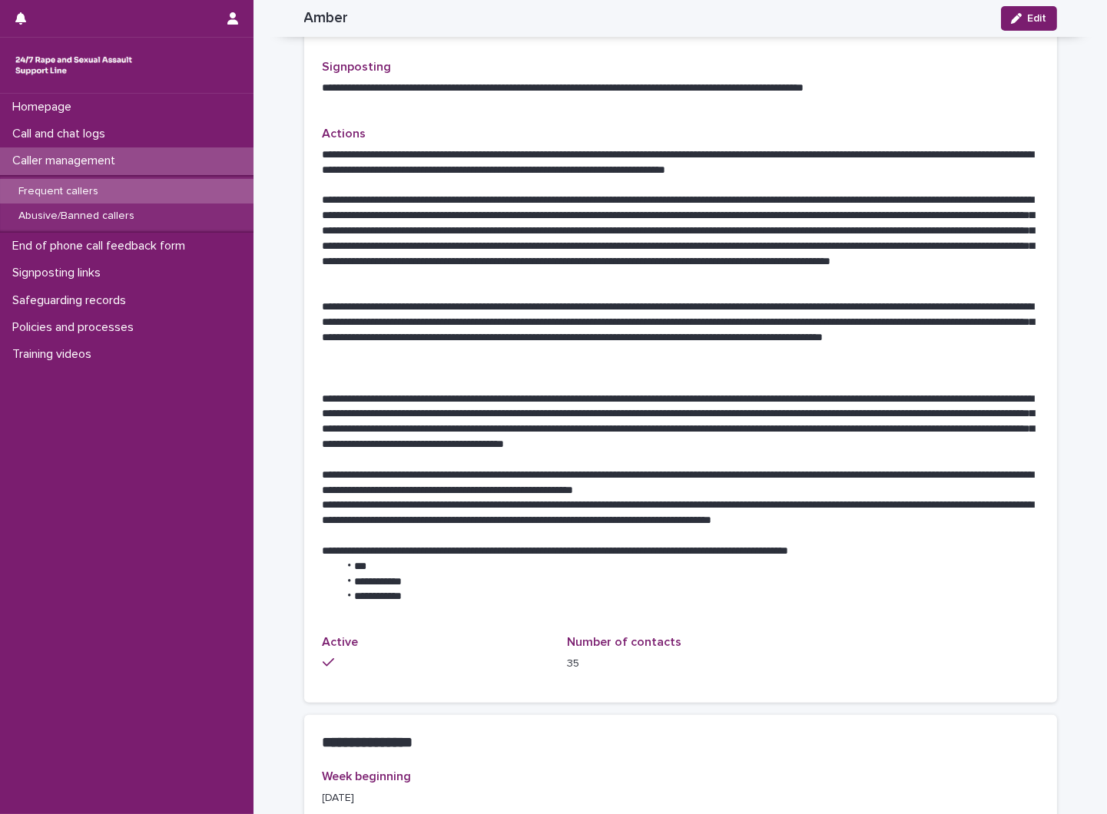
scroll to position [1024, 0]
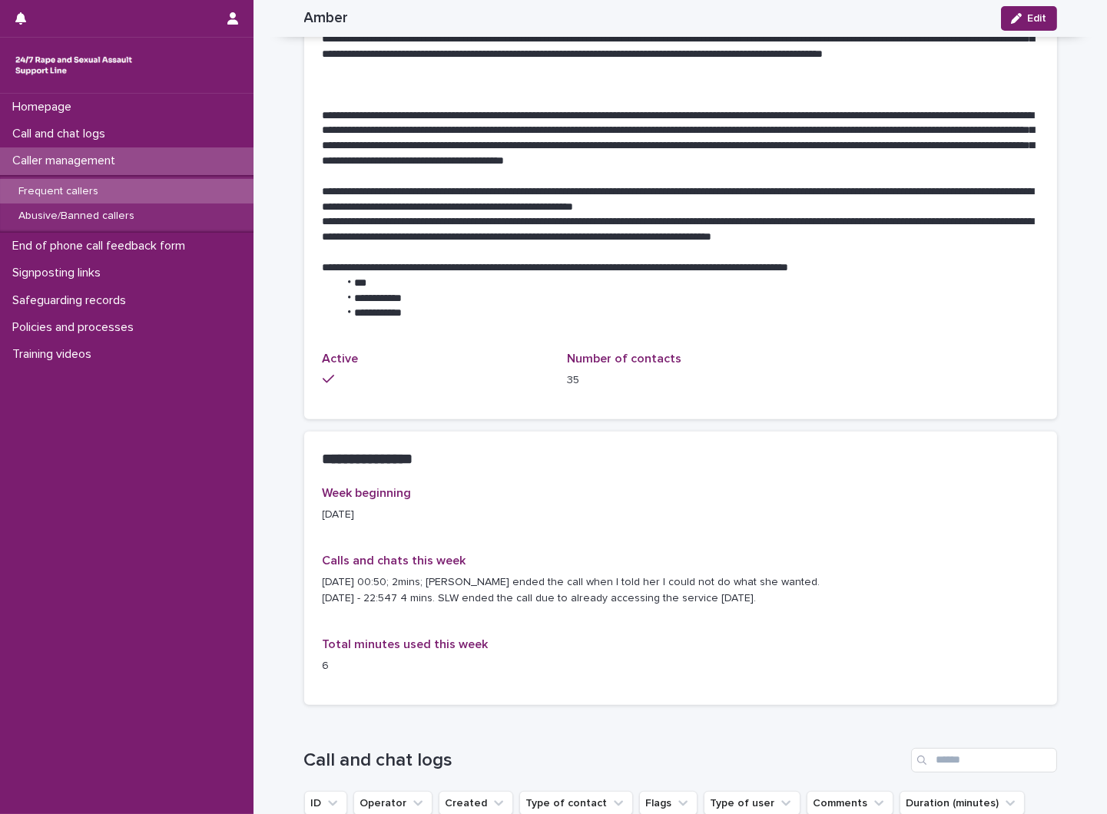
click at [74, 188] on p "Frequent callers" at bounding box center [58, 191] width 104 height 13
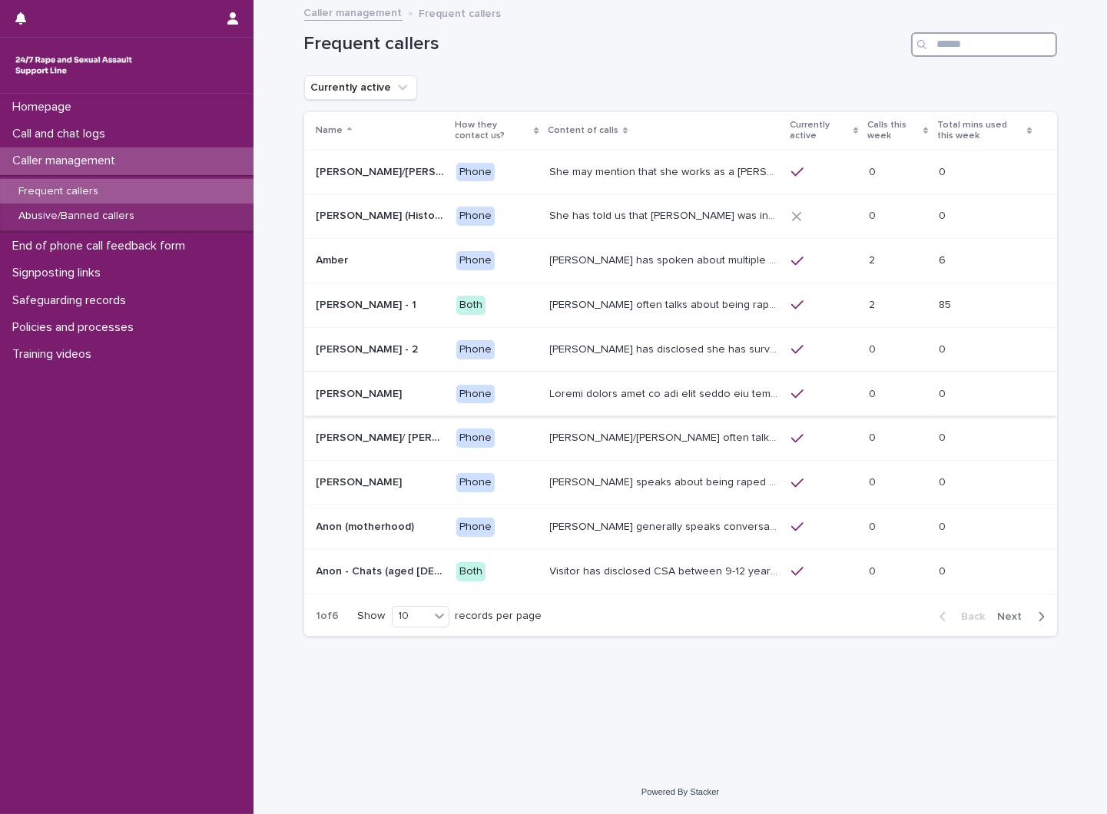
click at [1025, 52] on input "Search" at bounding box center [984, 44] width 146 height 25
click at [33, 185] on p "Frequent callers" at bounding box center [58, 191] width 104 height 13
click at [144, 215] on div "Abusive/Banned callers" at bounding box center [126, 216] width 253 height 25
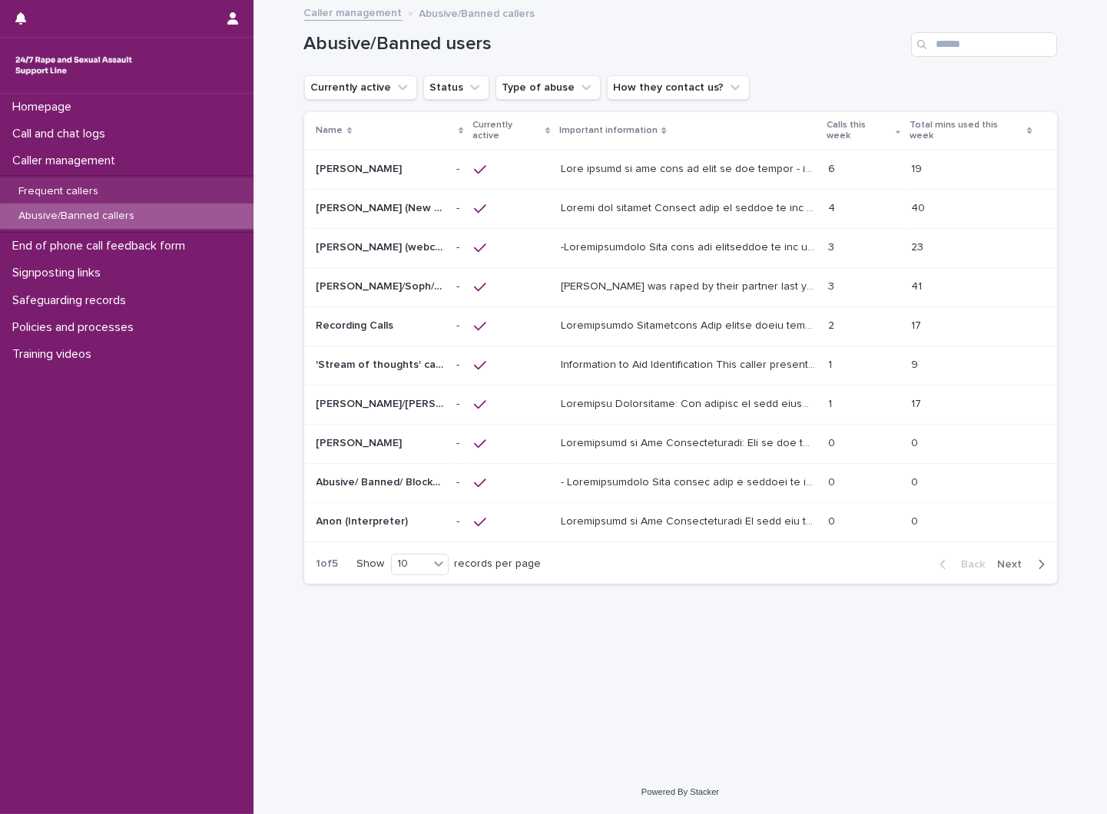
click at [109, 205] on div "Abusive/Banned callers" at bounding box center [126, 216] width 253 height 25
click at [81, 187] on p "Frequent callers" at bounding box center [58, 191] width 104 height 13
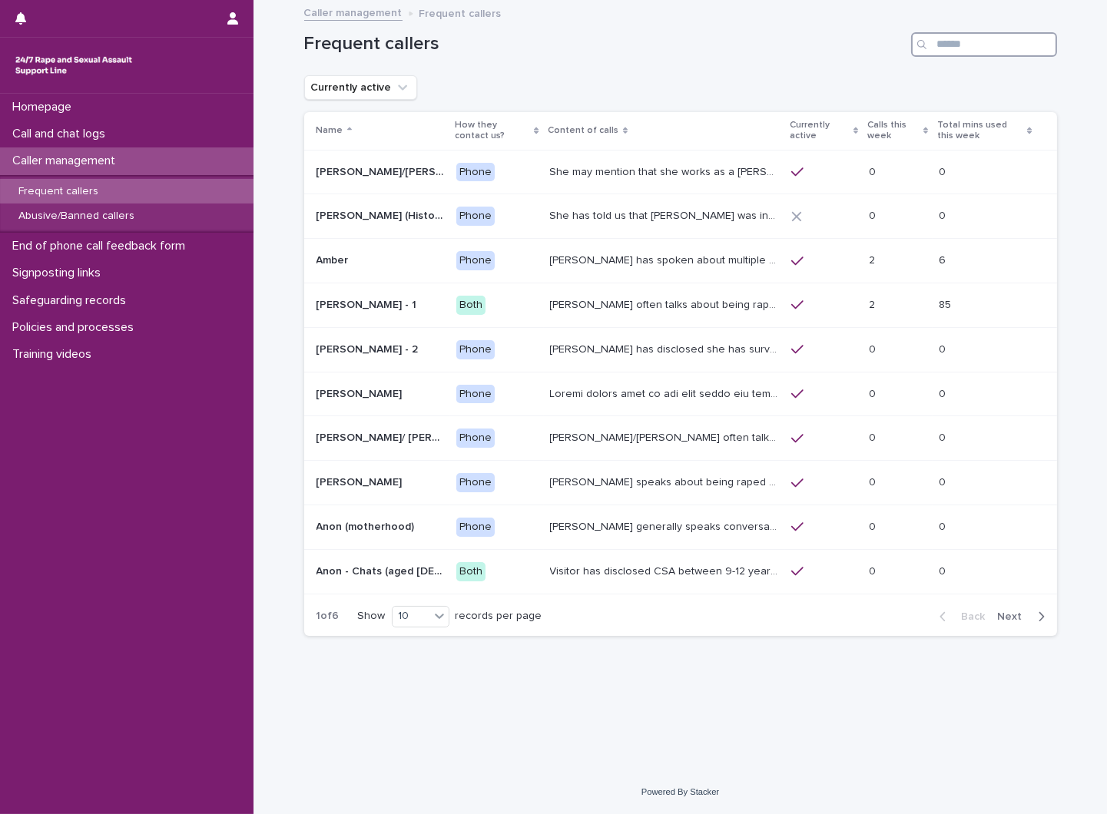
click at [980, 39] on input "Search" at bounding box center [984, 44] width 146 height 25
click at [981, 47] on input "Search" at bounding box center [984, 44] width 146 height 25
click at [423, 607] on div "10" at bounding box center [421, 617] width 58 height 22
click at [424, 676] on div "30" at bounding box center [421, 674] width 56 height 18
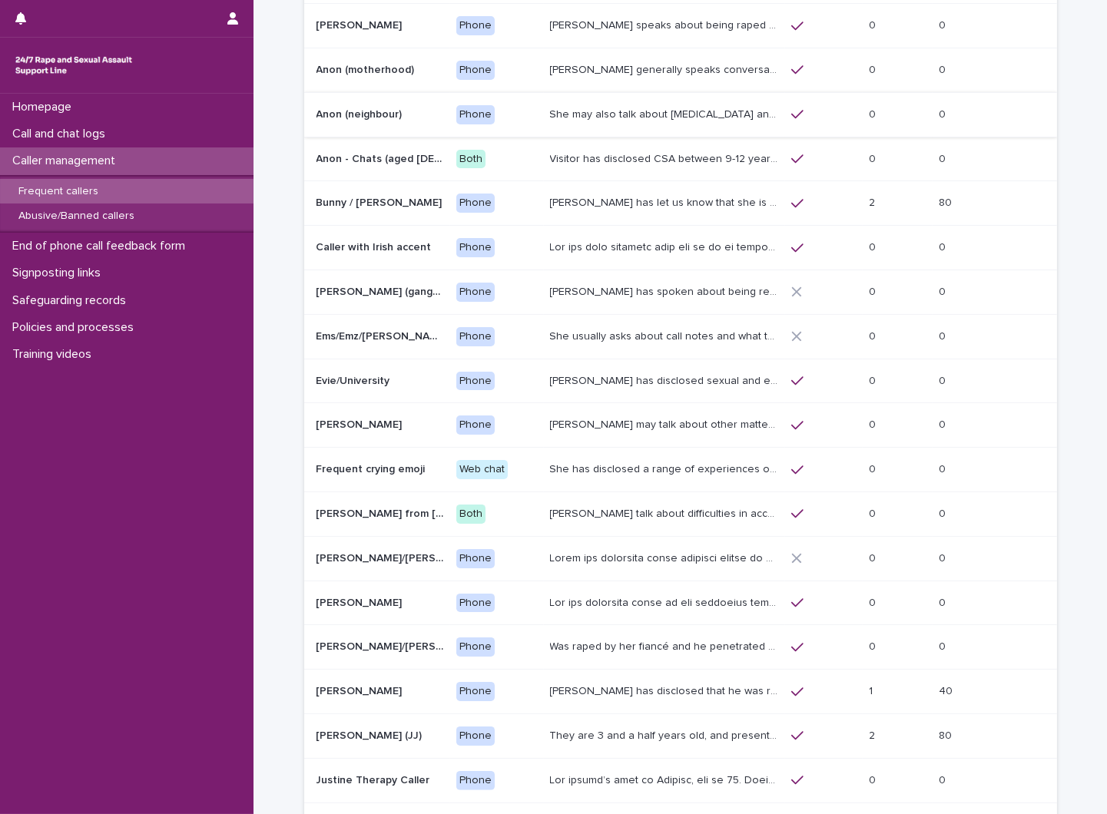
scroll to position [426, 0]
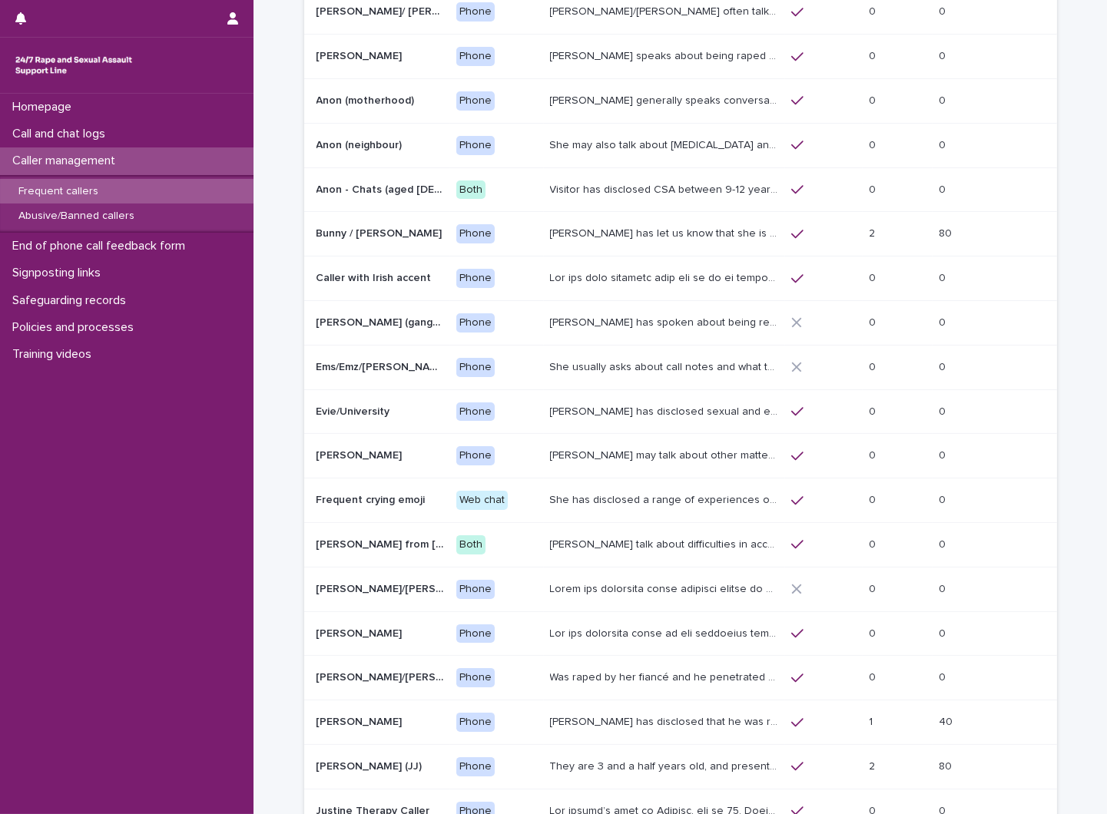
click at [771, 221] on div "Bunny has let us know that she is in her 50s, and lives in Devon. She has talke…" at bounding box center [664, 233] width 229 height 25
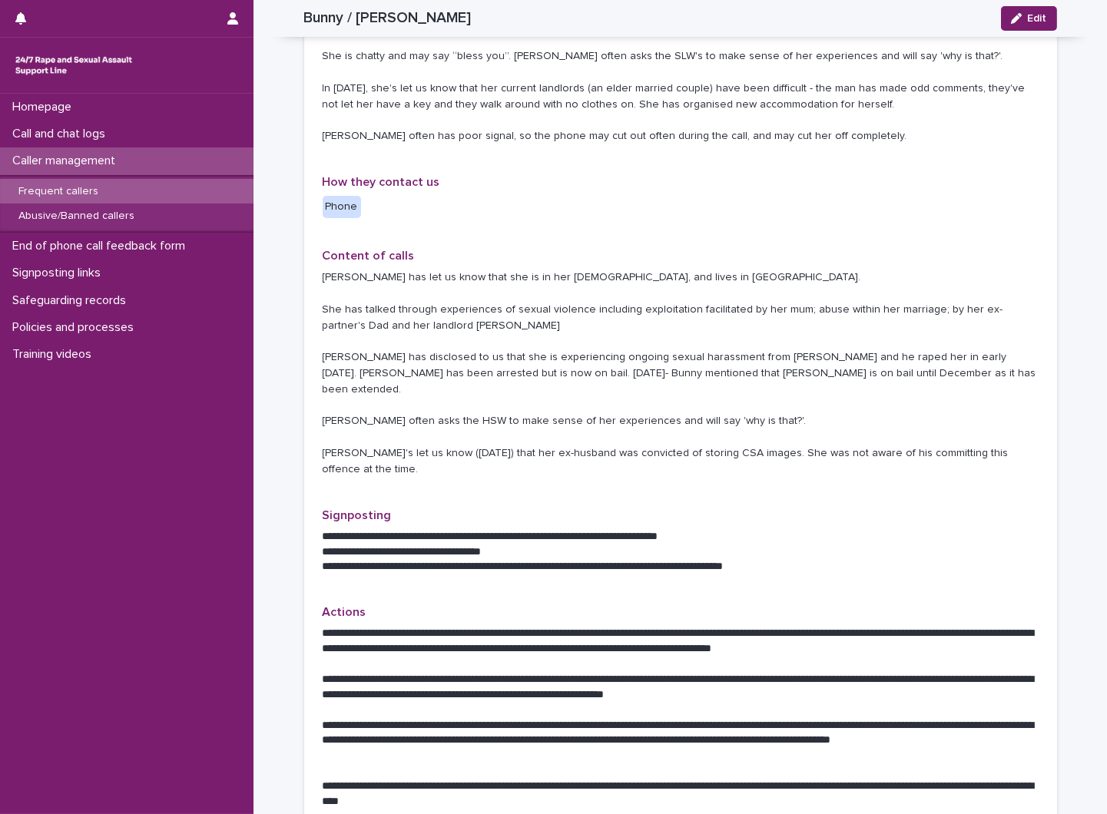
scroll to position [8, 0]
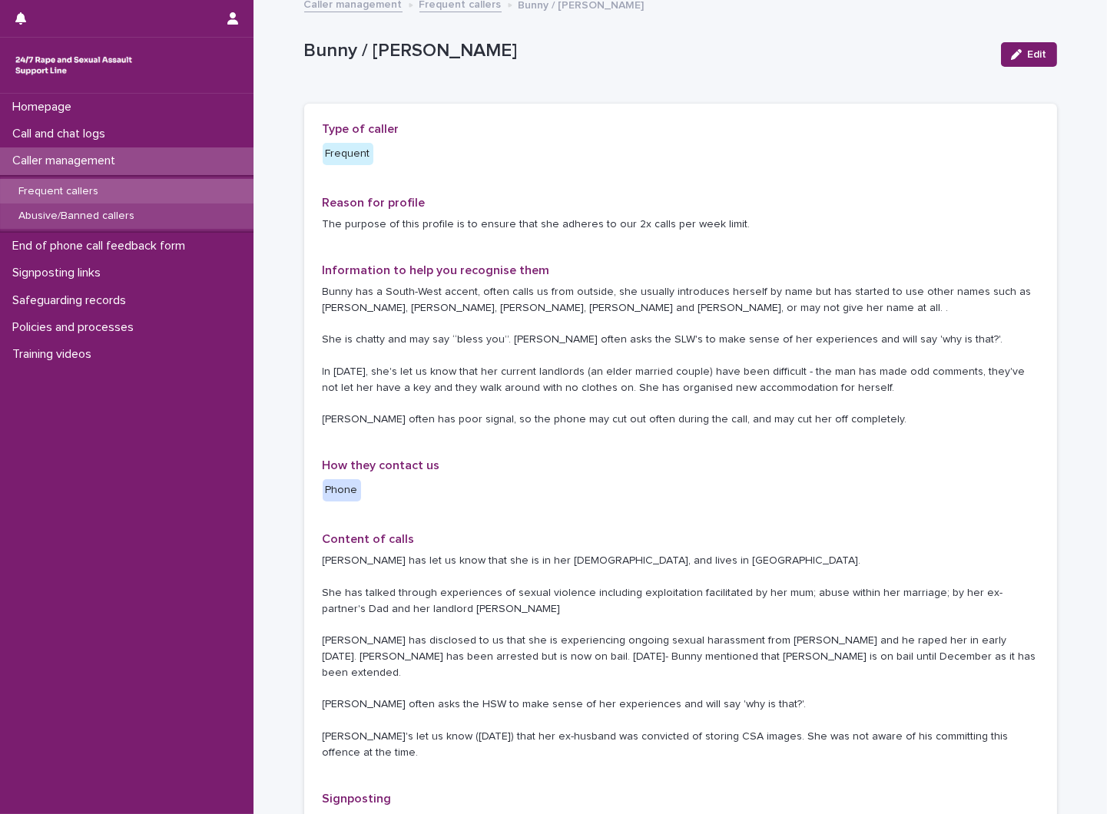
click at [74, 212] on p "Abusive/Banned callers" at bounding box center [76, 216] width 141 height 13
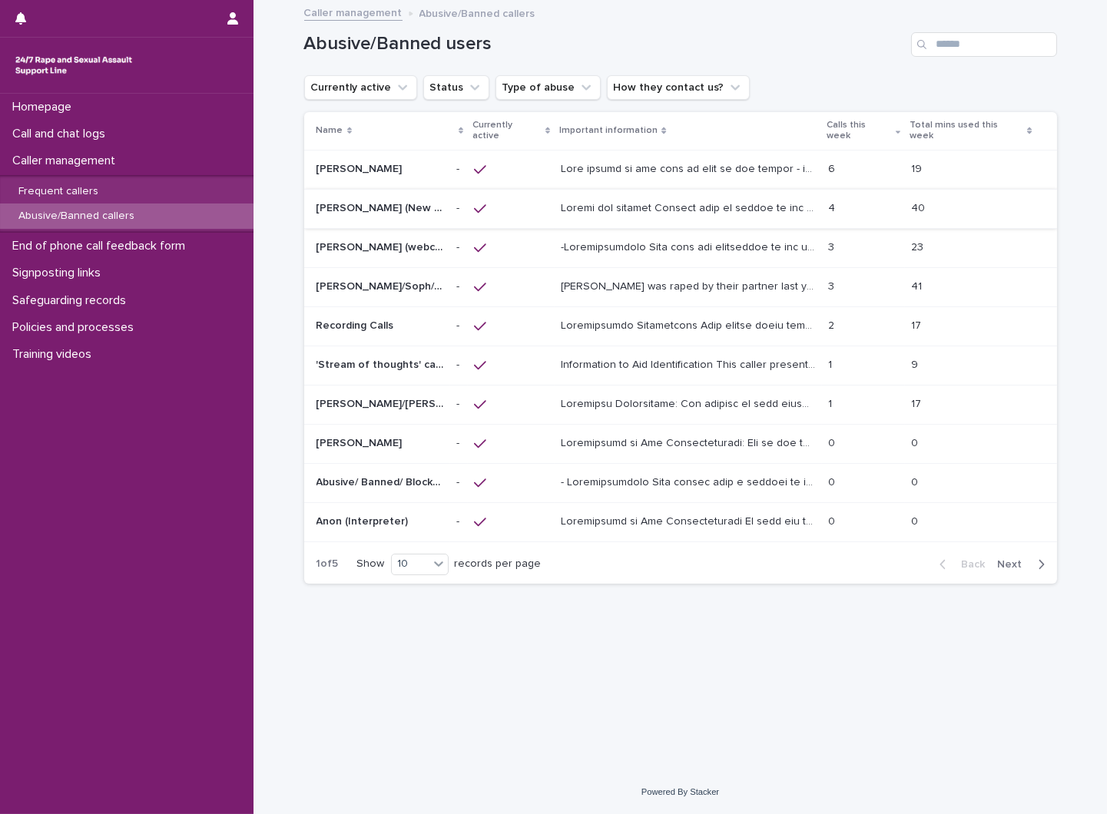
click at [131, 205] on div "Abusive/Banned callers" at bounding box center [126, 216] width 253 height 25
click at [149, 185] on div "Frequent callers" at bounding box center [126, 191] width 253 height 25
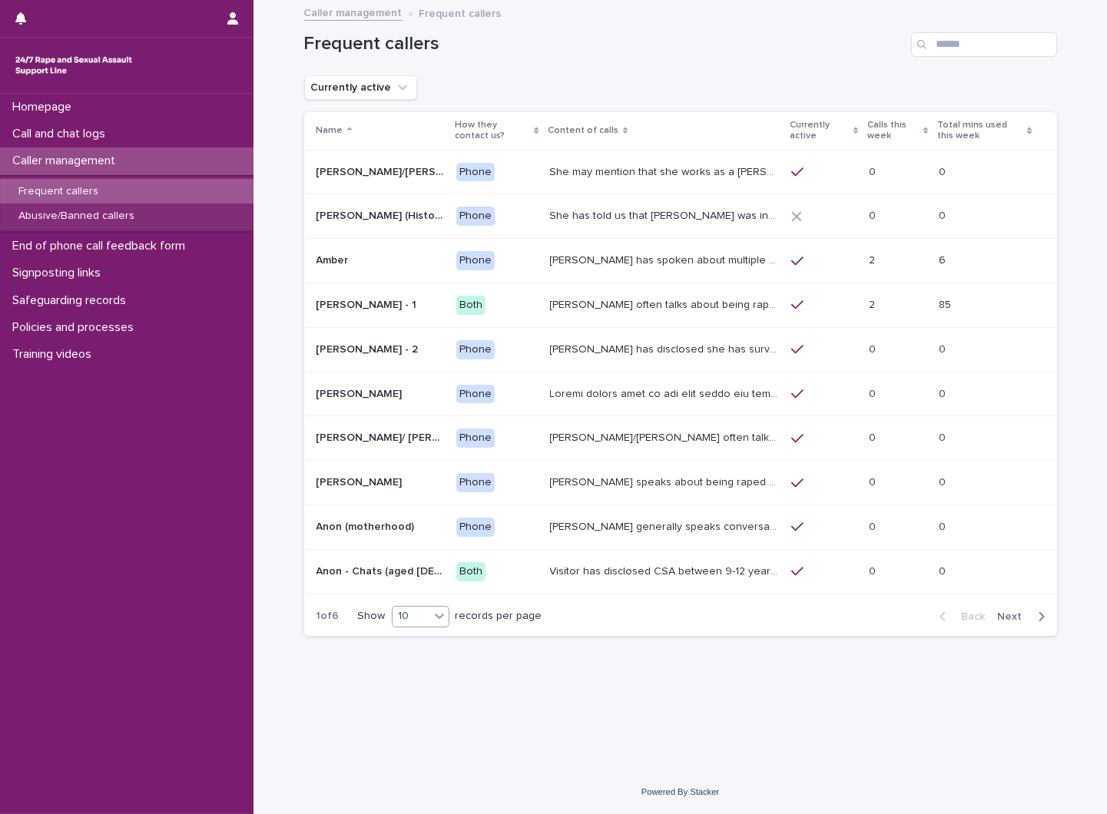
click at [424, 625] on div "10" at bounding box center [421, 617] width 58 height 22
click at [417, 680] on div "30" at bounding box center [421, 674] width 56 height 18
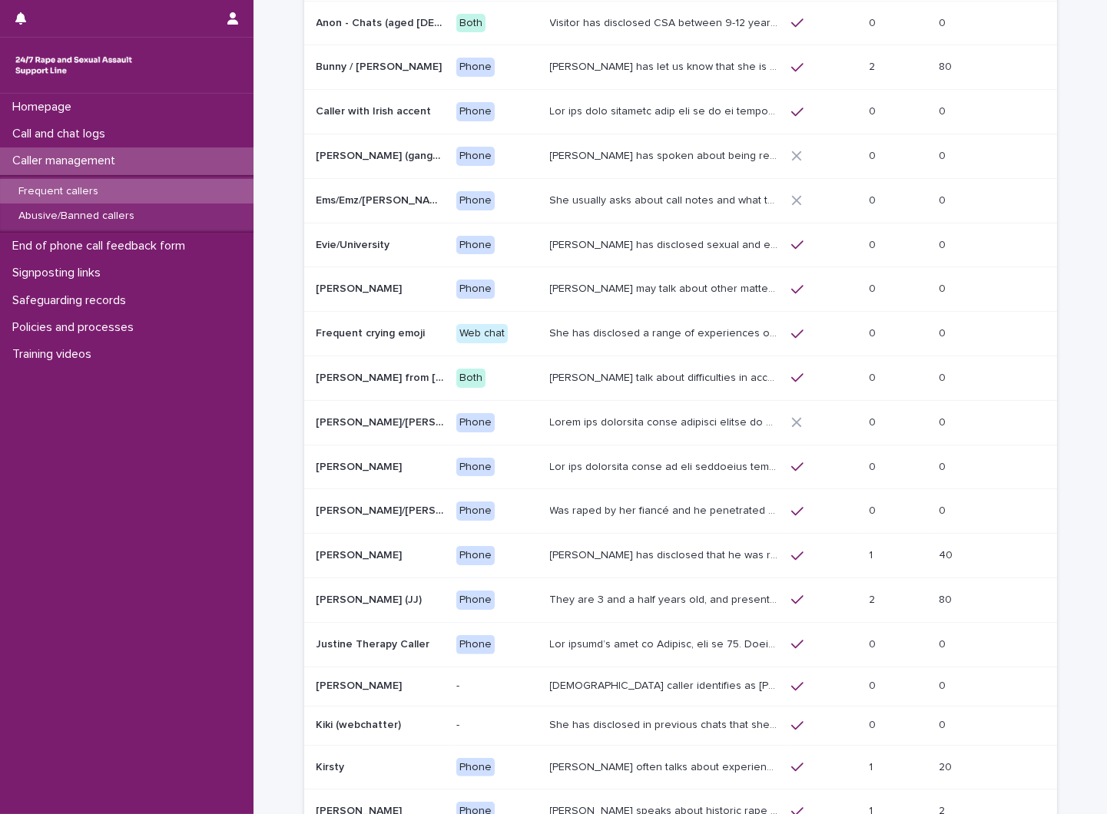
scroll to position [597, 0]
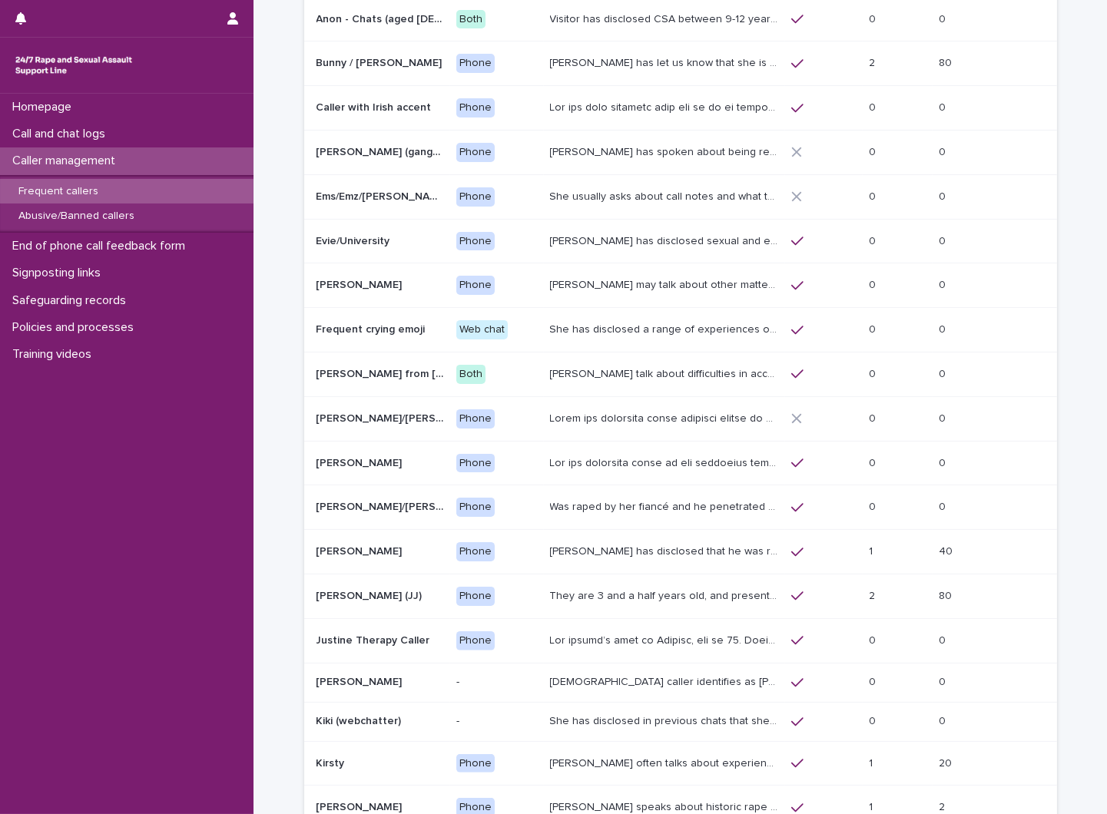
click at [565, 494] on td "Was raped by her fiancé and he penetrated her with a knife, she called an ambul…" at bounding box center [664, 507] width 241 height 45
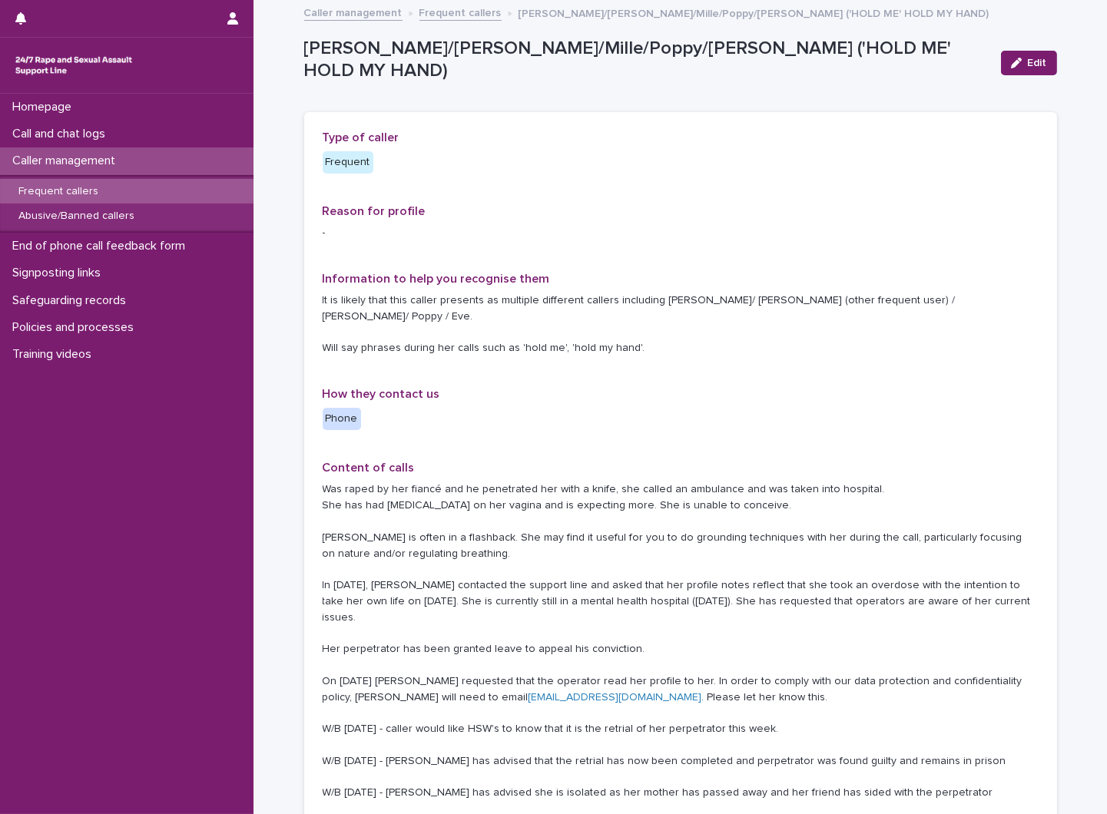
click at [113, 187] on div "Frequent callers" at bounding box center [126, 191] width 253 height 25
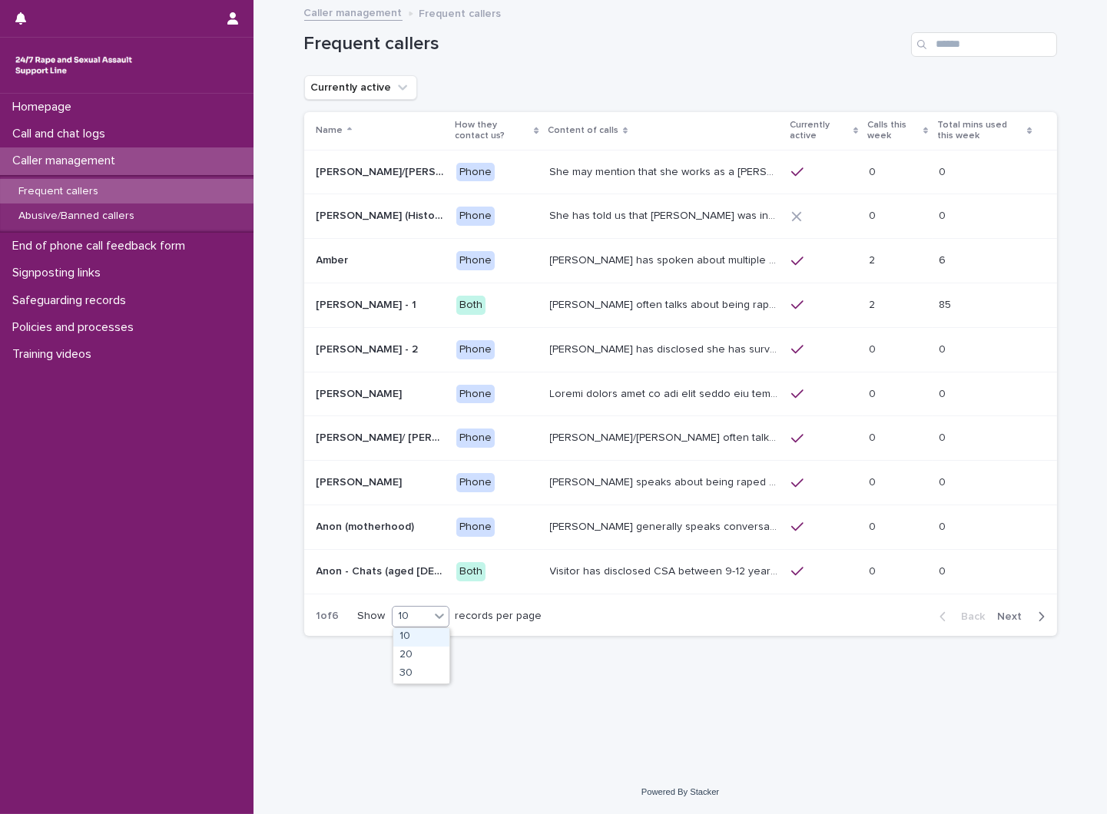
click at [421, 627] on body "Homepage Call and chat logs Caller management Frequent callers Abusive/Banned c…" at bounding box center [553, 407] width 1107 height 814
click at [420, 674] on div "30" at bounding box center [421, 674] width 56 height 18
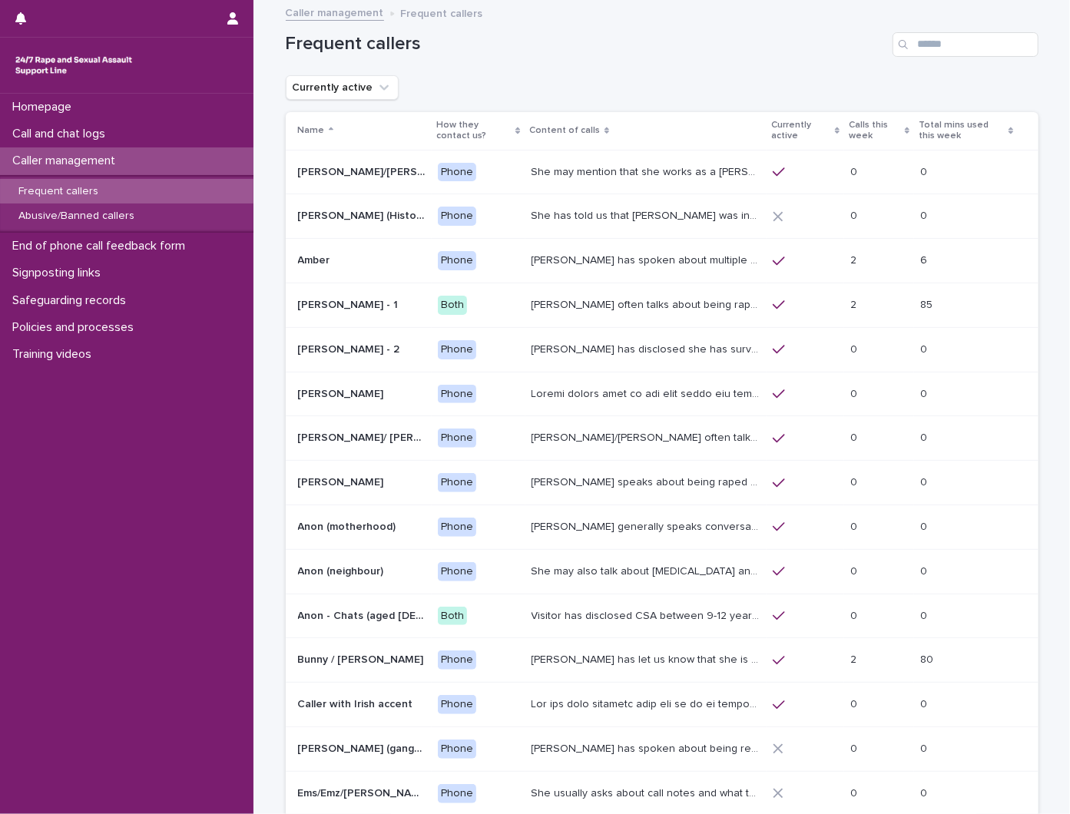
click at [616, 361] on div "[PERSON_NAME] has disclosed she has survived two rapes, one in the [GEOGRAPHIC_…" at bounding box center [645, 349] width 229 height 25
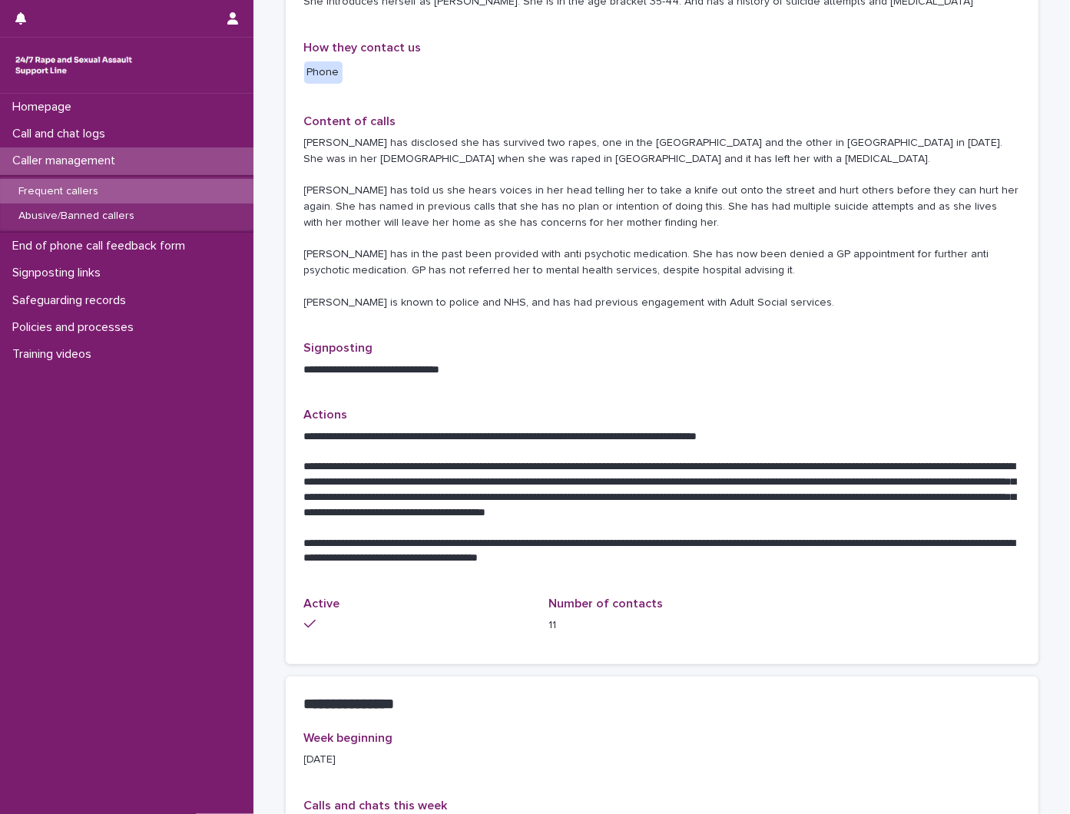
scroll to position [341, 0]
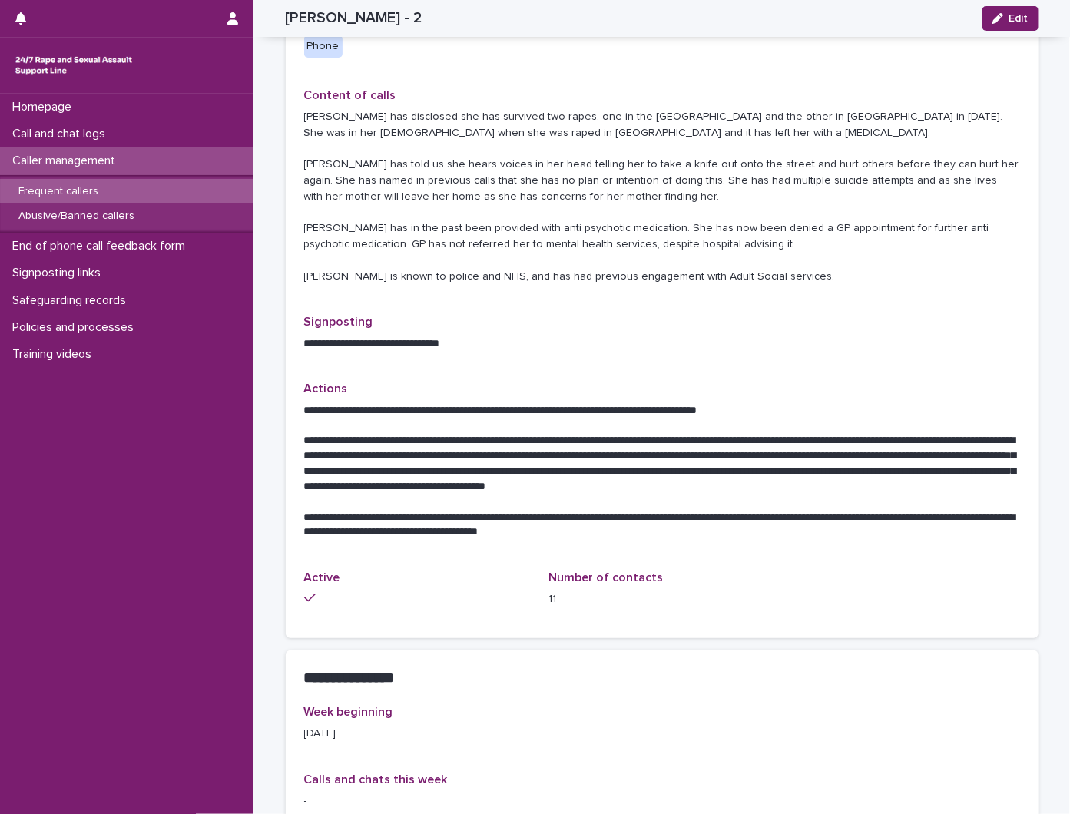
click at [60, 188] on p "Frequent callers" at bounding box center [58, 191] width 104 height 13
